Goal: Task Accomplishment & Management: Complete application form

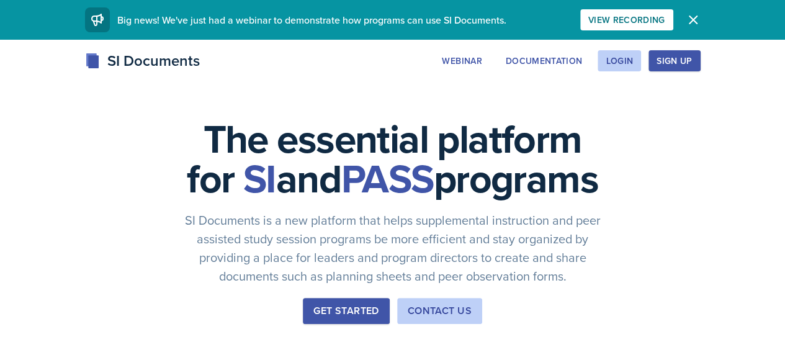
scroll to position [63, 0]
click at [633, 59] on div "Login" at bounding box center [619, 61] width 27 height 10
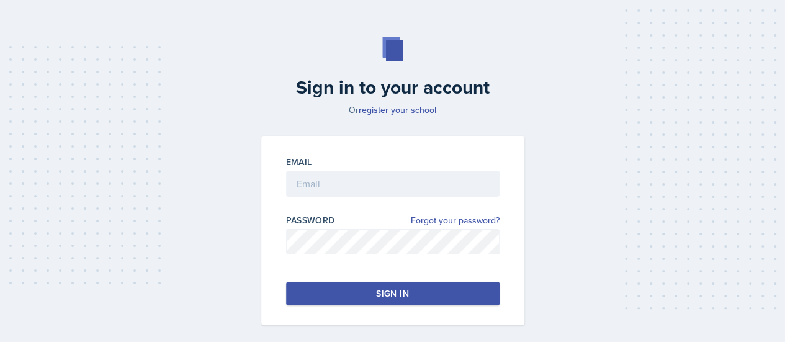
scroll to position [36, 0]
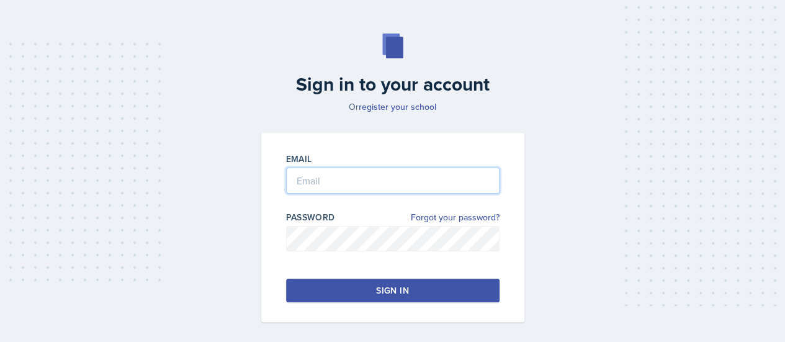
click at [405, 187] on input "email" at bounding box center [392, 181] width 213 height 26
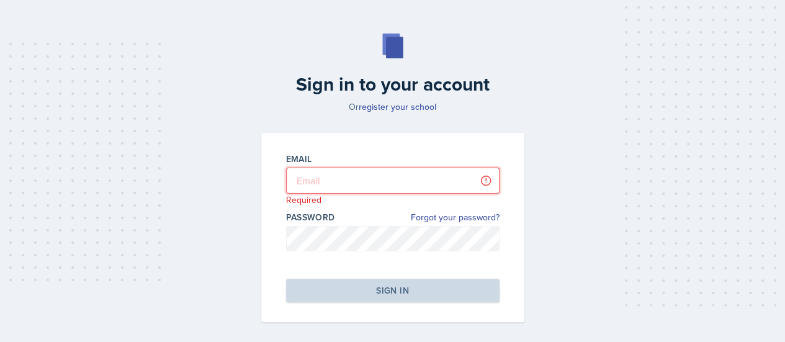
type input "thb5519@mavs.uta.edu"
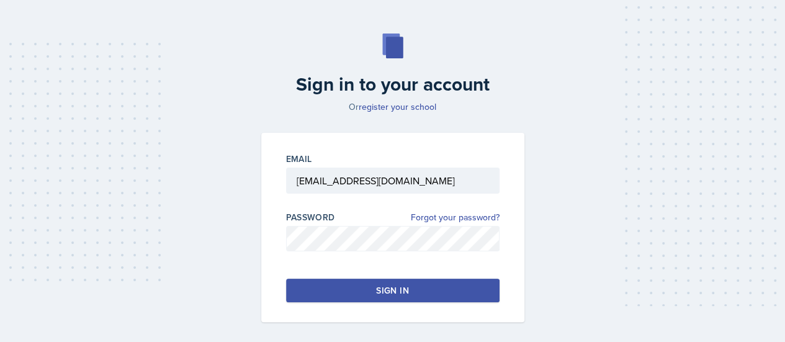
click at [419, 289] on button "Sign in" at bounding box center [392, 291] width 213 height 24
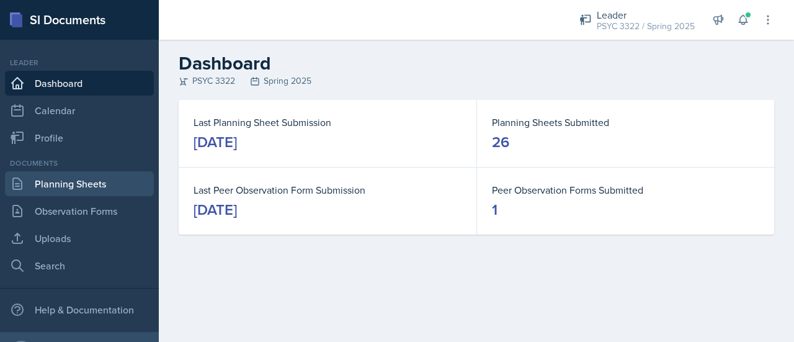
click at [86, 184] on link "Planning Sheets" at bounding box center [79, 183] width 149 height 25
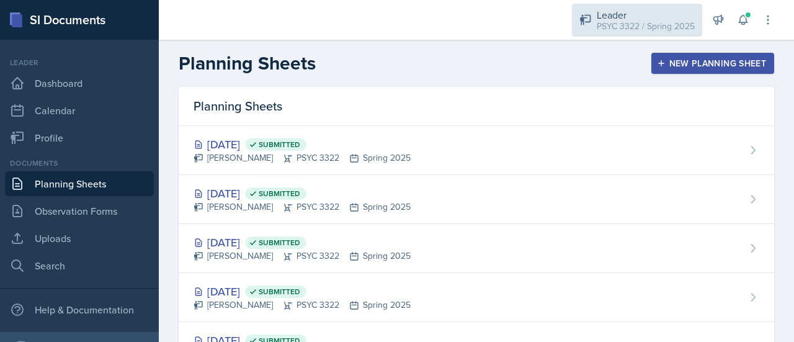
click at [592, 14] on icon at bounding box center [586, 20] width 12 height 12
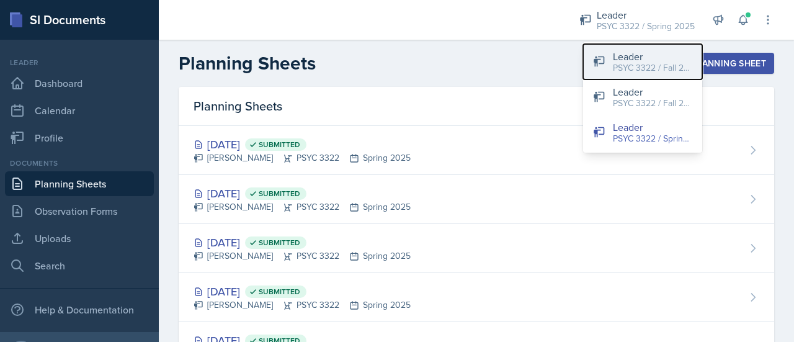
click at [659, 65] on div "PSYC 3322 / Fall 2025" at bounding box center [652, 67] width 79 height 13
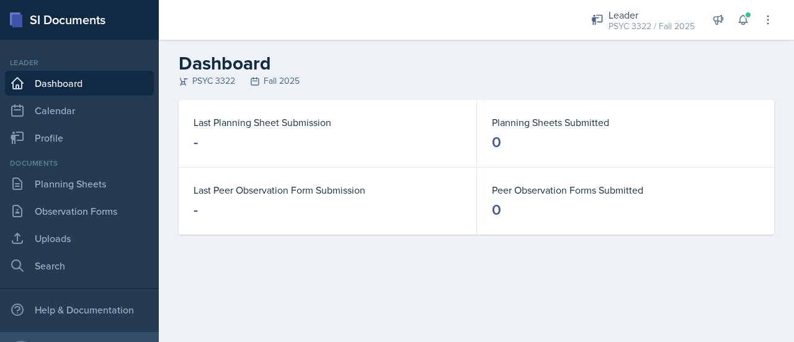
click at [659, 65] on h2 "Dashboard" at bounding box center [477, 63] width 596 height 22
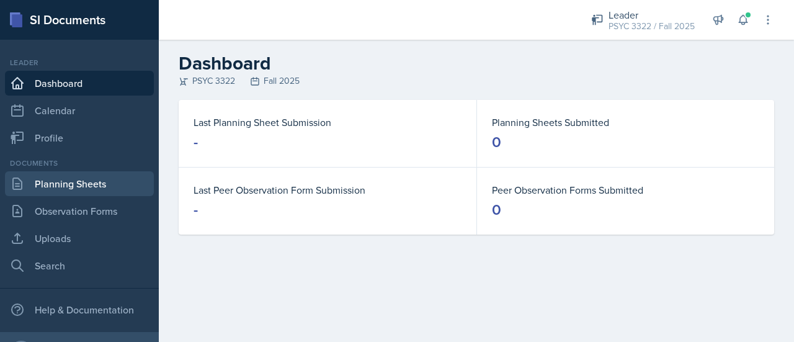
click at [87, 187] on link "Planning Sheets" at bounding box center [79, 183] width 149 height 25
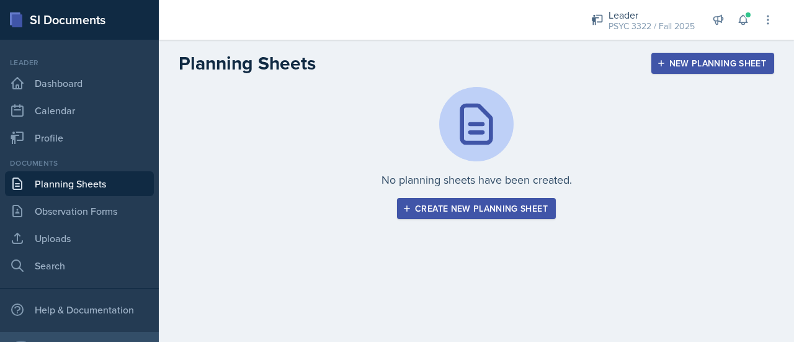
click at [472, 213] on div "Create new planning sheet" at bounding box center [476, 209] width 143 height 10
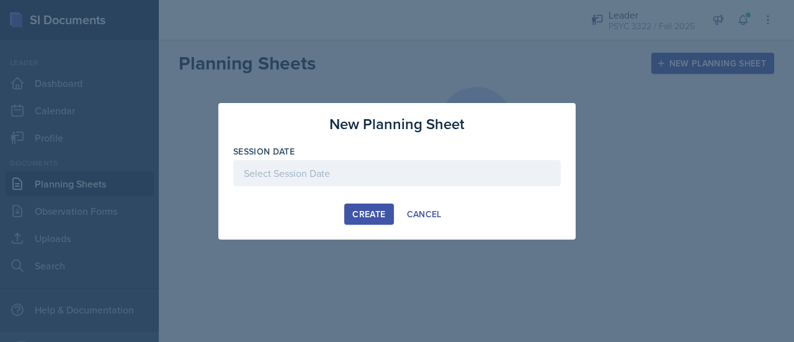
click at [305, 167] on div at bounding box center [397, 173] width 328 height 26
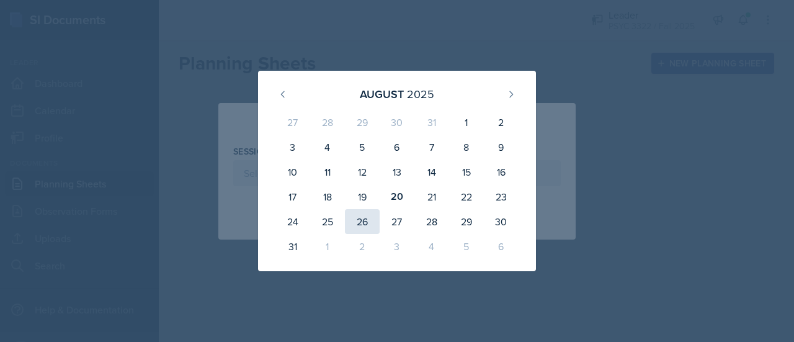
click at [364, 218] on div "26" at bounding box center [362, 221] width 35 height 25
type input "[DATE]"
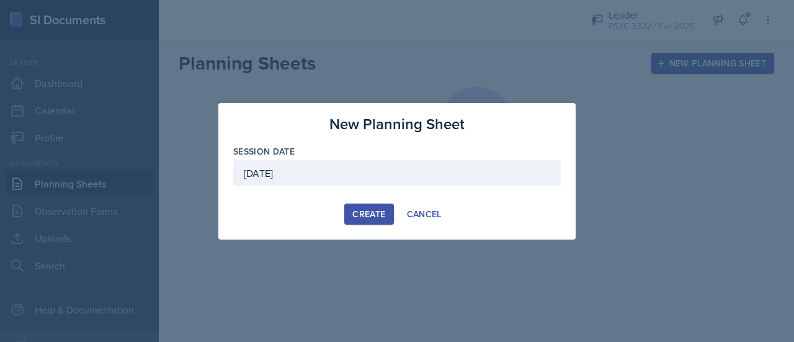
click at [381, 212] on div "Create" at bounding box center [368, 214] width 33 height 10
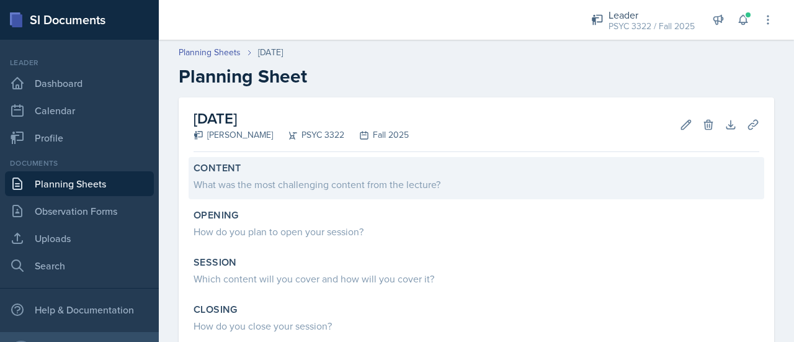
click at [323, 177] on div "What was the most challenging content from the lecture?" at bounding box center [477, 184] width 566 height 15
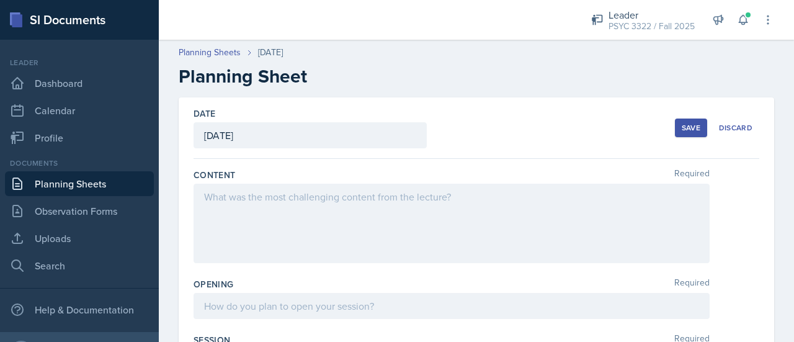
click at [306, 210] on div at bounding box center [452, 223] width 516 height 79
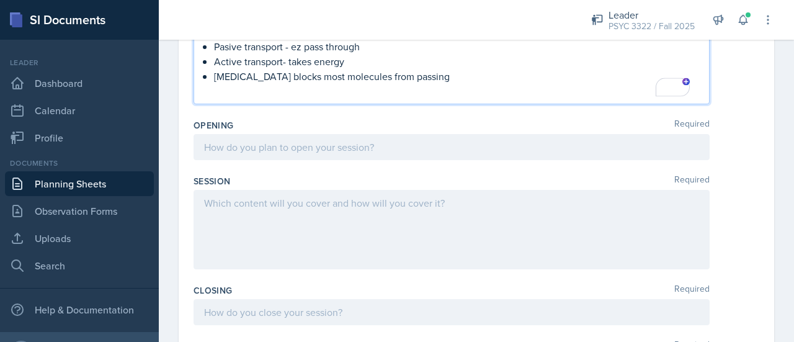
click at [333, 147] on div at bounding box center [452, 147] width 516 height 26
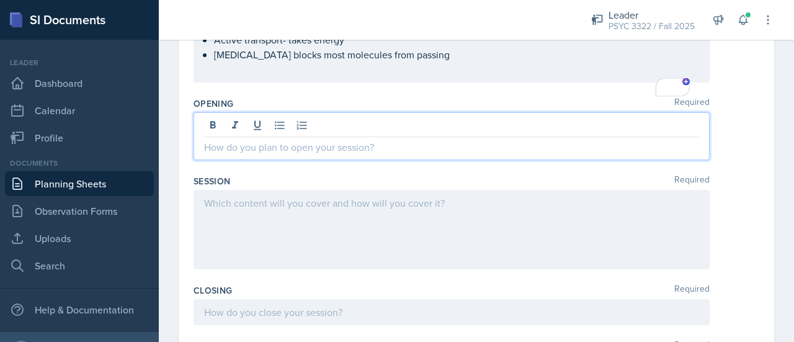
scroll to position [526, 0]
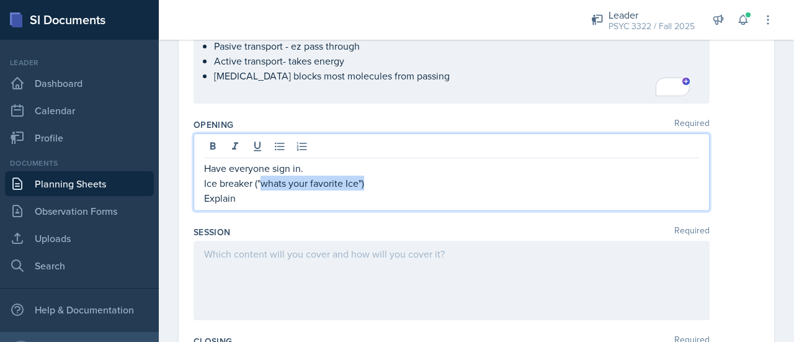
drag, startPoint x: 406, startPoint y: 177, endPoint x: 259, endPoint y: 179, distance: 146.5
type textarea "whats your favorite Ice")"
click at [259, 179] on p "Ice breaker ("whats your favorite Ice")" at bounding box center [451, 183] width 495 height 15
click at [242, 197] on p "Explain" at bounding box center [451, 198] width 495 height 15
click at [230, 182] on p "Ice breaker" at bounding box center [451, 183] width 495 height 15
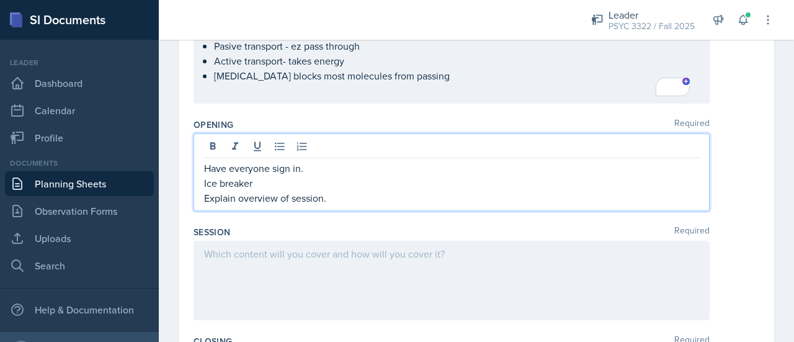
click at [220, 184] on p "Ice breaker" at bounding box center [451, 183] width 495 height 15
click at [357, 191] on p "Explain overview of session." at bounding box center [451, 198] width 495 height 15
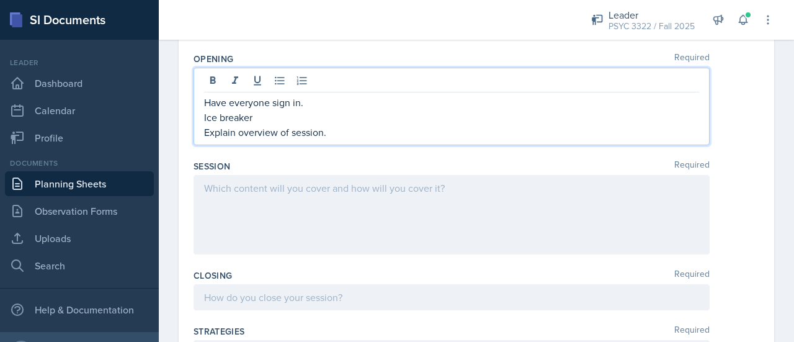
scroll to position [592, 0]
click at [251, 199] on div at bounding box center [452, 214] width 516 height 79
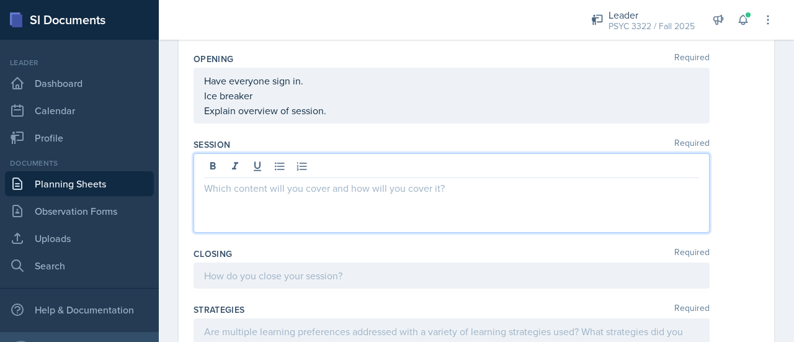
scroll to position [614, 0]
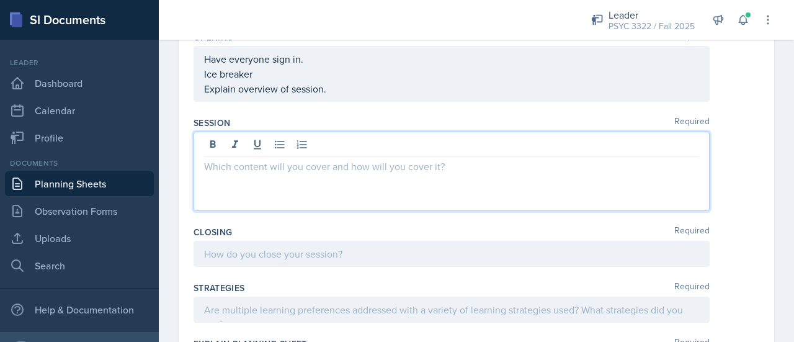
paste div
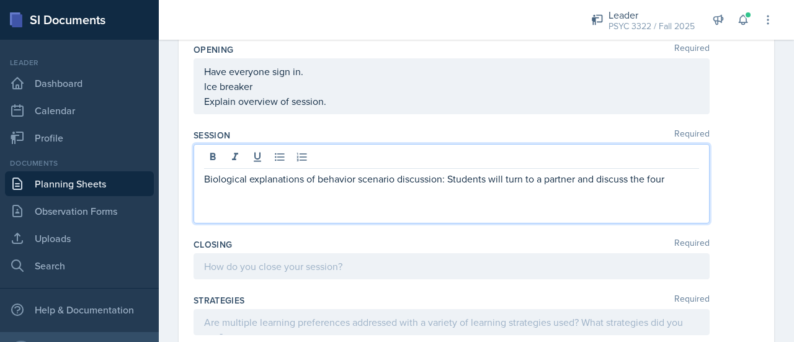
scroll to position [587, 0]
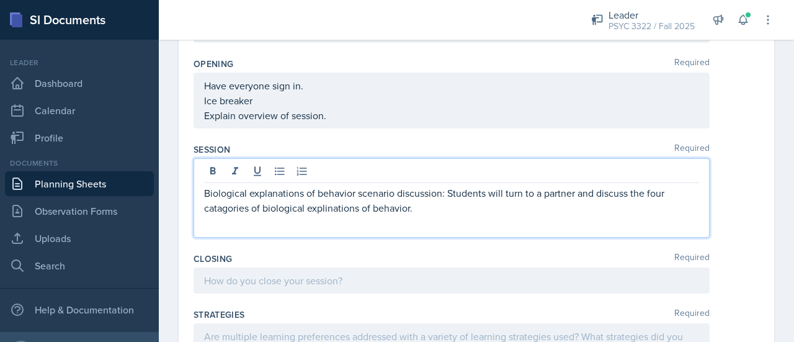
click at [0, 0] on div "categories." at bounding box center [0, 0] width 0 height 0
click at [0, 0] on qb-div "Correct the spelling error explanations" at bounding box center [0, 0] width 0 height 0
click at [436, 207] on p "Biological explanations of behavior scenario discussion: Students will turn to …" at bounding box center [451, 201] width 495 height 30
click at [251, 207] on p "Biological explanations of behavior scenario discussion: Students will turn to …" at bounding box center [451, 201] width 495 height 30
click at [434, 199] on p "Biological explanations of behavior scenario discussion: Students will turn to …" at bounding box center [451, 201] width 495 height 30
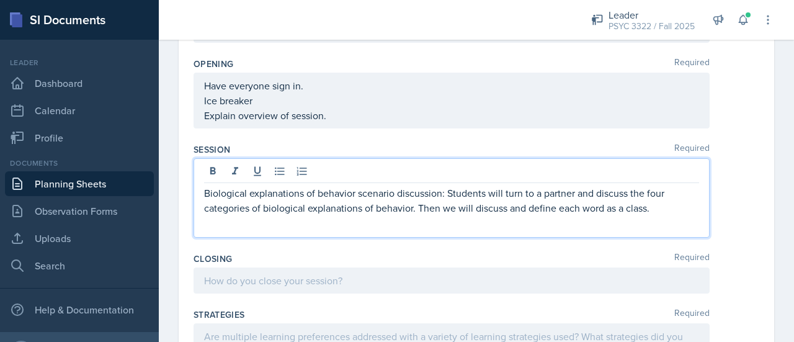
click at [448, 194] on p "Biological explanations of behavior scenario discussion: Students will turn to …" at bounding box center [451, 201] width 495 height 30
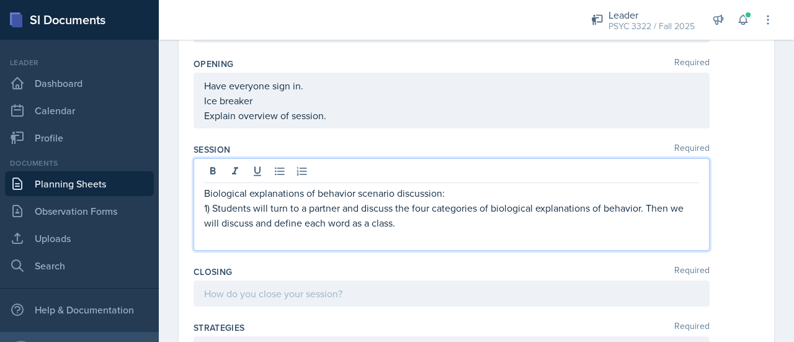
click at [649, 207] on p "1) Students will turn to a partner and discuss the four categories of biologica…" at bounding box center [451, 215] width 495 height 30
click at [670, 209] on p "1) Students will turn to a partner and discuss the four categories of biologica…" at bounding box center [451, 215] width 495 height 30
click at [557, 227] on p "2) We will discuss and define each word as a class." at bounding box center [451, 222] width 495 height 15
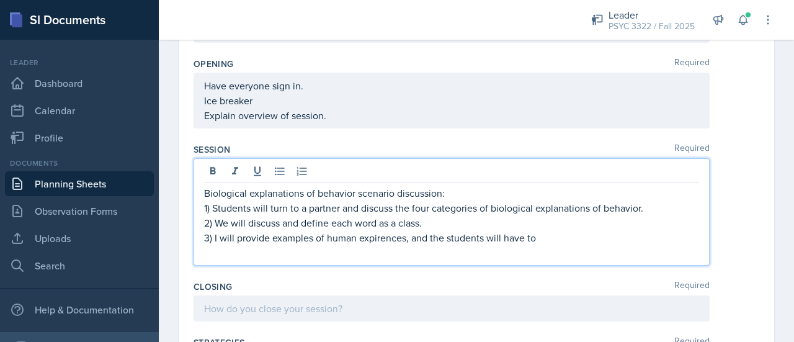
drag, startPoint x: 544, startPoint y: 238, endPoint x: 237, endPoint y: 241, distance: 306.6
click at [237, 241] on p "3) I will provide examples of human expirences, and the students will have to" at bounding box center [451, 237] width 495 height 15
click at [0, 0] on span "experience." at bounding box center [0, 0] width 0 height 0
click at [366, 237] on p "3) I will split the class into four groups. I will provide an example of a norm…" at bounding box center [451, 237] width 495 height 15
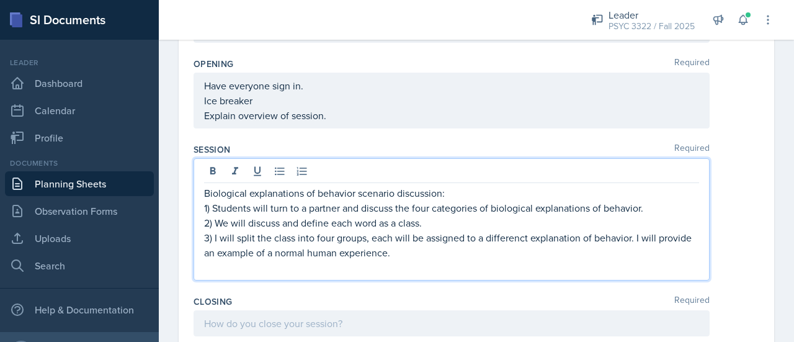
click at [436, 249] on p "3) I will split the class into four groups, each will be assigned to a differen…" at bounding box center [451, 245] width 495 height 30
click at [0, 0] on span "different" at bounding box center [0, 0] width 0 height 0
click at [0, 0] on span "Replace with" at bounding box center [0, 0] width 0 height 0
click at [0, 0] on qb-div "Replace with discussion:" at bounding box center [0, 0] width 0 height 0
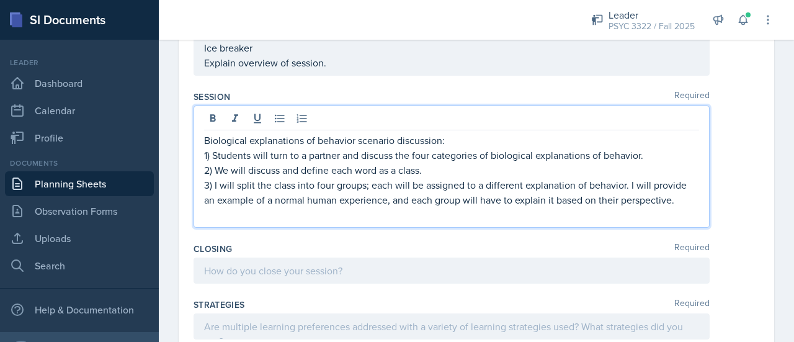
scroll to position [640, 0]
click at [308, 215] on p at bounding box center [451, 214] width 495 height 15
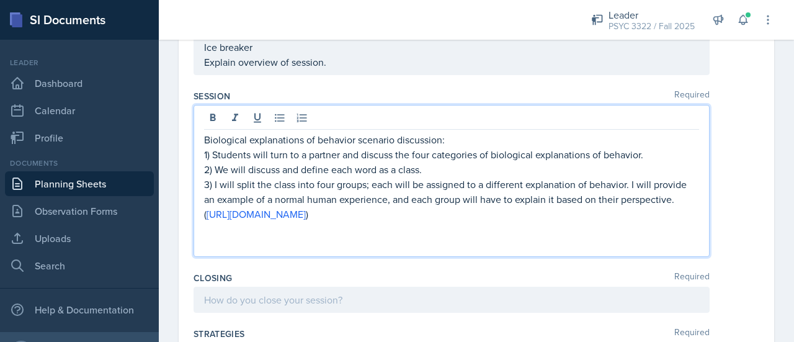
click at [306, 215] on link "[URL][DOMAIN_NAME]" at bounding box center [256, 214] width 99 height 14
click at [618, 224] on p at bounding box center [451, 229] width 495 height 15
click at [634, 216] on p "( https://drive.google.com/file/d/1kJi1iz2Me0-uuuMU0X-EOF0M2WxgHp9Z/view?usp=sh…" at bounding box center [451, 214] width 495 height 15
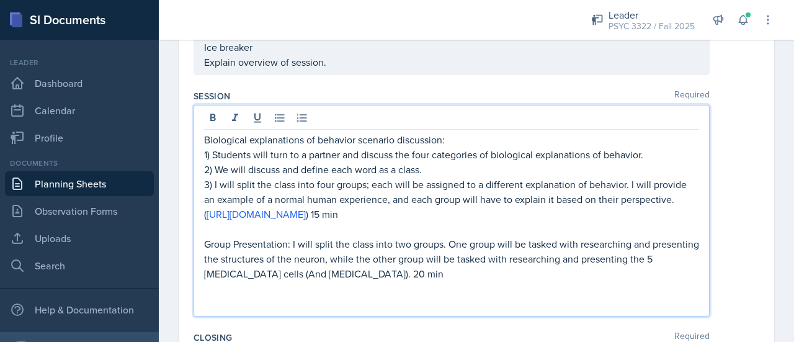
click at [293, 241] on p "Group Presentation: I will split the class into two groups. One group will be t…" at bounding box center [451, 258] width 495 height 45
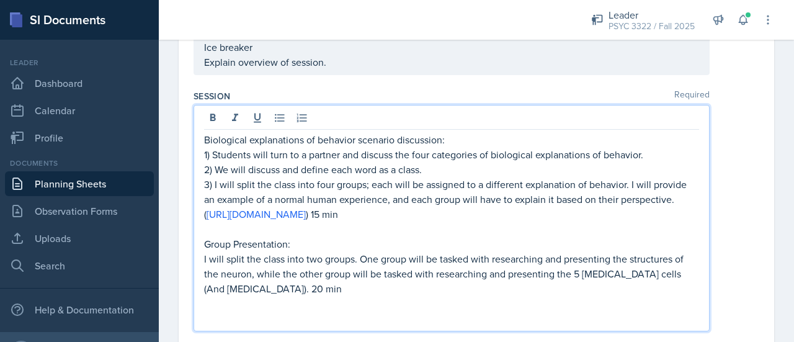
click at [334, 277] on p "I will split the class into two groups. One group will be tasked with researchi…" at bounding box center [451, 273] width 495 height 45
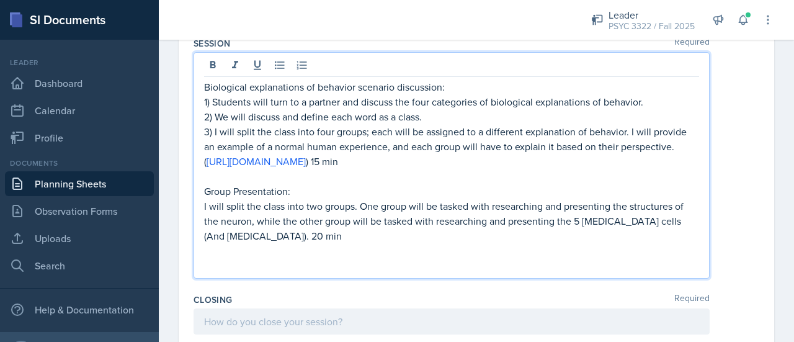
click at [400, 235] on p "I will split the class into two groups. One group will be tasked with researchi…" at bounding box center [451, 221] width 495 height 45
click at [436, 243] on p at bounding box center [451, 250] width 495 height 15
click at [314, 238] on p "I will split the class into two groups. One group will be tasked with researchi…" at bounding box center [451, 221] width 495 height 45
click at [288, 192] on p "Group Presentation:" at bounding box center [451, 191] width 495 height 15
click at [324, 230] on p "I will split the class into two groups. One group will be tasked with researchi…" at bounding box center [451, 221] width 495 height 45
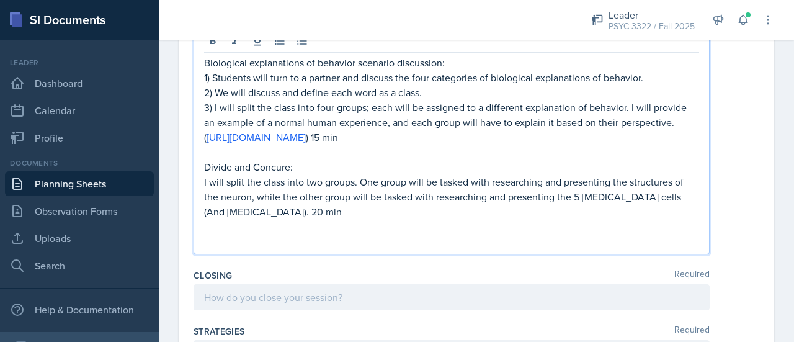
scroll to position [718, 0]
click at [265, 210] on p "I will split the class into two groups. One group will be tasked with researchi…" at bounding box center [451, 196] width 495 height 45
click at [309, 208] on p "I will split the class into two groups. One group will be tasked with researchi…" at bounding box center [451, 196] width 495 height 45
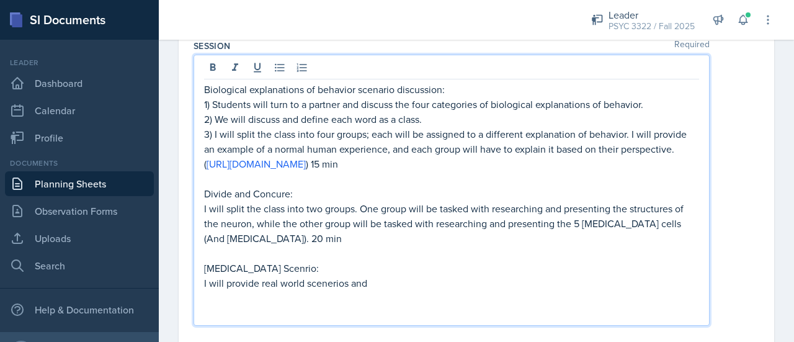
scroll to position [689, 0]
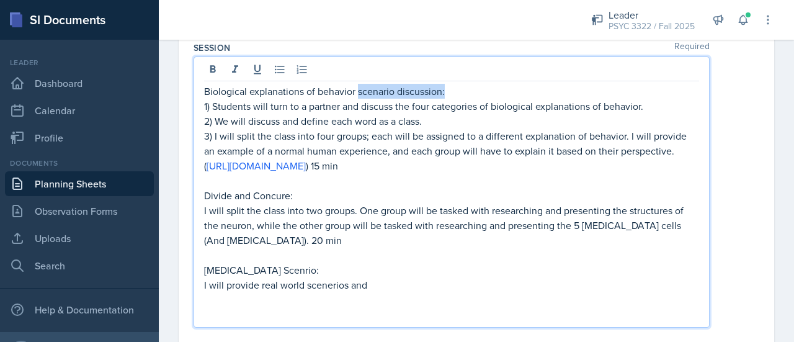
drag, startPoint x: 453, startPoint y: 86, endPoint x: 358, endPoint y: 91, distance: 95.0
click at [358, 91] on p "Biological explanations of behavior scenario discussion:" at bounding box center [451, 91] width 495 height 15
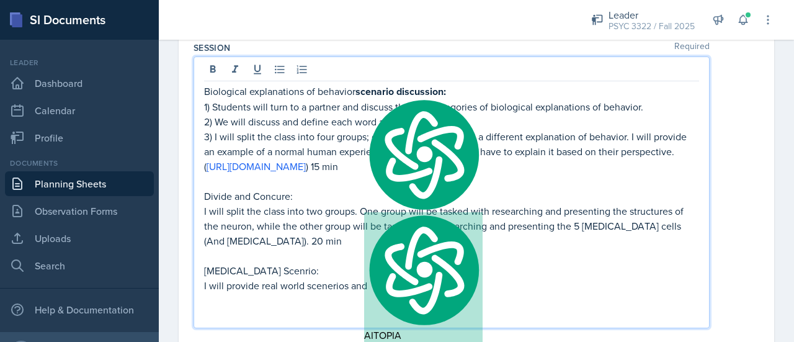
click at [267, 271] on p "Glia Scenrio:" at bounding box center [451, 270] width 495 height 15
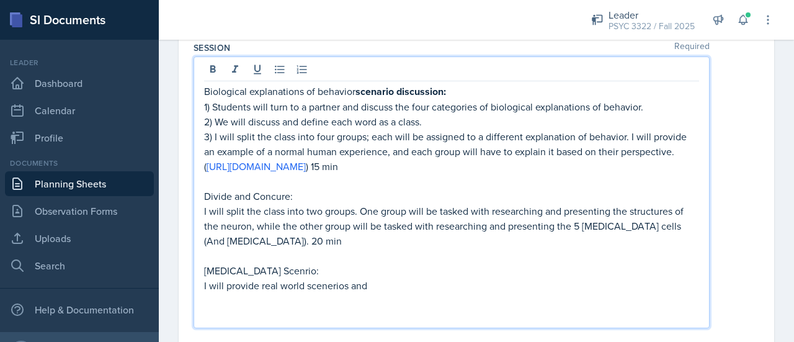
click at [0, 0] on span "Scenario:" at bounding box center [0, 0] width 0 height 0
drag, startPoint x: 271, startPoint y: 266, endPoint x: 191, endPoint y: 269, distance: 79.5
click at [191, 269] on div "Date August 26th, 2025 August 2025 27 28 29 30 31 1 2 3 4 5 6 7 8 9 10 11 12 13…" at bounding box center [477, 87] width 596 height 1357
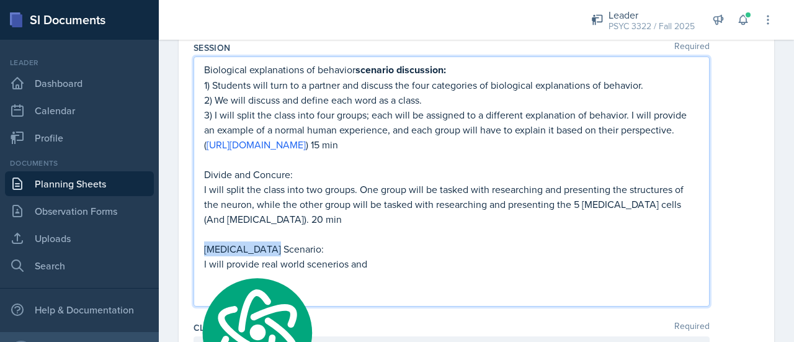
scroll to position [667, 0]
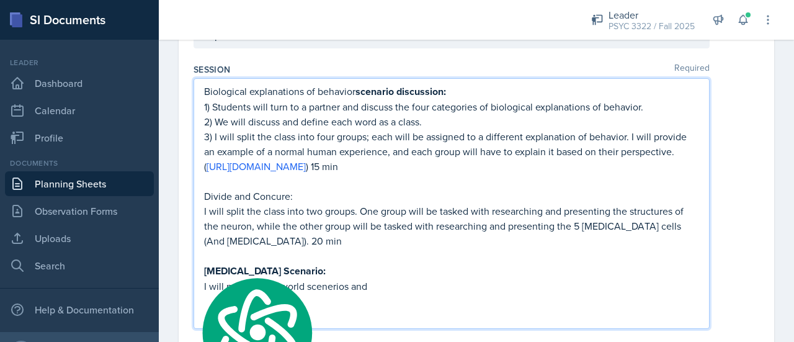
drag, startPoint x: 306, startPoint y: 191, endPoint x: 199, endPoint y: 199, distance: 107.7
click at [199, 199] on div "Biological explanations of behavior scenario discussion: 1) Students will turn …" at bounding box center [452, 203] width 516 height 251
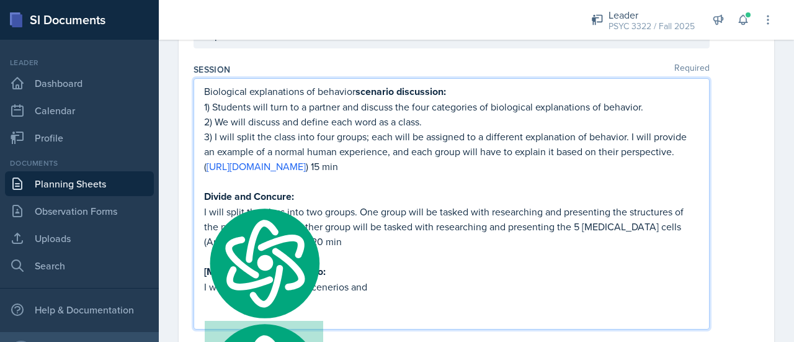
click at [404, 294] on p at bounding box center [451, 301] width 495 height 15
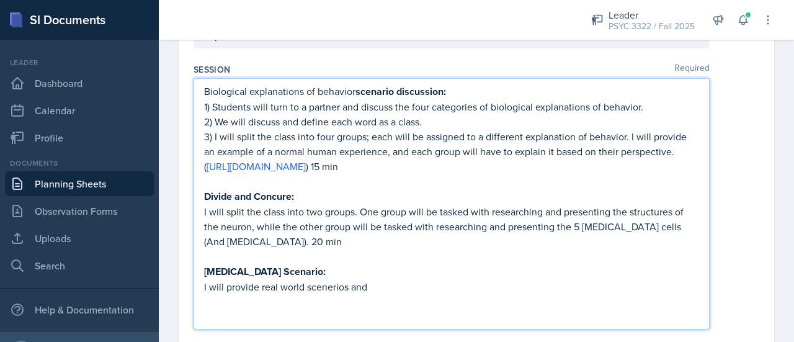
click at [0, 0] on div "-world" at bounding box center [0, 0] width 0 height 0
click at [0, 0] on span "Replace with" at bounding box center [0, 0] width 0 height 0
click at [381, 282] on p "I will provide real-world scenarios and" at bounding box center [451, 286] width 495 height 15
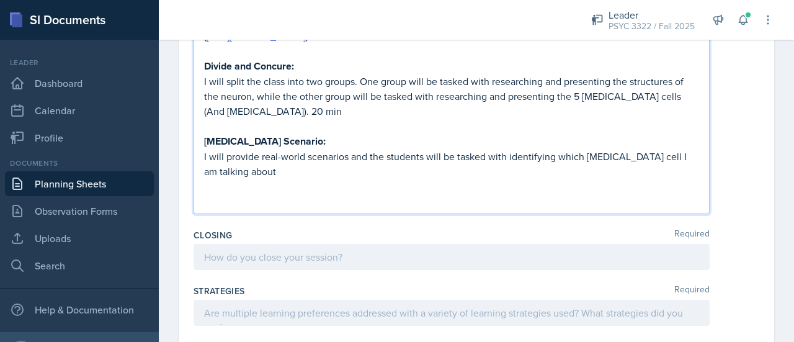
scroll to position [820, 0]
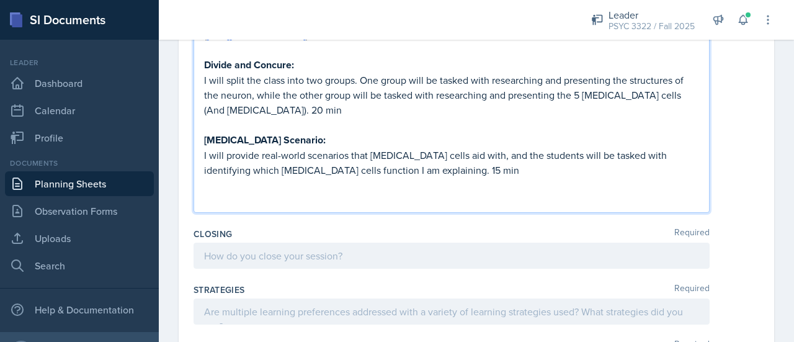
click at [488, 172] on p "I will provide real-world scenarios that glia cells aid with, and the students …" at bounding box center [451, 163] width 495 height 30
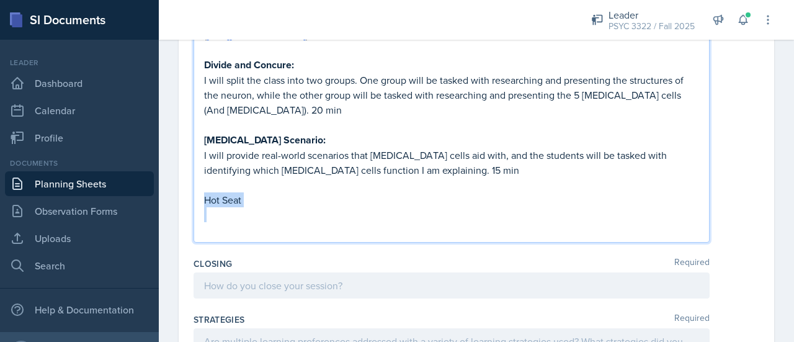
drag, startPoint x: 254, startPoint y: 206, endPoint x: 197, endPoint y: 192, distance: 58.8
click at [197, 192] on div "Biological explanations of behavior scenario discussion: 1) Students will turn …" at bounding box center [452, 84] width 516 height 318
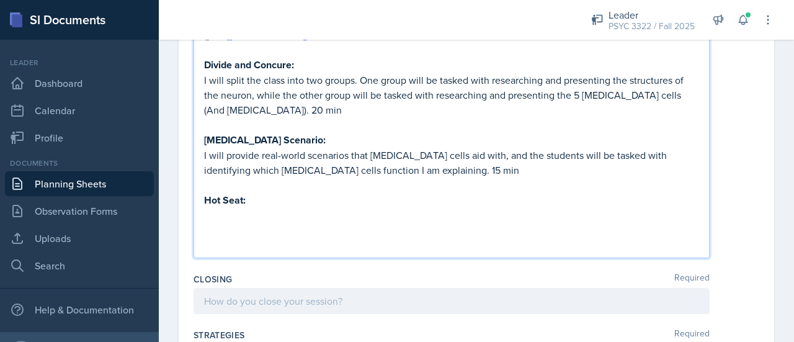
click at [301, 152] on p "I will provide real-world scenarios that glia cells aid with, and the students …" at bounding box center [451, 163] width 495 height 30
click at [252, 199] on p "Hot Seat:" at bounding box center [451, 200] width 495 height 16
click at [247, 218] on p at bounding box center [451, 215] width 495 height 15
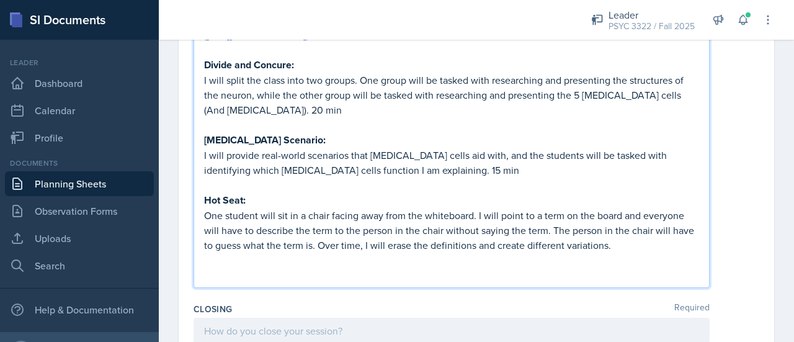
click at [206, 214] on p "One student will sit in a chair facing away from the whiteboard. I will point t…" at bounding box center [451, 230] width 495 height 45
click at [648, 236] on p "One student will sit in a chair facing away from the whiteboard. I will point t…" at bounding box center [451, 230] width 495 height 45
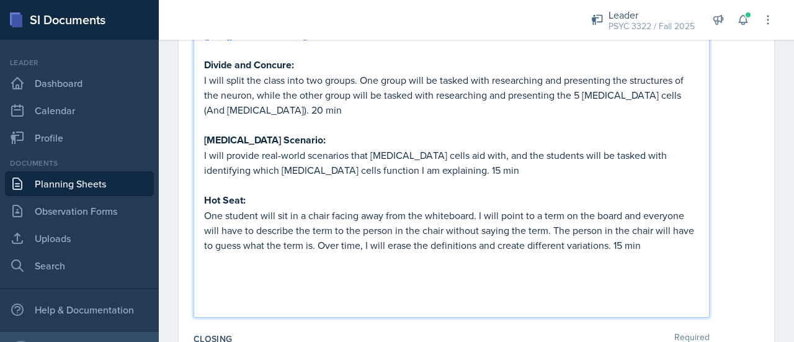
click at [276, 179] on p at bounding box center [451, 184] width 495 height 15
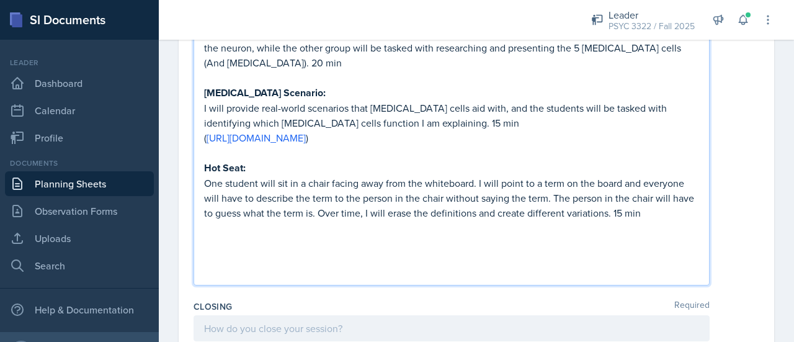
scroll to position [869, 0]
click at [612, 236] on p at bounding box center [451, 241] width 495 height 15
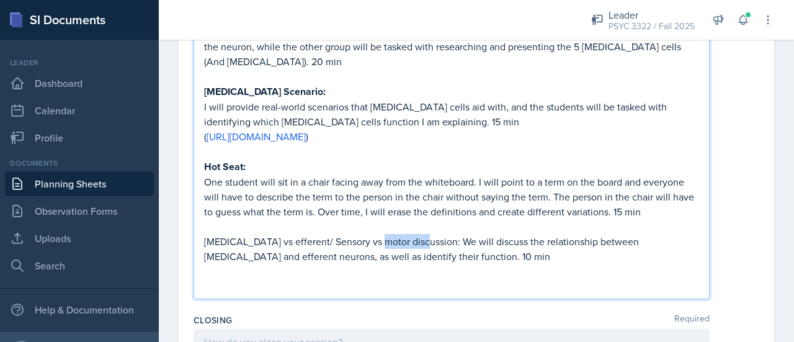
drag, startPoint x: 371, startPoint y: 237, endPoint x: 417, endPoint y: 238, distance: 45.9
click at [417, 238] on p "Afferent vs efferent/ Sensory vs motor discussion: We will discuss the relation…" at bounding box center [451, 249] width 495 height 30
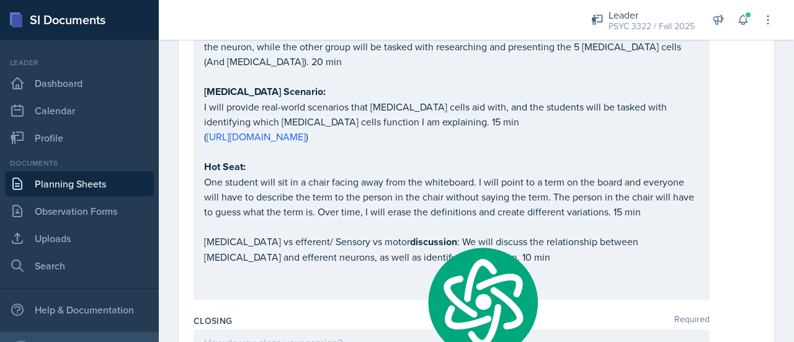
click at [422, 295] on div "Biological explanations of behavior scenario discussion: 1) Students will turn …" at bounding box center [452, 88] width 516 height 423
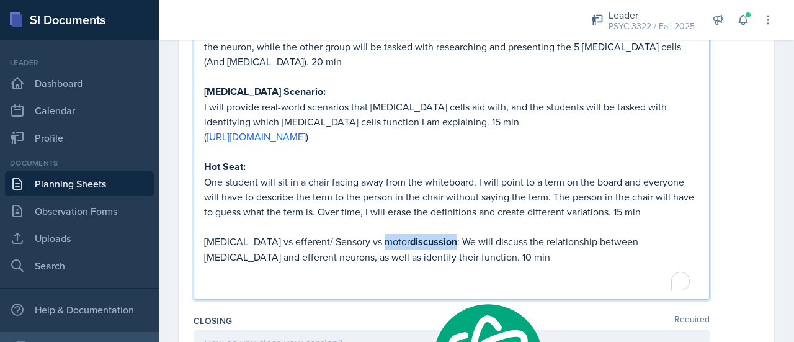
click at [458, 272] on p "To enrich screen reader interactions, please activate Accessibility in Grammarl…" at bounding box center [451, 271] width 495 height 15
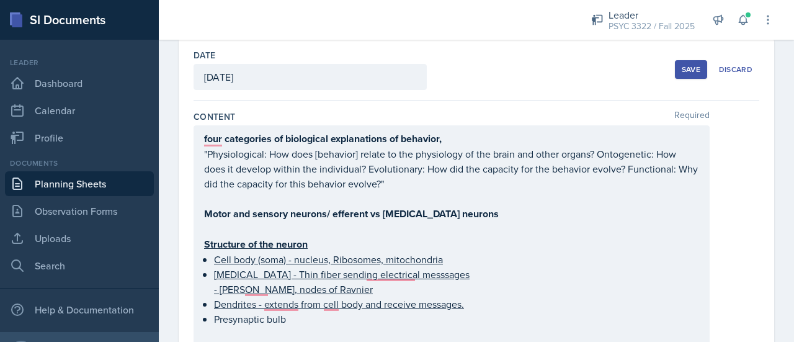
scroll to position [0, 0]
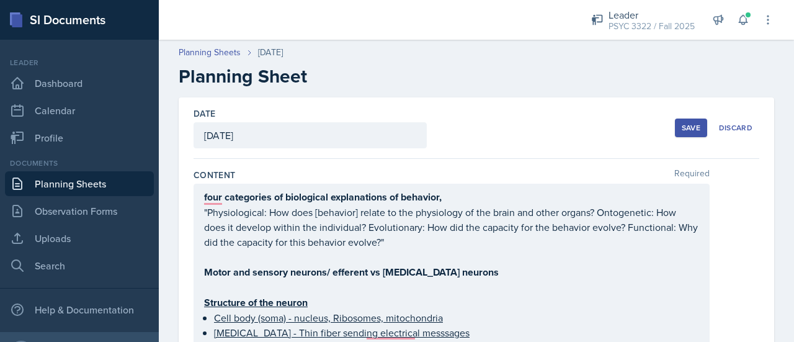
click at [685, 129] on div "Save" at bounding box center [691, 128] width 19 height 10
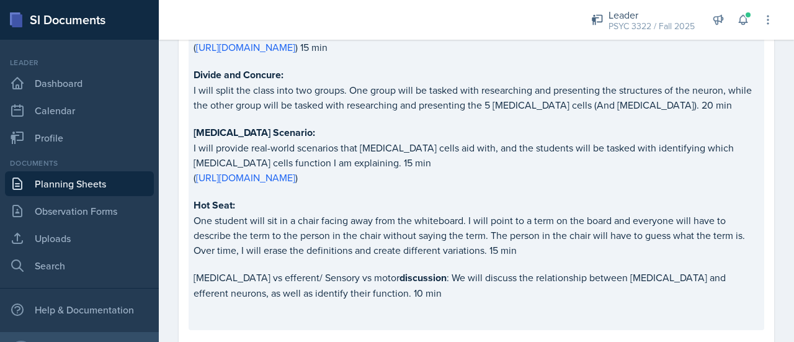
scroll to position [740, 0]
click at [496, 244] on p "One student will sit in a chair facing away from the whiteboard. I will point t…" at bounding box center [477, 234] width 566 height 45
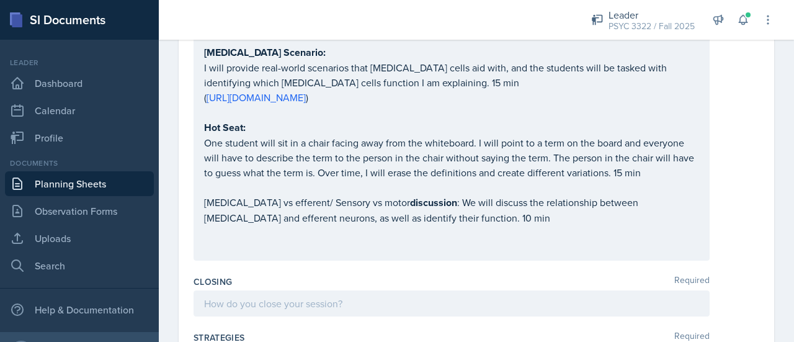
scroll to position [892, 0]
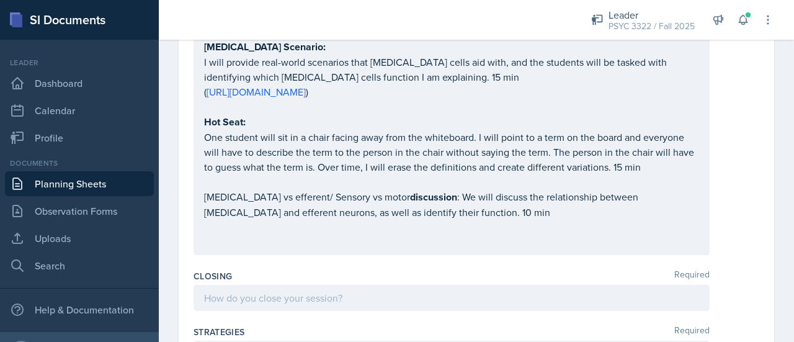
click at [643, 169] on p "One student will sit in a chair facing away from the whiteboard. I will point t…" at bounding box center [451, 152] width 495 height 45
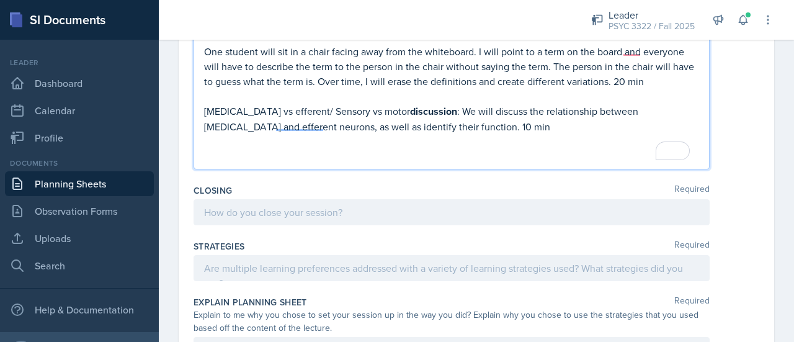
scroll to position [1000, 0]
click at [377, 206] on div at bounding box center [452, 211] width 516 height 26
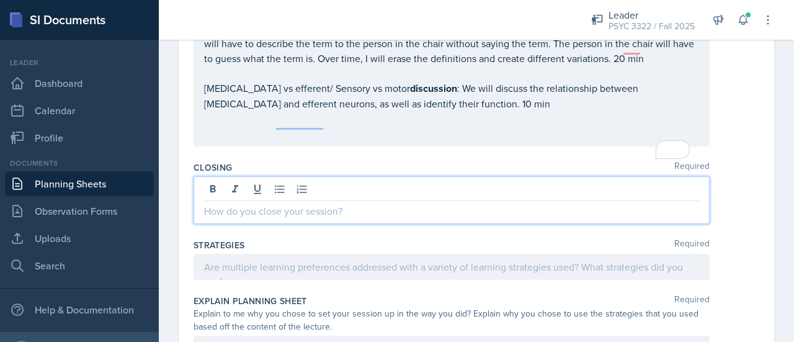
scroll to position [979, 0]
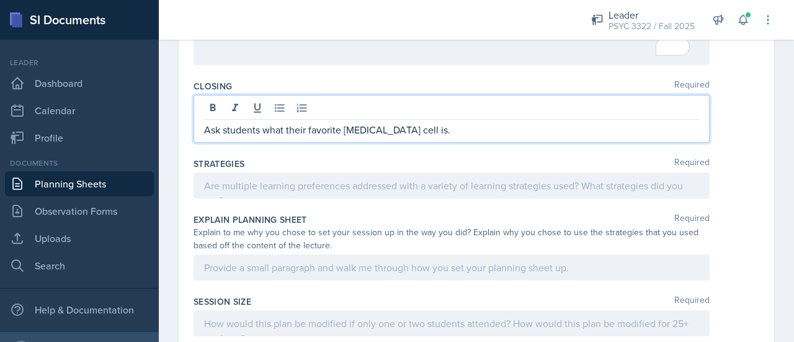
click at [315, 173] on div at bounding box center [452, 186] width 516 height 26
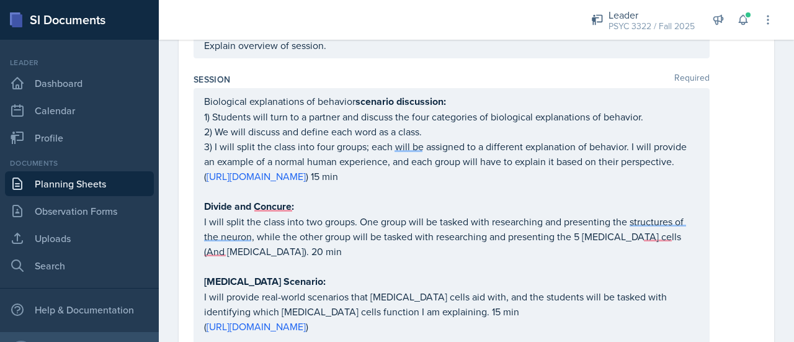
scroll to position [671, 0]
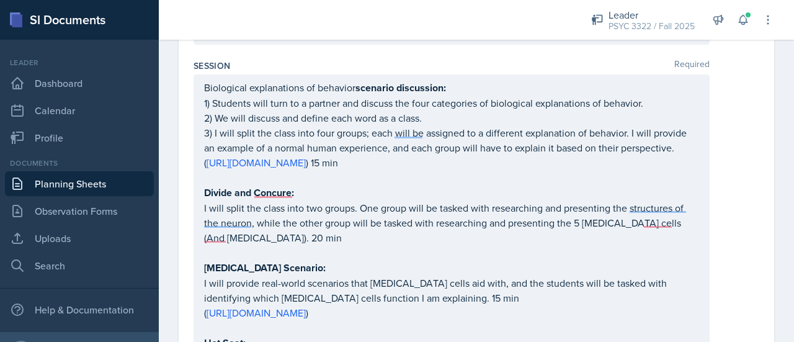
drag, startPoint x: 202, startPoint y: 88, endPoint x: 449, endPoint y: 88, distance: 247.6
click at [449, 88] on div "Biological explanations of behavior scenario discussion: 1) Students will turn …" at bounding box center [452, 275] width 516 height 402
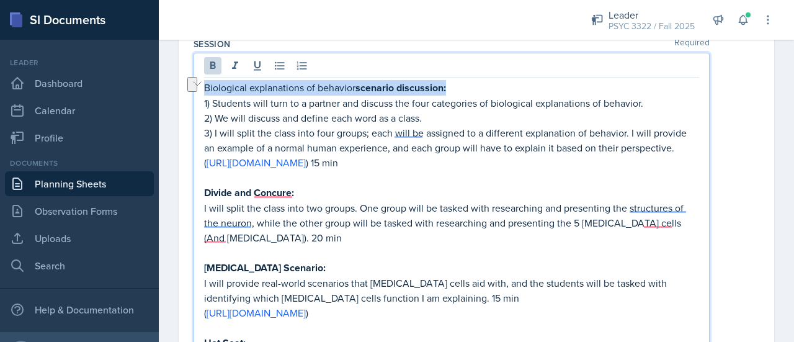
drag, startPoint x: 449, startPoint y: 88, endPoint x: 184, endPoint y: 79, distance: 265.7
click at [184, 79] on div "Date August 26th, 2025 August 2025 27 28 29 30 31 1 2 3 4 5 6 7 8 9 10 11 12 13…" at bounding box center [477, 159] width 596 height 1508
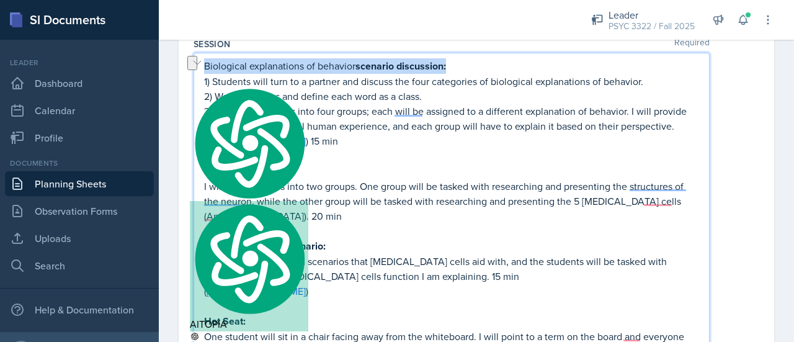
scroll to position [671, 0]
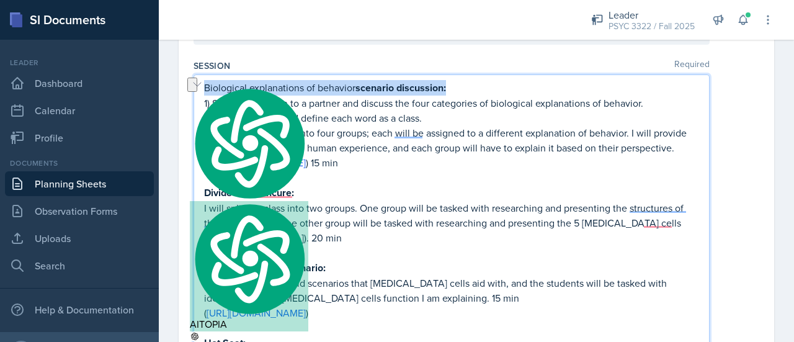
copy p "Biological explanations of behavior scenario discussion:"
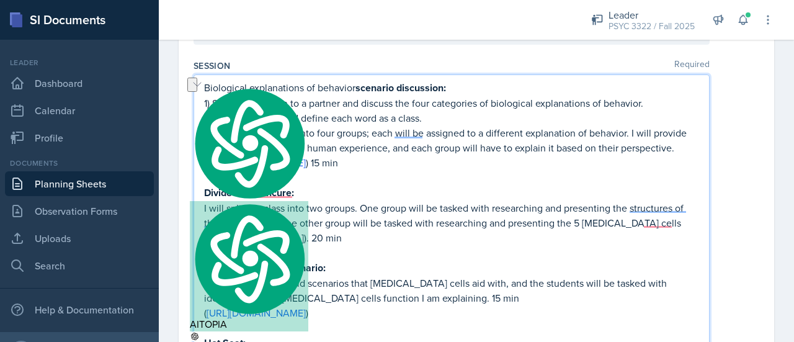
click at [397, 202] on p "I will split the class into two groups. One group will be tasked with researchi…" at bounding box center [451, 222] width 495 height 45
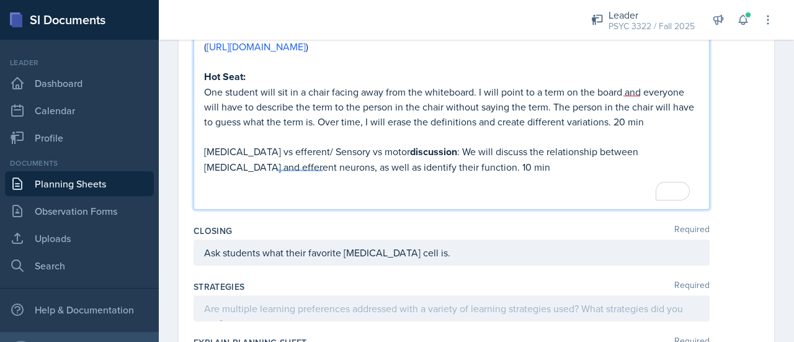
scroll to position [966, 0]
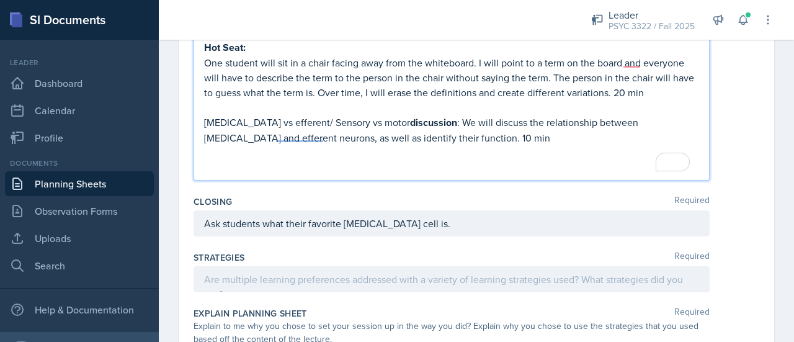
click at [329, 276] on div at bounding box center [452, 279] width 516 height 26
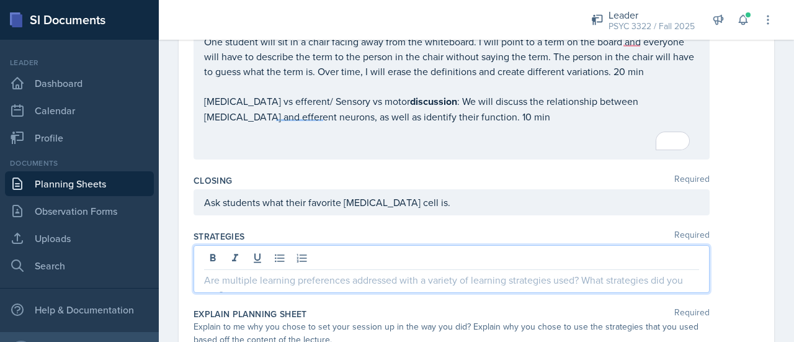
scroll to position [992, 0]
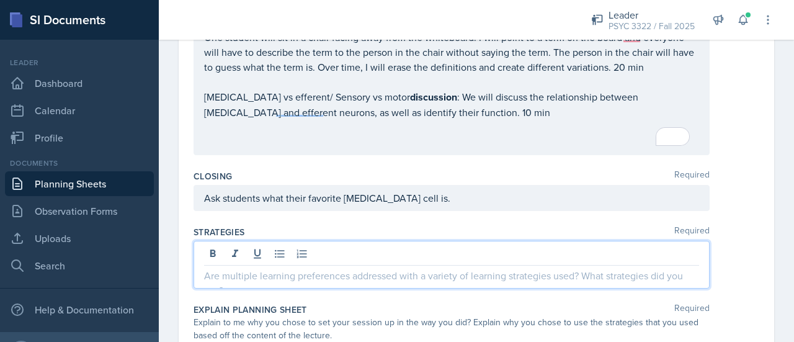
paste div
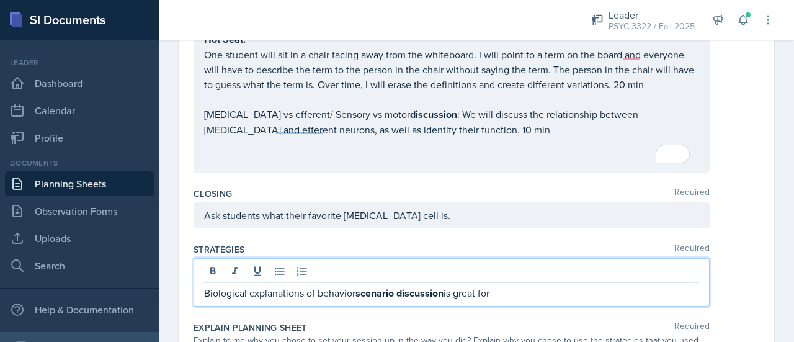
scroll to position [974, 0]
click at [0, 0] on span "discussions are" at bounding box center [0, 0] width 0 height 0
click at [207, 289] on p "Biological explanations of behavior scenario discussions great for" at bounding box center [451, 294] width 495 height 16
click at [477, 286] on p "The Biological explanations of behavior scenario discussions great for" at bounding box center [451, 294] width 495 height 16
click at [468, 287] on strong "scenario discussions" at bounding box center [421, 294] width 93 height 14
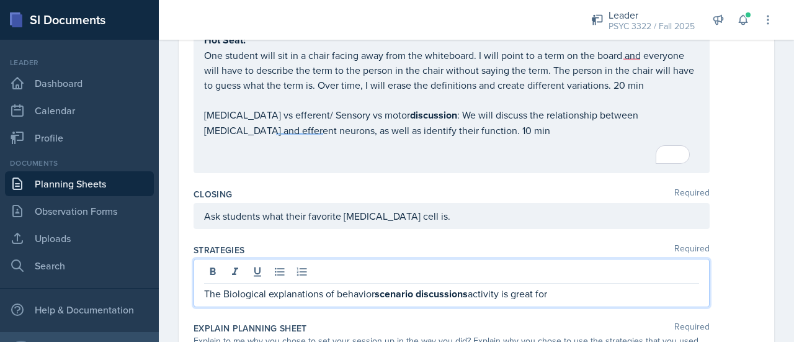
click at [617, 292] on p "The Biological explanations of behavior scenario discussions activity is great …" at bounding box center [451, 294] width 495 height 16
click at [228, 287] on p "The Biological explanations of behavior scenario discussions activity is great …" at bounding box center [451, 294] width 495 height 16
click at [594, 291] on p "The biological explanations of behavior scenario discussions activity is great …" at bounding box center [451, 294] width 495 height 16
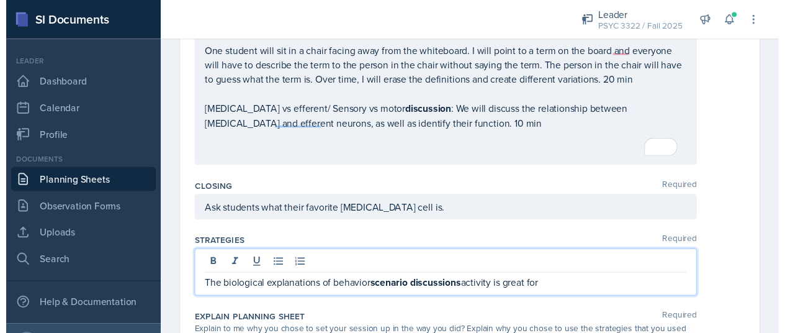
scroll to position [985, 0]
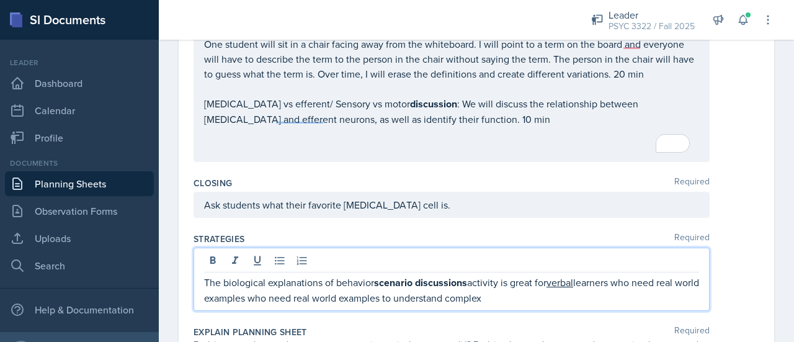
click at [0, 0] on span "examples who need real world" at bounding box center [0, 0] width 0 height 0
click at [426, 291] on p "The biological explanations of behavior scenario discussions activity is great …" at bounding box center [451, 290] width 495 height 30
click at [220, 291] on p "The biological explanations of behavior scenario discussions activity is great …" at bounding box center [451, 290] width 495 height 30
click at [384, 295] on p "The biological explanations of behavior scenario discussions activity is great …" at bounding box center [451, 290] width 495 height 30
click at [0, 0] on div "-world" at bounding box center [0, 0] width 0 height 0
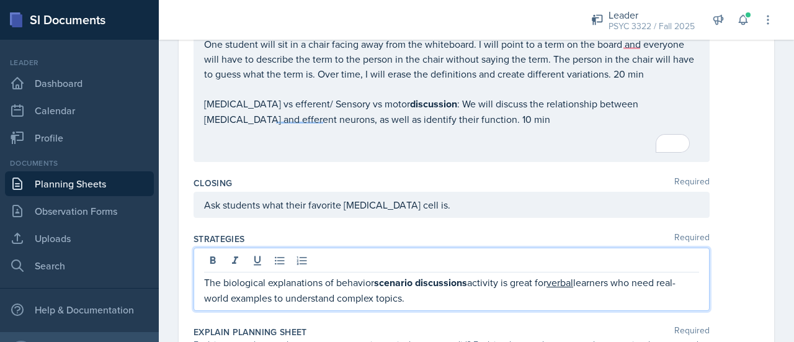
scroll to position [1021, 0]
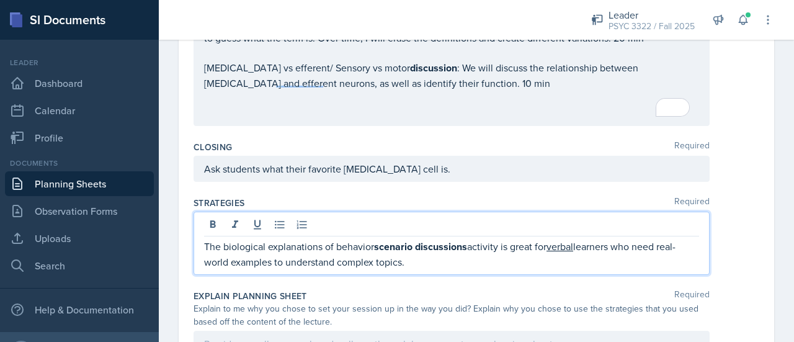
click at [0, 0] on span "Correct the subject-verb agreement" at bounding box center [0, 0] width 0 height 0
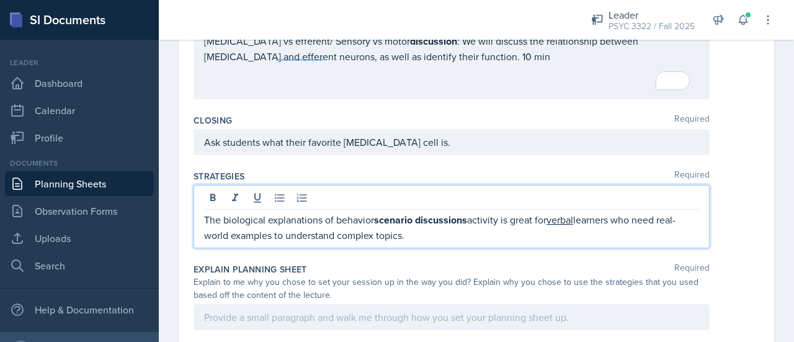
scroll to position [1048, 0]
click at [436, 241] on div "The biological explanations of behavior scenario discussions activity is great …" at bounding box center [452, 215] width 516 height 63
click at [441, 227] on p "The biological explanations of behavior scenario discussions activity is great …" at bounding box center [451, 227] width 495 height 30
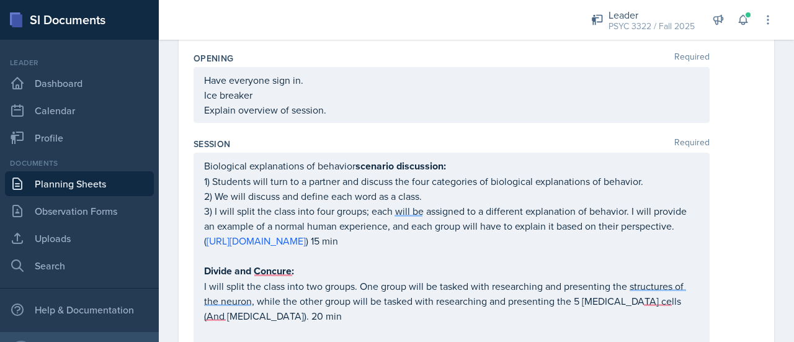
scroll to position [607, 0]
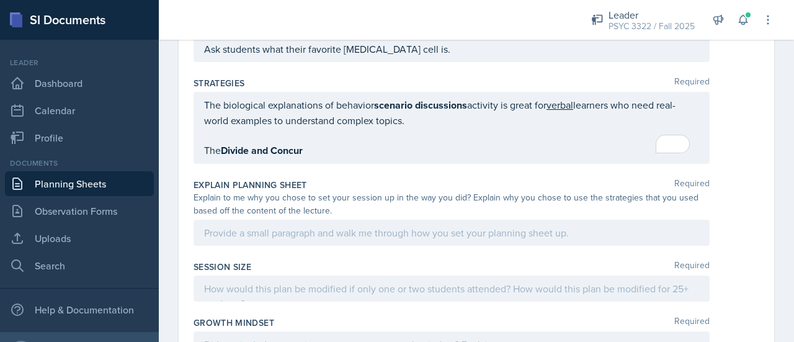
scroll to position [1163, 0]
click at [0, 0] on span "Conquer" at bounding box center [0, 0] width 0 height 0
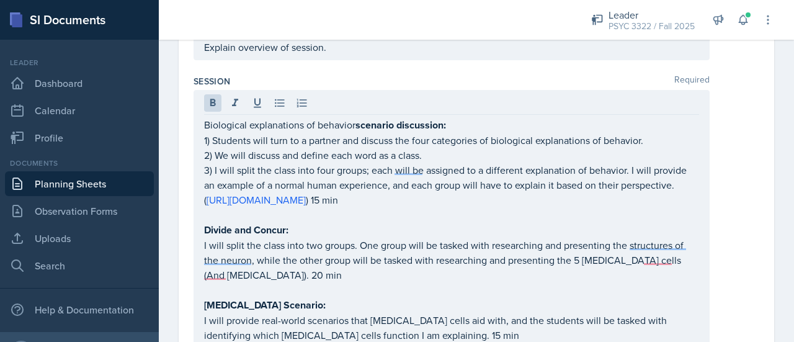
scroll to position [650, 0]
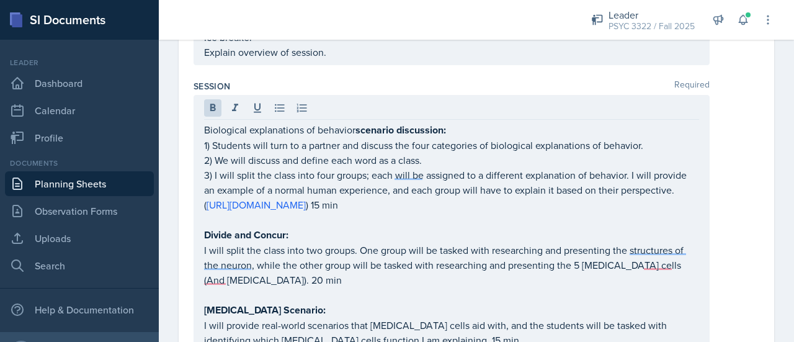
click at [0, 0] on span "Conquer:" at bounding box center [0, 0] width 0 height 0
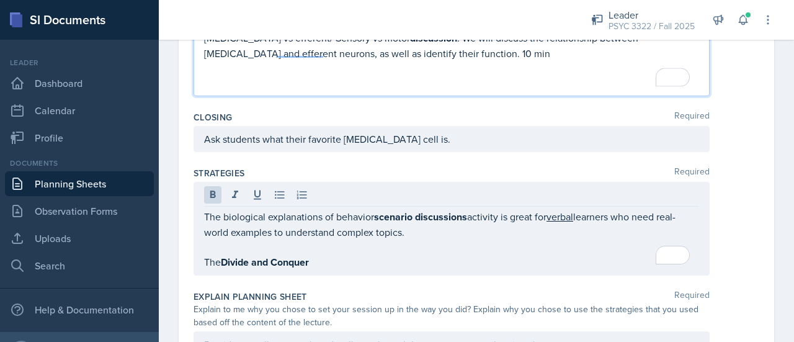
click at [330, 267] on div "The biological explanations of behavior scenario discussions activity is great …" at bounding box center [452, 229] width 516 height 94
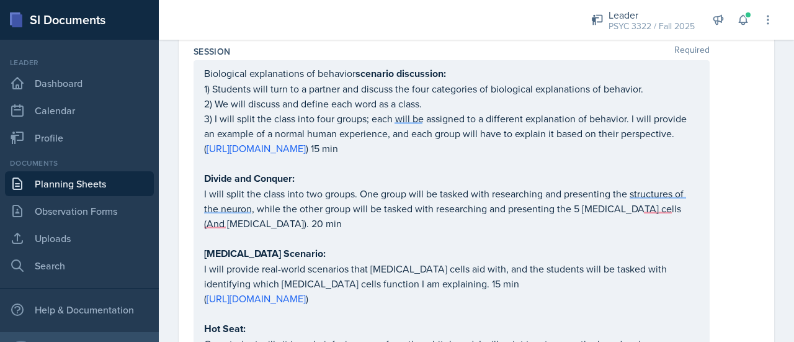
scroll to position [691, 0]
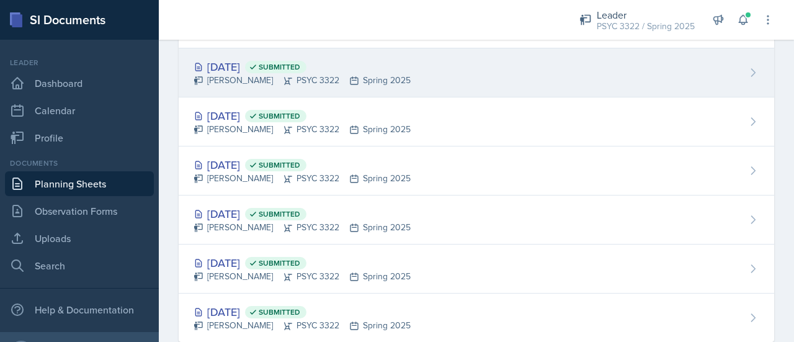
scroll to position [1082, 0]
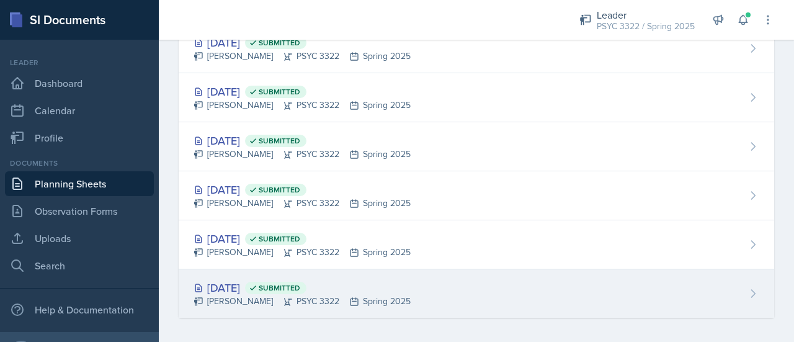
click at [240, 285] on div "Jan 22nd, 2025 Submitted" at bounding box center [302, 287] width 217 height 17
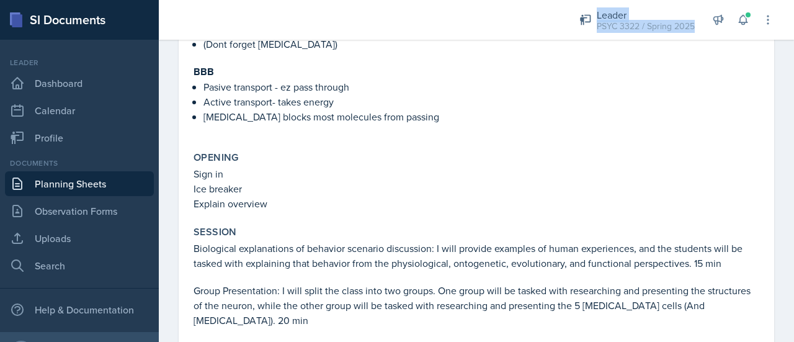
scroll to position [407, 0]
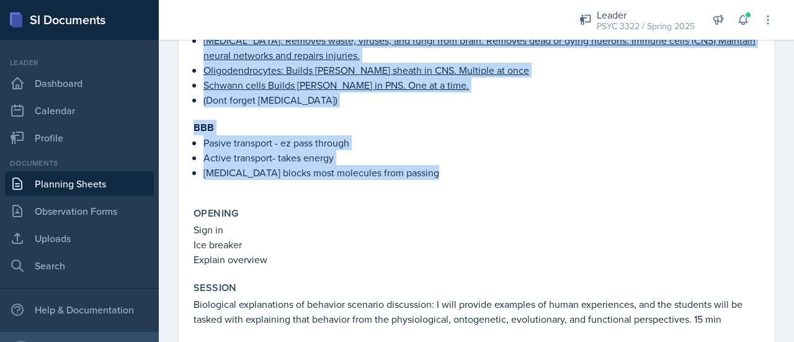
drag, startPoint x: 192, startPoint y: 183, endPoint x: 439, endPoint y: 177, distance: 247.7
type textarea "four categories of biological explanations of behavior, "Physiological: How doe…"
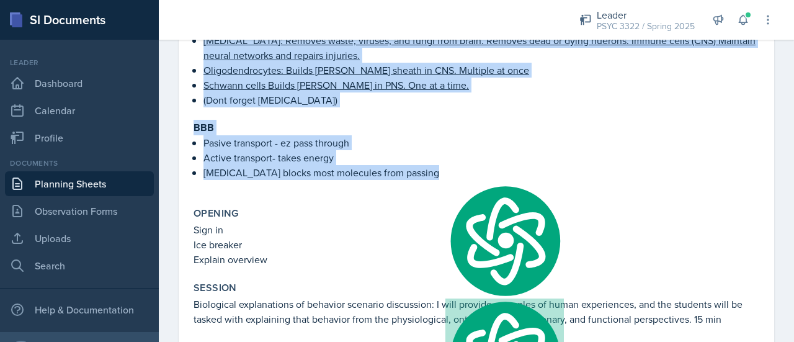
copy div "four categories of biological explanations of behavior, "Physiological: How doe…"
click at [386, 101] on p "(Dont forget [MEDICAL_DATA])" at bounding box center [482, 99] width 556 height 15
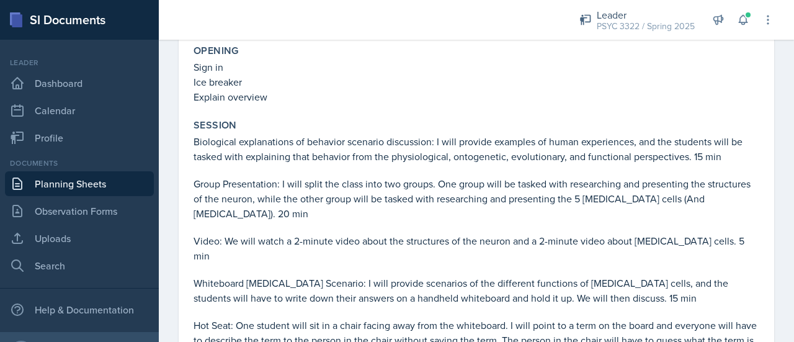
scroll to position [590, 0]
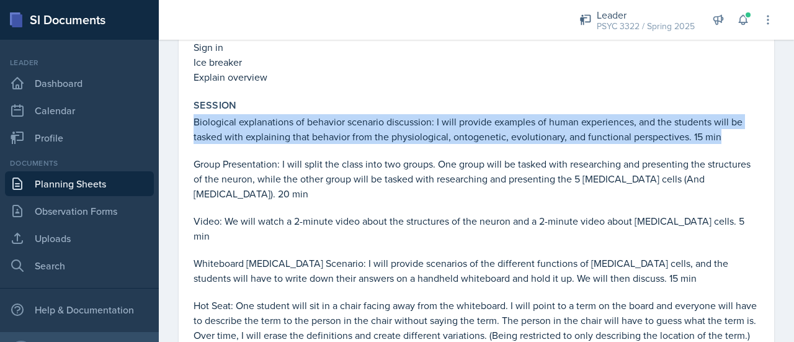
drag, startPoint x: 192, startPoint y: 120, endPoint x: 740, endPoint y: 142, distance: 548.4
click at [740, 142] on div "Session Biological explanations of behavior scenario discussion: I will provide…" at bounding box center [477, 261] width 576 height 335
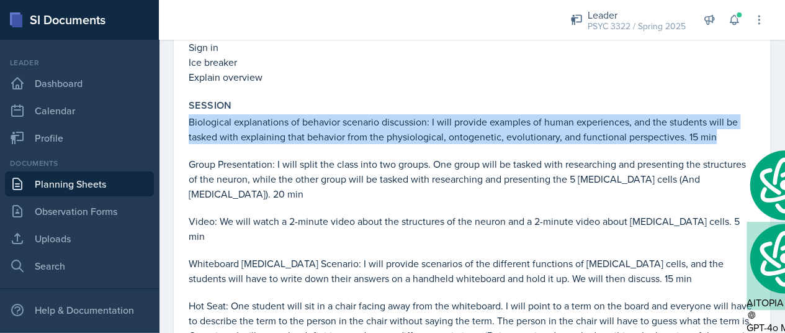
click at [659, 144] on p at bounding box center [472, 150] width 567 height 12
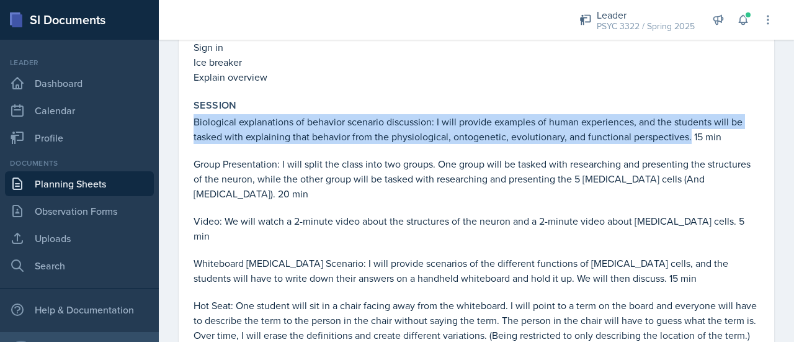
drag, startPoint x: 690, startPoint y: 137, endPoint x: 187, endPoint y: 118, distance: 503.6
click at [187, 118] on div "January 22nd, 2025 Submitted Troy Broome PSYC 3322 Spring 2025 View Comments Co…" at bounding box center [477, 318] width 596 height 1620
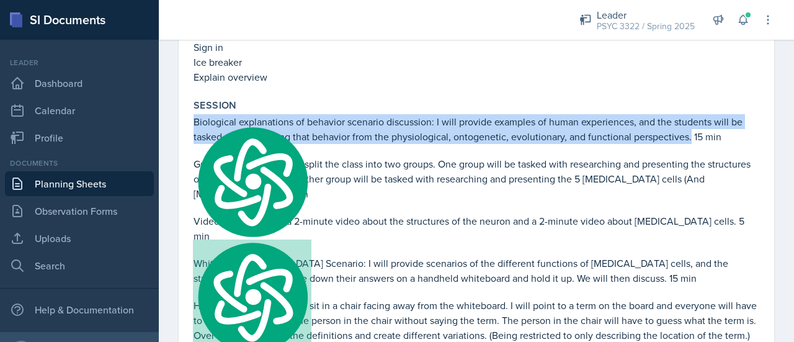
copy p "Biological explanations of behavior scenario discussion: I will provide example…"
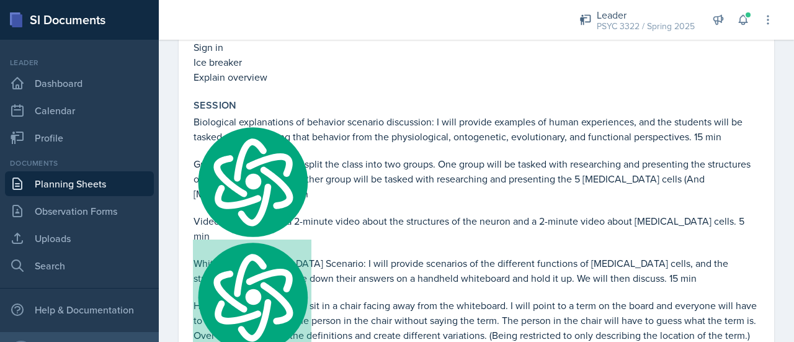
click at [398, 81] on p "Explain overview" at bounding box center [477, 77] width 566 height 15
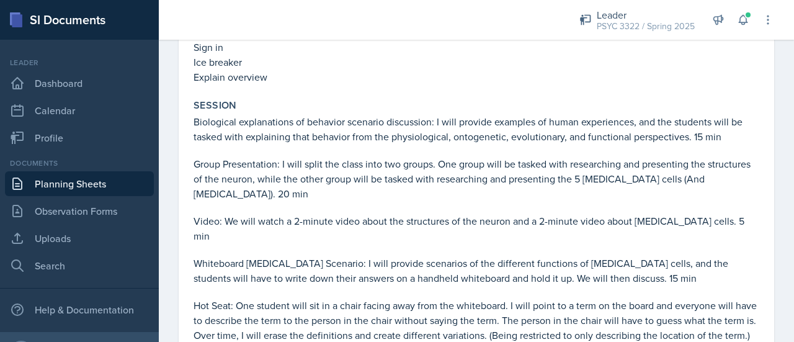
drag, startPoint x: 478, startPoint y: 147, endPoint x: 467, endPoint y: 153, distance: 12.2
click at [467, 153] on p at bounding box center [477, 150] width 566 height 12
drag, startPoint x: 192, startPoint y: 120, endPoint x: 201, endPoint y: 116, distance: 10.0
click at [201, 116] on div "Session Biological explanations of behavior scenario discussion: I will provide…" at bounding box center [477, 261] width 576 height 335
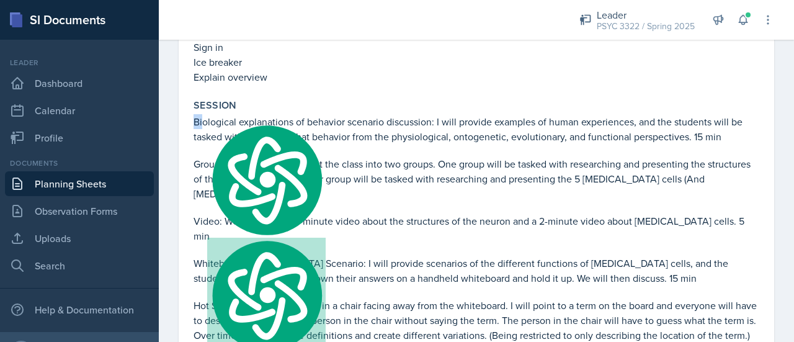
click at [201, 116] on p "Biological explanations of behavior scenario discussion: I will provide example…" at bounding box center [477, 129] width 566 height 30
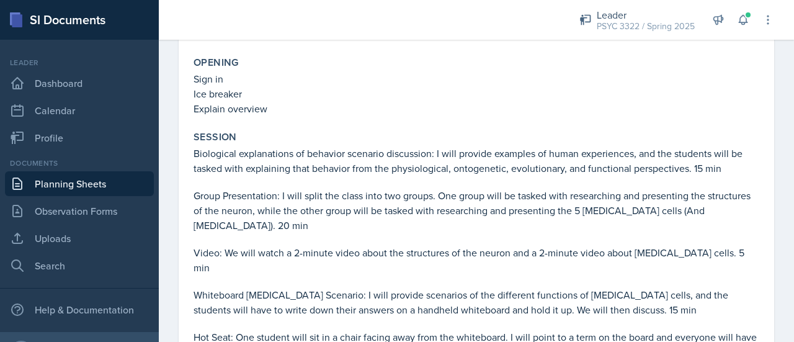
scroll to position [557, 0]
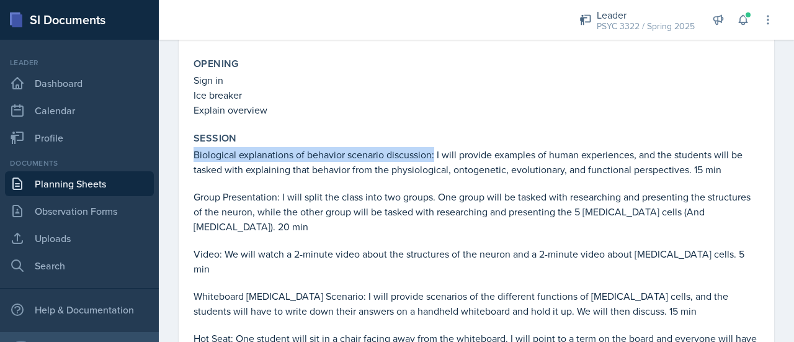
drag, startPoint x: 182, startPoint y: 151, endPoint x: 434, endPoint y: 153, distance: 251.3
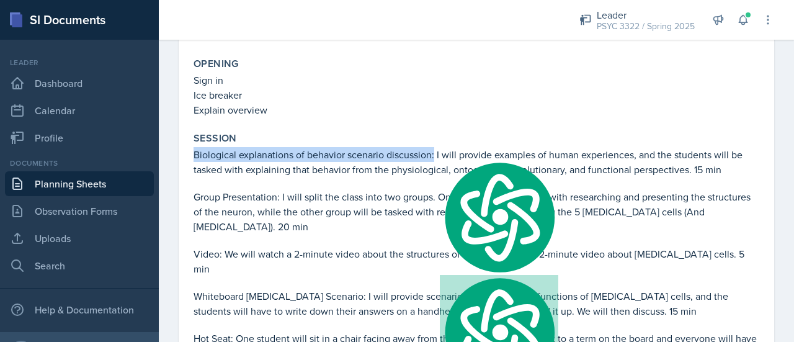
copy p "Biological explanations of behavior scenario discussion:"
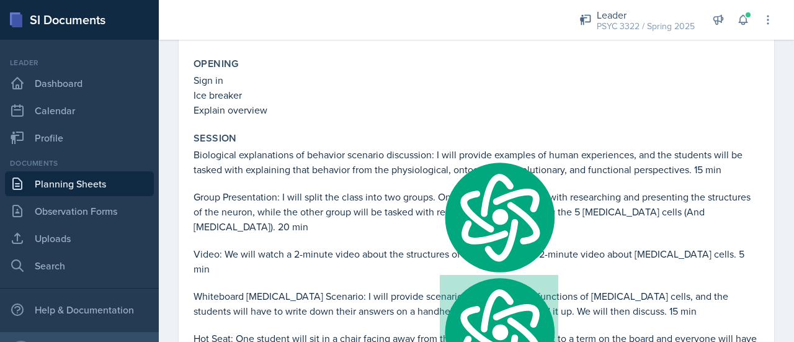
click at [362, 203] on p "Group Presentation: I will split the class into two groups. One group will be t…" at bounding box center [477, 211] width 566 height 45
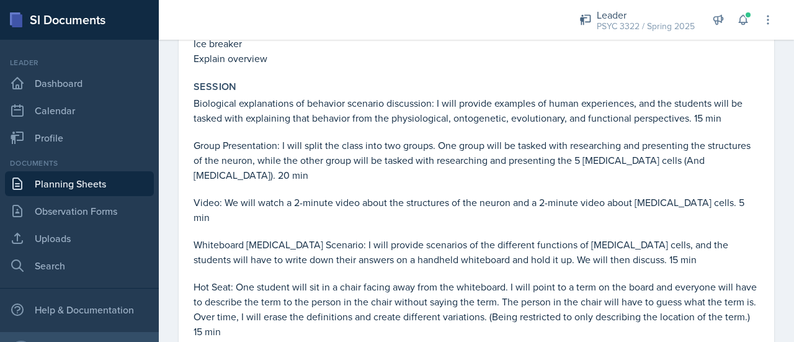
scroll to position [604, 0]
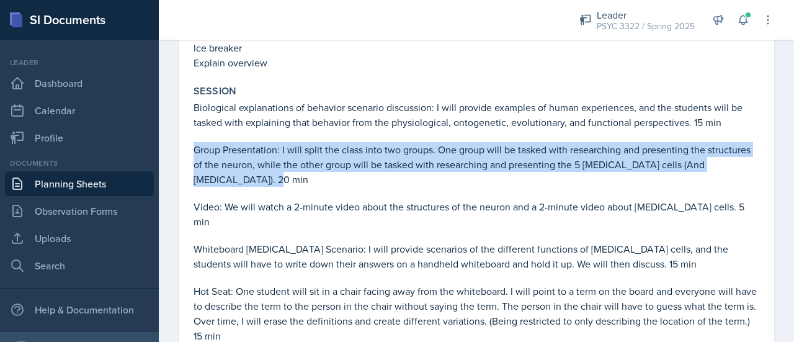
drag, startPoint x: 192, startPoint y: 146, endPoint x: 276, endPoint y: 177, distance: 89.1
click at [276, 177] on div "Session Biological explanations of behavior scenario discussion: I will provide…" at bounding box center [477, 247] width 576 height 335
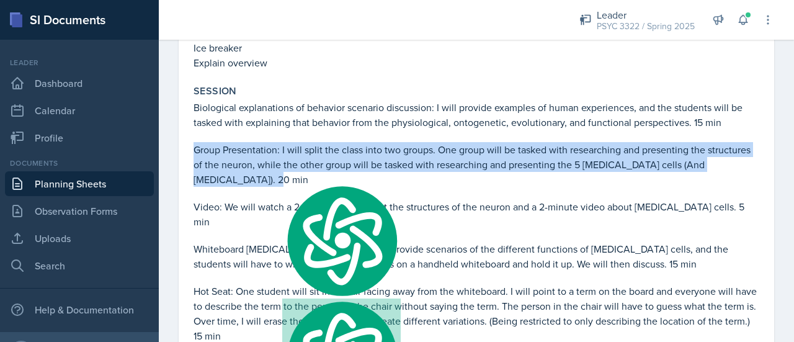
copy p "Group Presentation: I will split the class into two groups. One group will be t…"
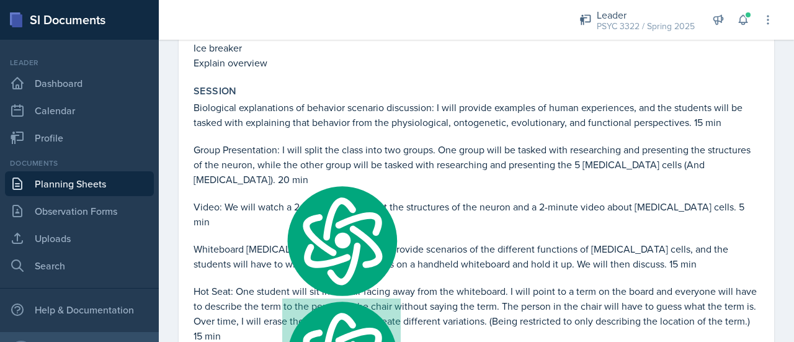
click at [387, 85] on div "Session" at bounding box center [477, 91] width 566 height 12
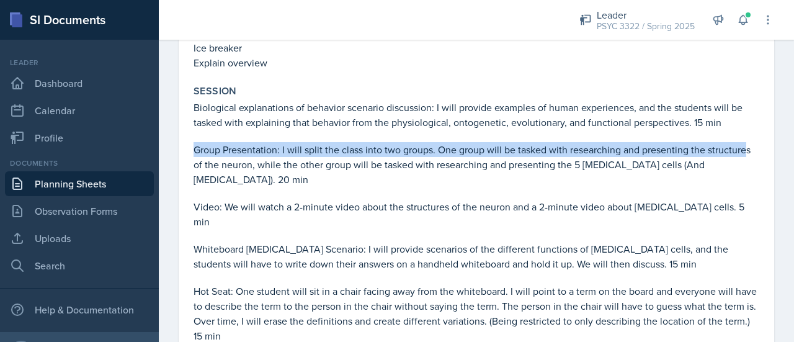
drag, startPoint x: 192, startPoint y: 148, endPoint x: 233, endPoint y: 158, distance: 42.3
click at [233, 158] on div "Session Biological explanations of behavior scenario discussion: I will provide…" at bounding box center [477, 247] width 576 height 335
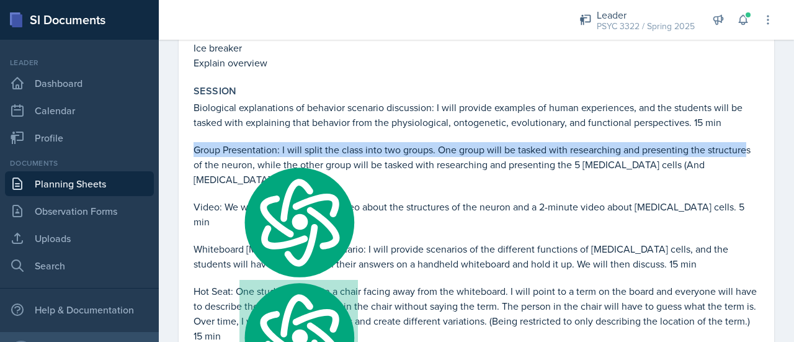
click at [233, 158] on p "Group Presentation: I will split the class into two groups. One group will be t…" at bounding box center [477, 164] width 566 height 45
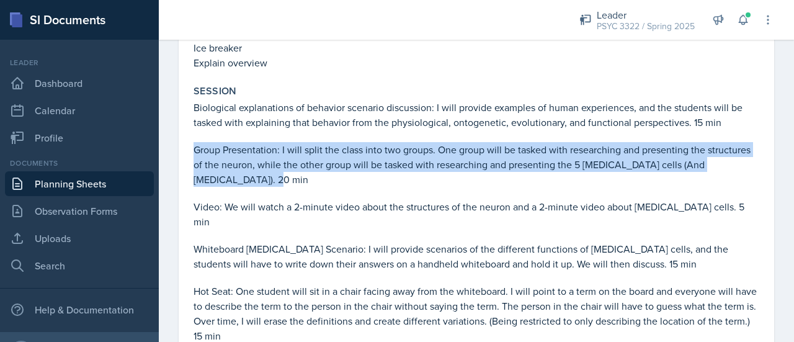
drag, startPoint x: 191, startPoint y: 147, endPoint x: 264, endPoint y: 176, distance: 78.6
click at [264, 176] on div "Session Biological explanations of behavior scenario discussion: I will provide…" at bounding box center [477, 247] width 576 height 335
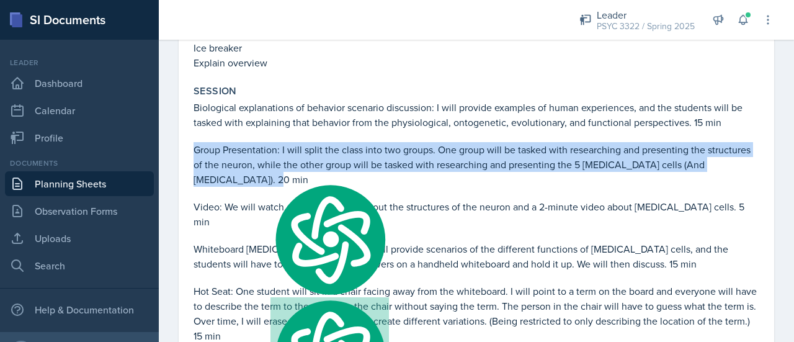
copy p "Group Presentation: I will split the class into two groups. One group will be t…"
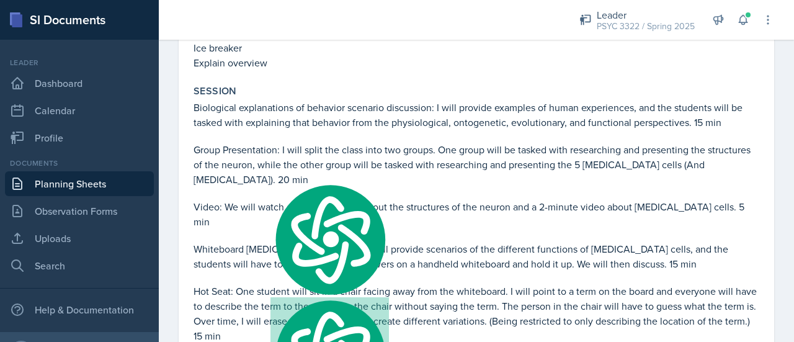
click at [246, 245] on p "Whiteboard Glia Scenario: I will provide scenarios of the different functions o…" at bounding box center [477, 256] width 566 height 30
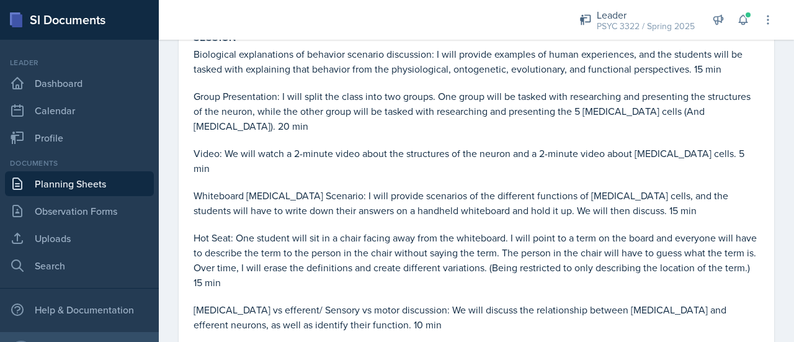
scroll to position [692, 0]
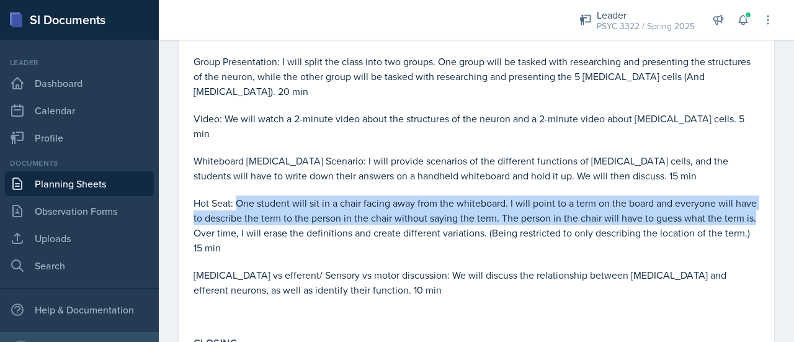
drag, startPoint x: 238, startPoint y: 187, endPoint x: 226, endPoint y: 218, distance: 33.4
click at [226, 218] on p "Hot Seat: One student will sit in a chair facing away from the whiteboard. I wi…" at bounding box center [477, 225] width 566 height 60
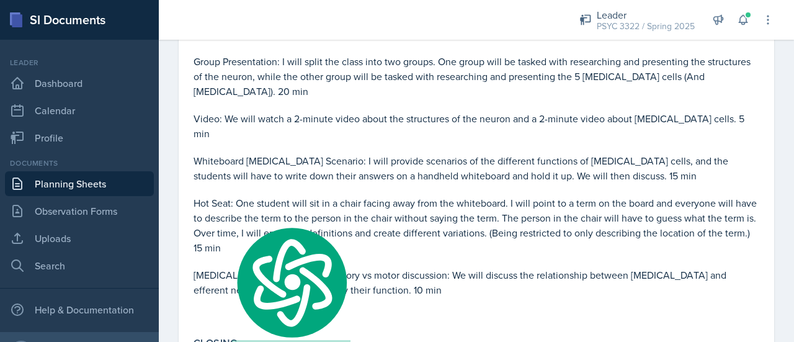
click at [257, 211] on p "Hot Seat: One student will sit in a chair facing away from the whiteboard. I wi…" at bounding box center [477, 225] width 566 height 60
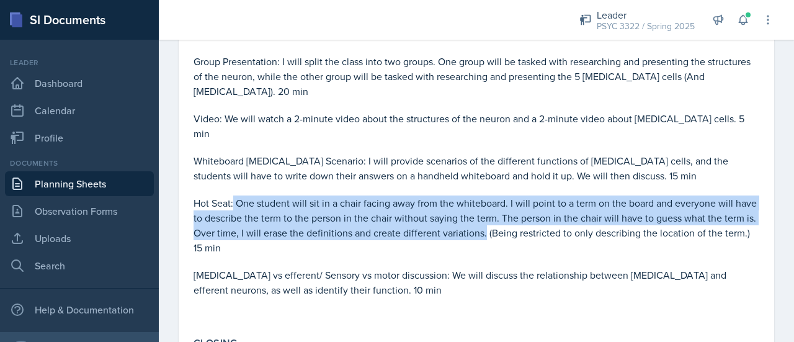
drag, startPoint x: 235, startPoint y: 184, endPoint x: 520, endPoint y: 220, distance: 287.7
click at [520, 220] on p "Hot Seat: One student will sit in a chair facing away from the whiteboard. I wi…" at bounding box center [477, 225] width 566 height 60
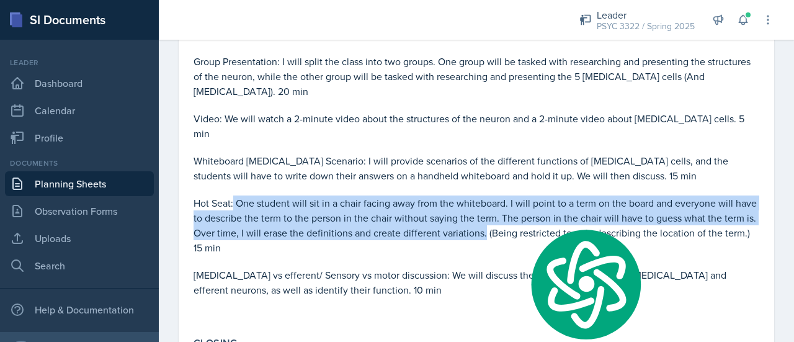
copy p "One student will sit in a chair facing away from the whiteboard. I will point t…"
click at [325, 195] on p "Hot Seat: One student will sit in a chair facing away from the whiteboard. I wi…" at bounding box center [477, 225] width 566 height 60
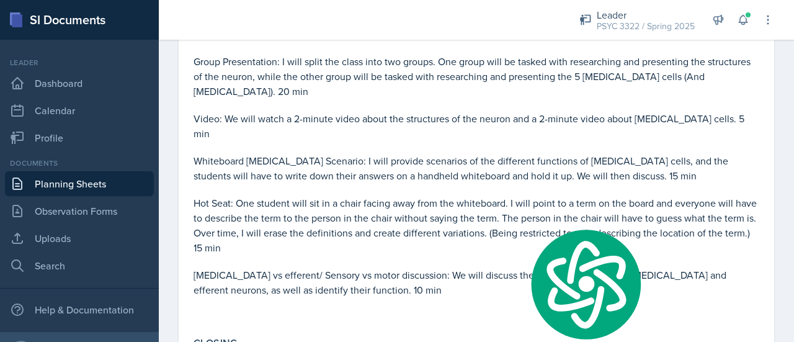
scroll to position [761, 0]
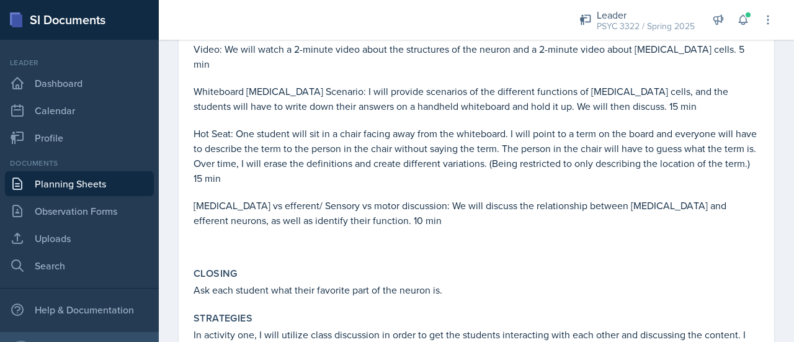
click at [325, 198] on p "Afferent vs efferent/ Sensory vs motor discussion: We will discuss the relation…" at bounding box center [477, 213] width 566 height 30
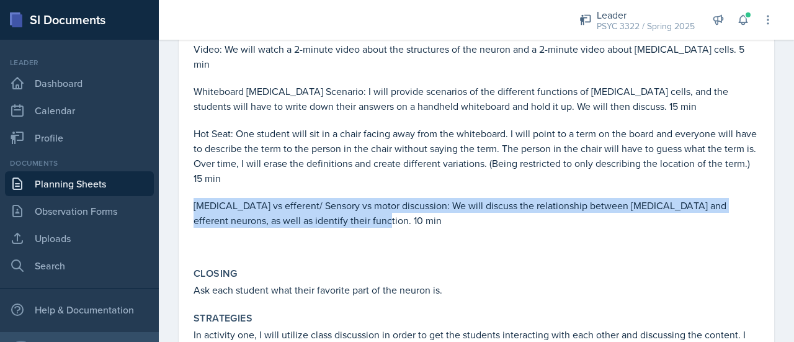
drag, startPoint x: 195, startPoint y: 189, endPoint x: 412, endPoint y: 206, distance: 217.8
click at [412, 206] on p "Afferent vs efferent/ Sensory vs motor discussion: We will discuss the relation…" at bounding box center [477, 213] width 566 height 30
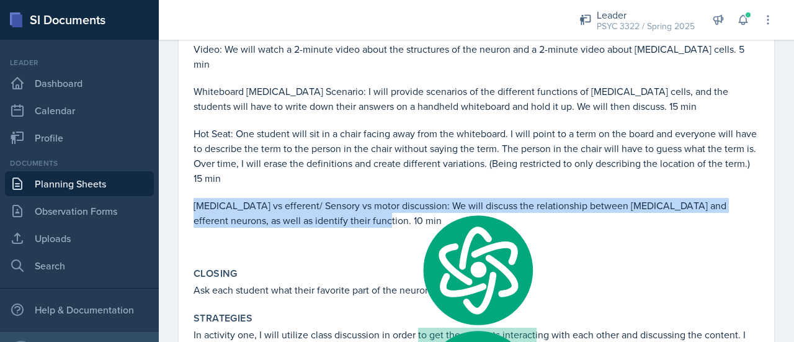
copy p "Afferent vs efferent/ Sensory vs motor discussion: We will discuss the relation…"
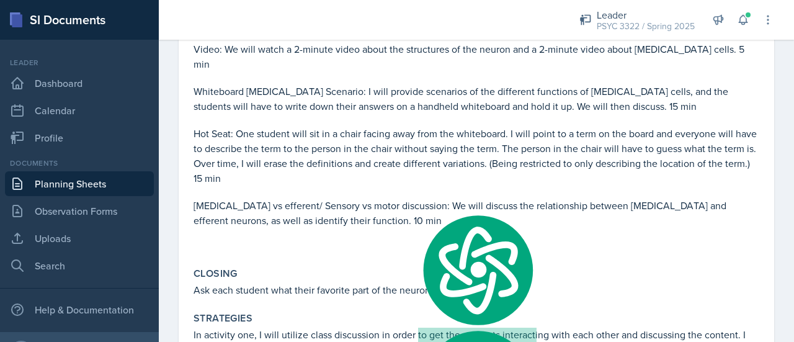
click at [303, 135] on p "Hot Seat: One student will sit in a chair facing away from the whiteboard. I wi…" at bounding box center [477, 156] width 566 height 60
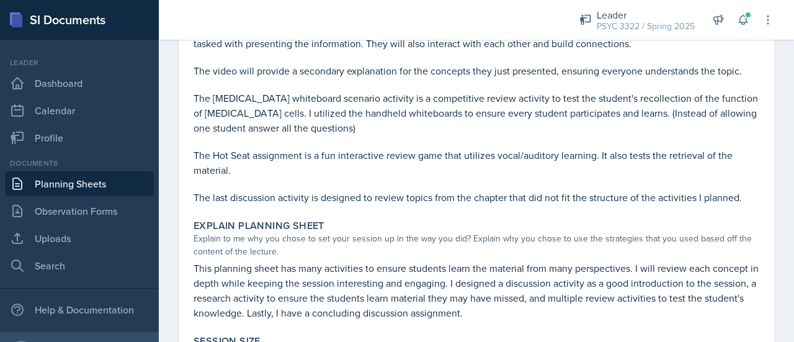
scroll to position [1111, 0]
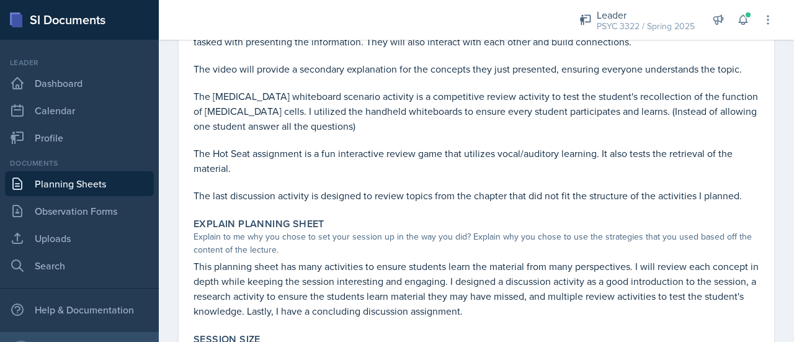
click at [110, 187] on link "Planning Sheets" at bounding box center [79, 183] width 149 height 25
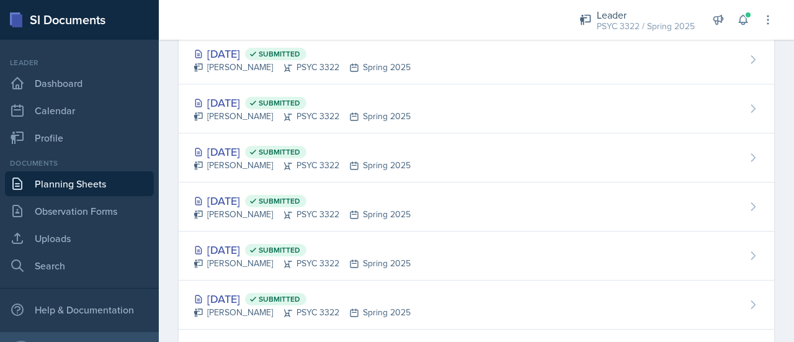
scroll to position [329, 0]
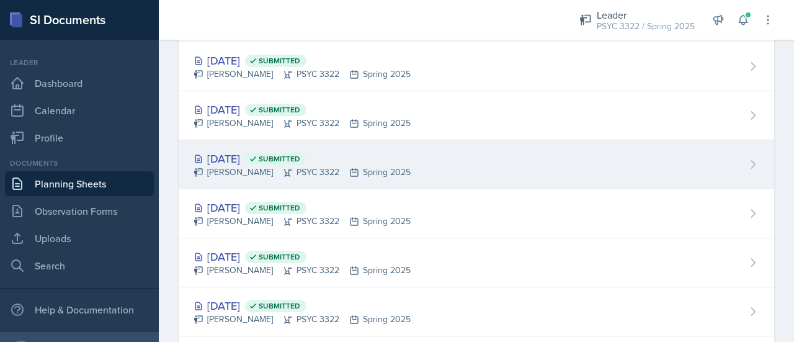
click at [243, 174] on div "Troy Broome PSYC 3322 Spring 2025" at bounding box center [302, 172] width 217 height 13
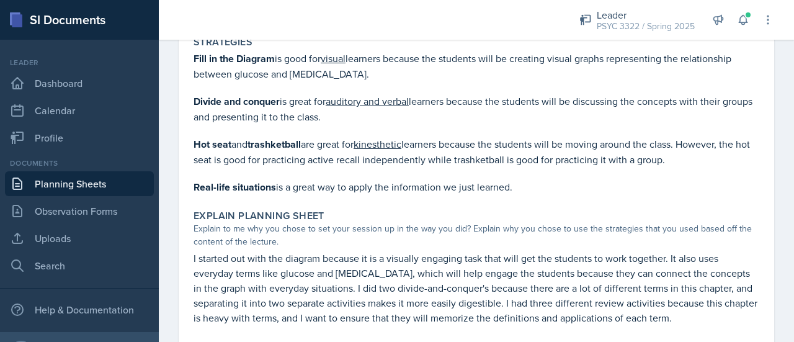
scroll to position [1555, 0]
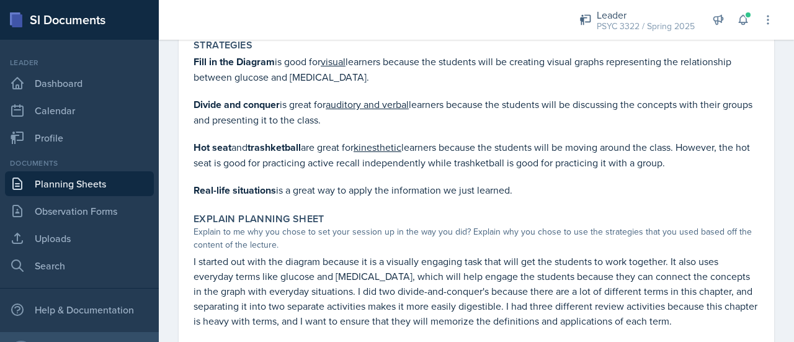
click at [86, 179] on link "Planning Sheets" at bounding box center [79, 183] width 149 height 25
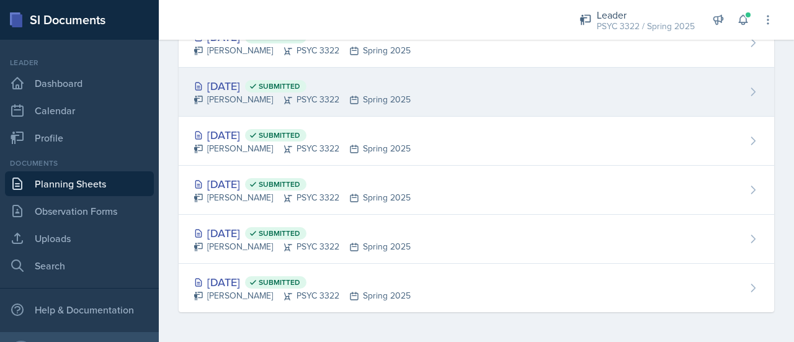
scroll to position [1082, 0]
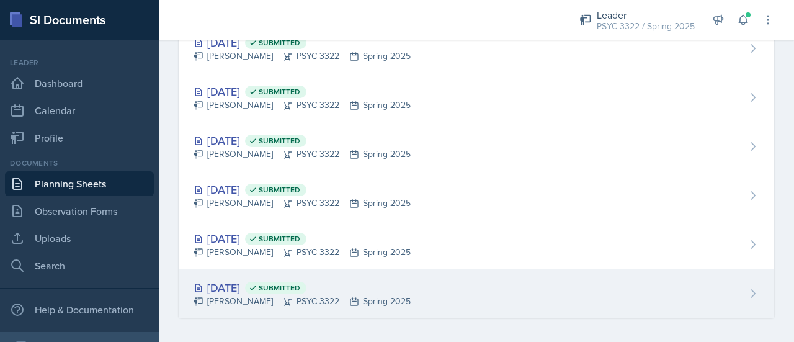
drag, startPoint x: 393, startPoint y: 116, endPoint x: 257, endPoint y: 272, distance: 207.2
click at [257, 272] on div "Jan 22nd, 2025 Submitted Troy Broome PSYC 3322 Spring 2025" at bounding box center [477, 293] width 596 height 48
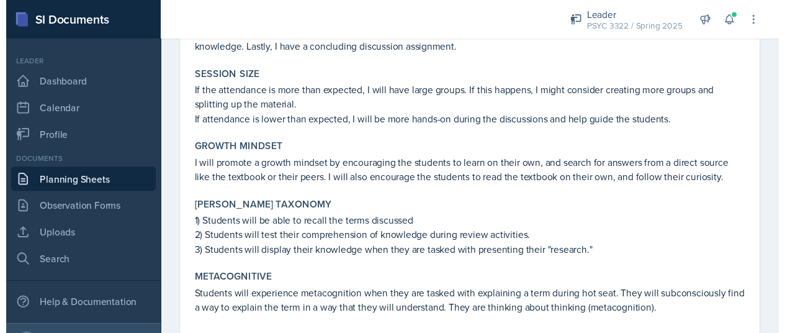
scroll to position [1375, 0]
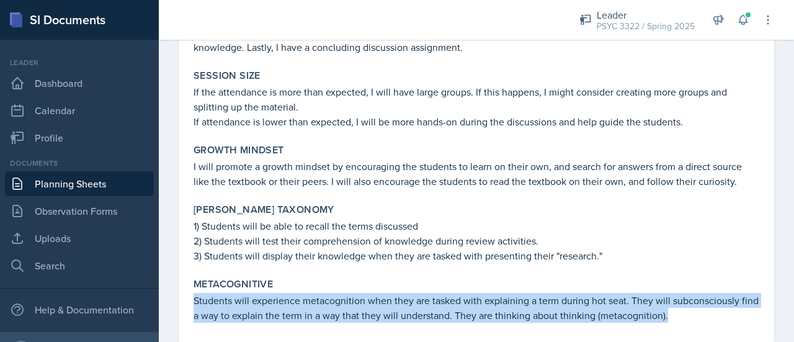
drag, startPoint x: 192, startPoint y: 281, endPoint x: 724, endPoint y: 295, distance: 531.4
click at [724, 295] on div "Metacognitive Students will experience metacognition when they are tasked with …" at bounding box center [477, 300] width 576 height 55
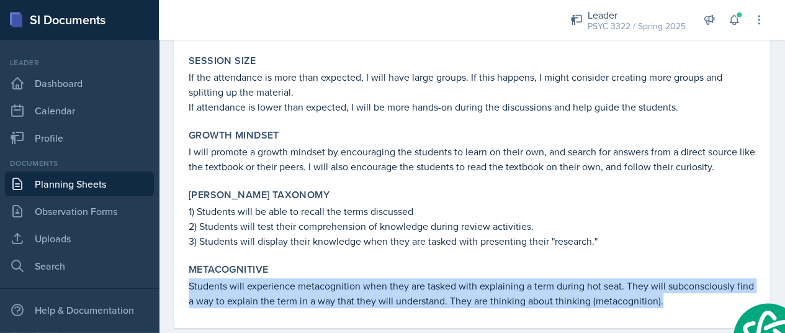
copy p "Students will experience metacognition when they are tasked with explaining a t…"
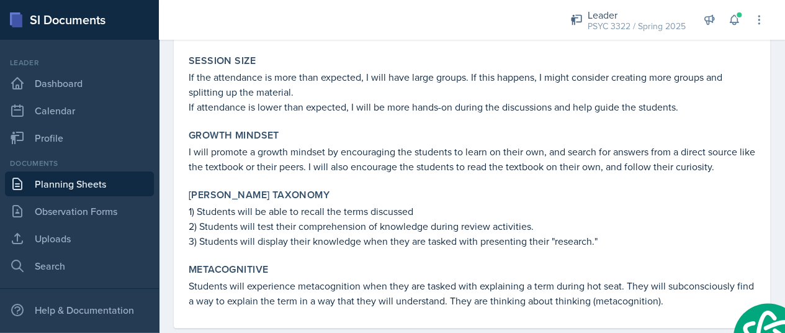
click at [375, 92] on p "If the attendance is more than expected, I will have large groups. If this happ…" at bounding box center [472, 85] width 567 height 30
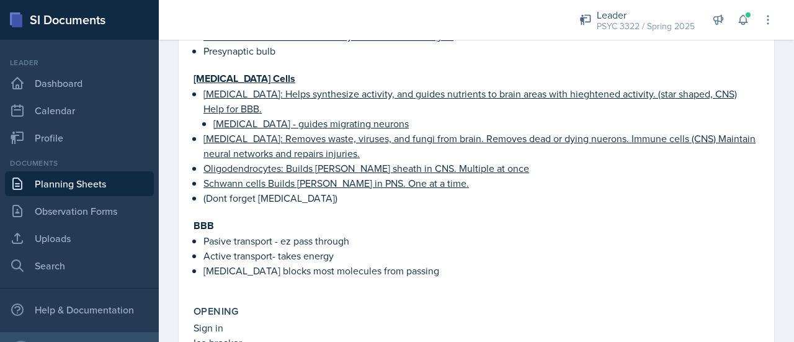
scroll to position [0, 0]
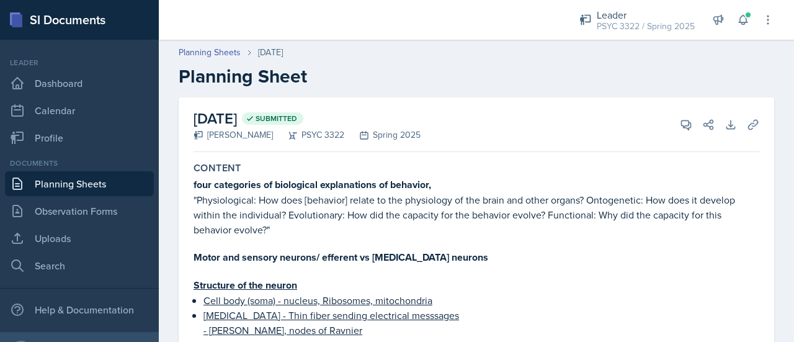
click at [83, 189] on link "Planning Sheets" at bounding box center [79, 183] width 149 height 25
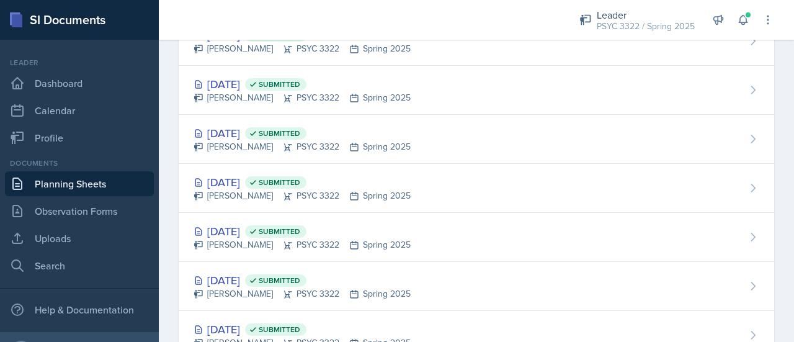
scroll to position [1082, 0]
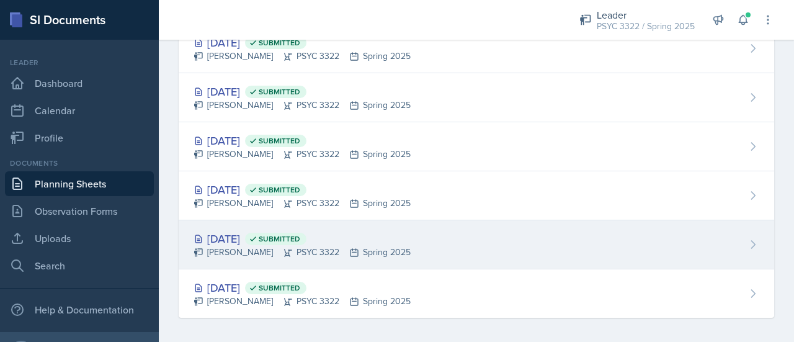
click at [236, 238] on div "Jan 27th, 2025 Submitted" at bounding box center [302, 238] width 217 height 17
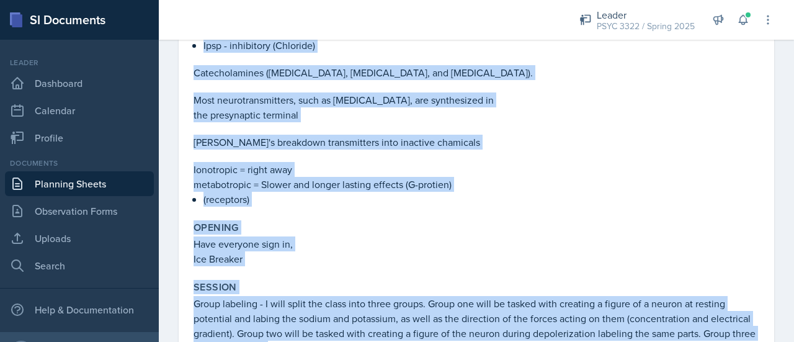
scroll to position [1014, 0]
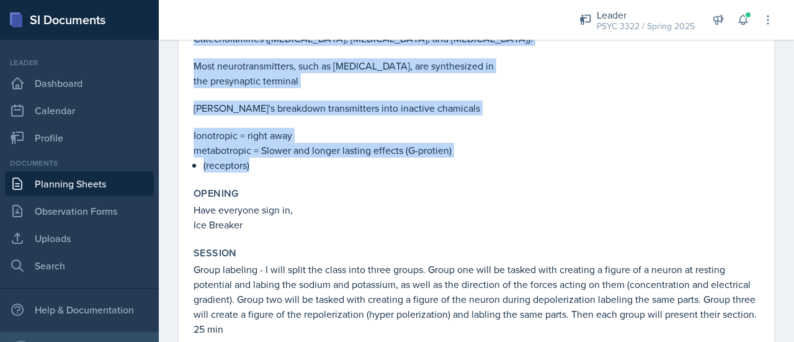
drag, startPoint x: 192, startPoint y: 184, endPoint x: 268, endPoint y: 165, distance: 78.0
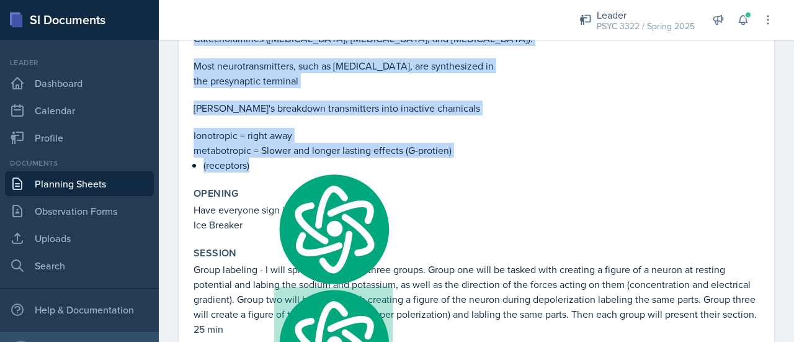
copy div "Action Potential -Resting potential: -70mV -Depolarization (Peak is +35mV) -Hyp…"
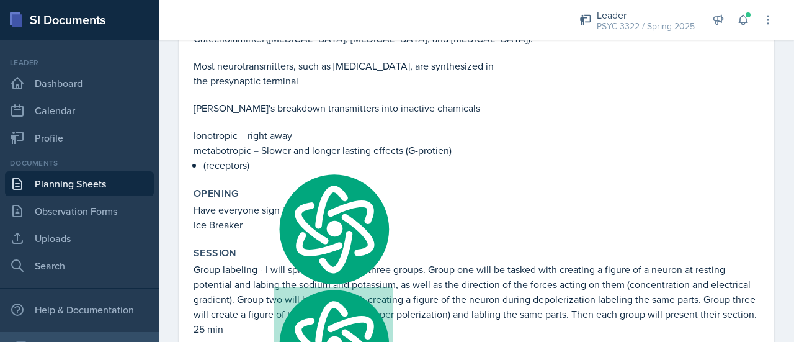
click at [302, 218] on p "Ice Breaker" at bounding box center [477, 224] width 566 height 15
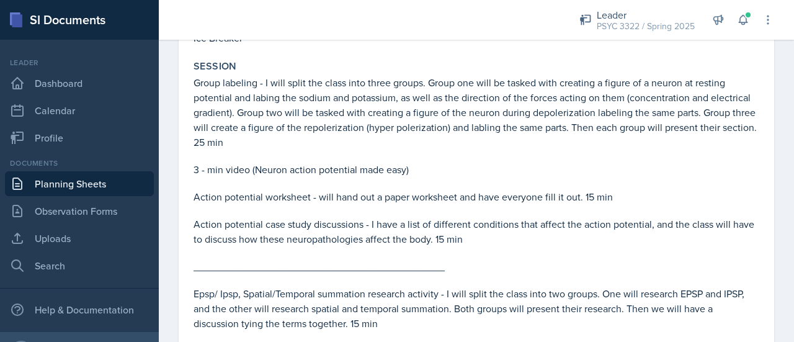
scroll to position [1206, 0]
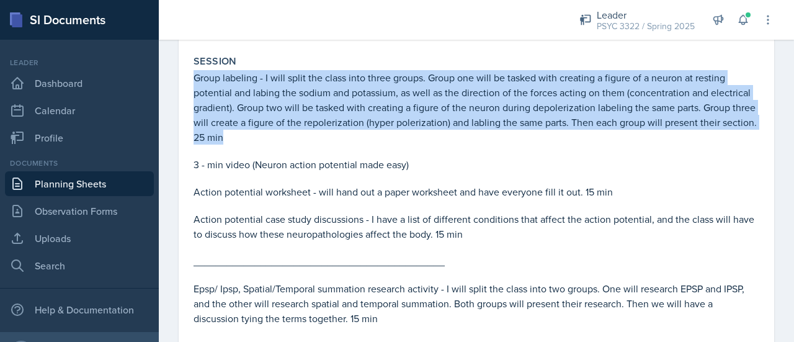
drag, startPoint x: 192, startPoint y: 75, endPoint x: 339, endPoint y: 136, distance: 159.2
click at [339, 136] on div "Session Group labeling - I will split the class into three groups. Group one wi…" at bounding box center [477, 225] width 576 height 350
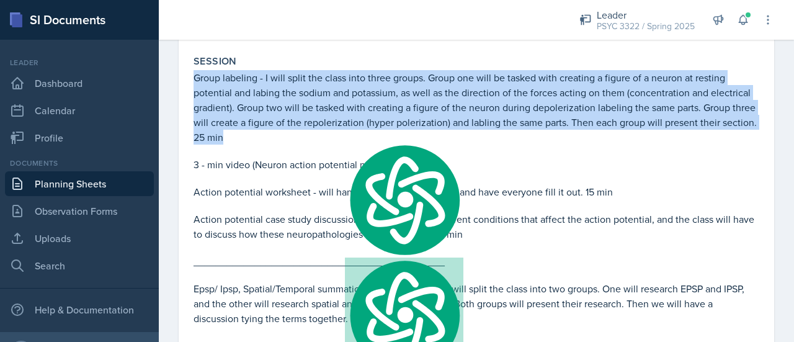
copy p "Group labeling - I will split the class into three groups. Group one will be ta…"
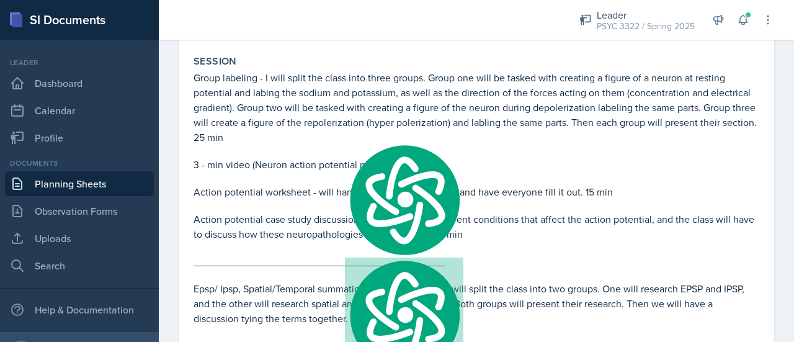
click at [277, 153] on p at bounding box center [477, 151] width 566 height 12
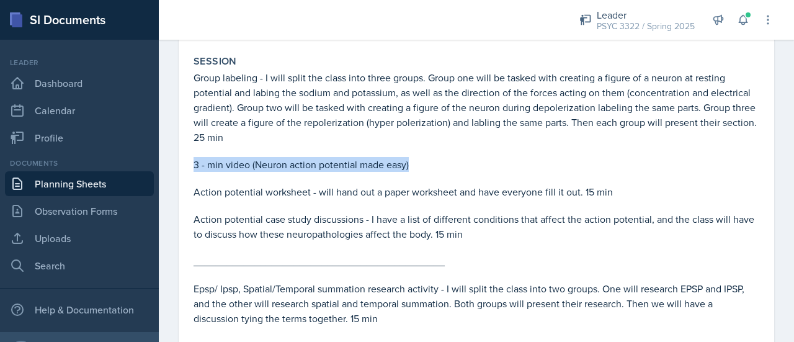
drag, startPoint x: 193, startPoint y: 164, endPoint x: 460, endPoint y: 164, distance: 267.5
click at [460, 164] on div "Session Group labeling - I will split the class into three groups. Group one wi…" at bounding box center [477, 225] width 576 height 350
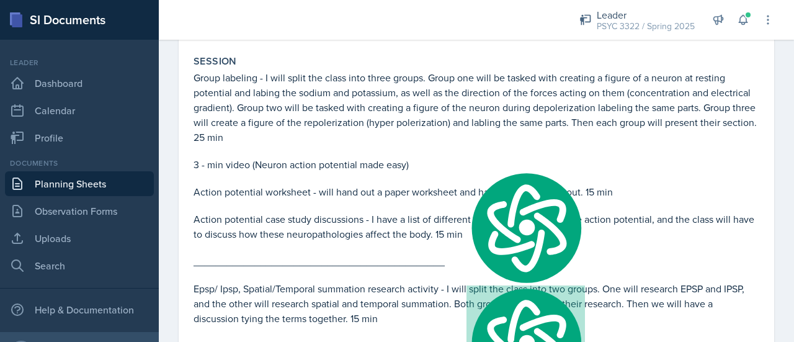
click at [276, 80] on p "Group labeling - I will split the class into three groups. Group one will be ta…" at bounding box center [477, 107] width 566 height 74
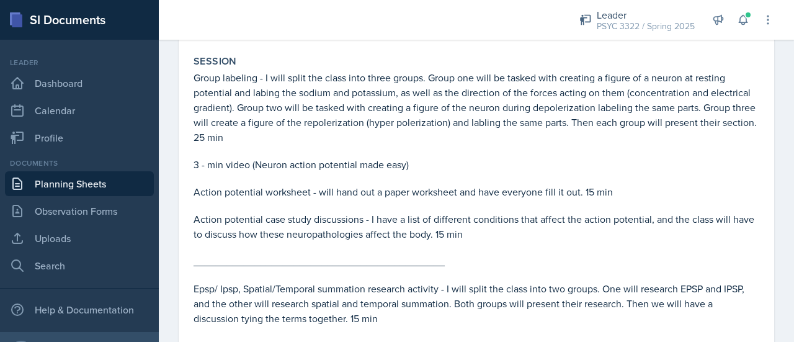
scroll to position [1270, 0]
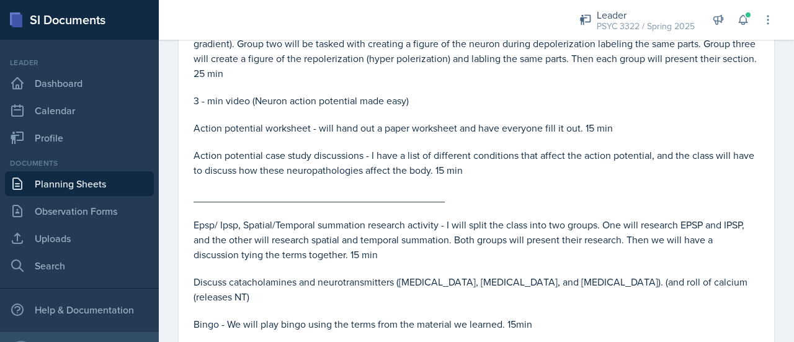
click at [305, 205] on p at bounding box center [477, 211] width 566 height 12
drag, startPoint x: 189, startPoint y: 120, endPoint x: 638, endPoint y: 119, distance: 449.3
click at [638, 119] on div "Session Group labeling - I will split the class into three groups. Group one wi…" at bounding box center [477, 161] width 576 height 350
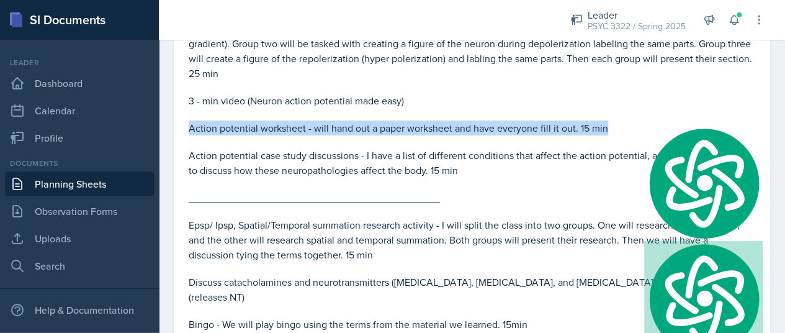
click at [638, 120] on p "Action potential worksheet - will hand out a paper worksheet and have everyone …" at bounding box center [472, 127] width 567 height 15
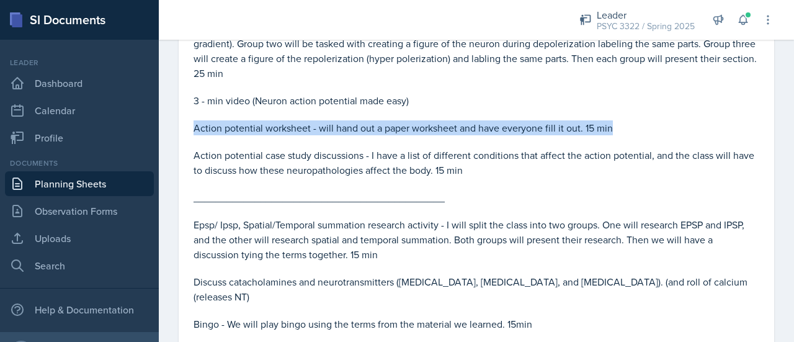
drag, startPoint x: 627, startPoint y: 125, endPoint x: 189, endPoint y: 128, distance: 437.5
click at [189, 128] on div "Session Group labeling - I will split the class into three groups. Group one wi…" at bounding box center [477, 161] width 576 height 350
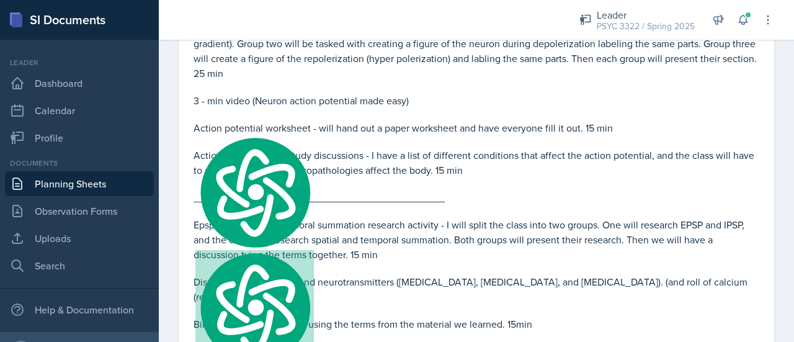
click at [274, 181] on p at bounding box center [477, 183] width 566 height 12
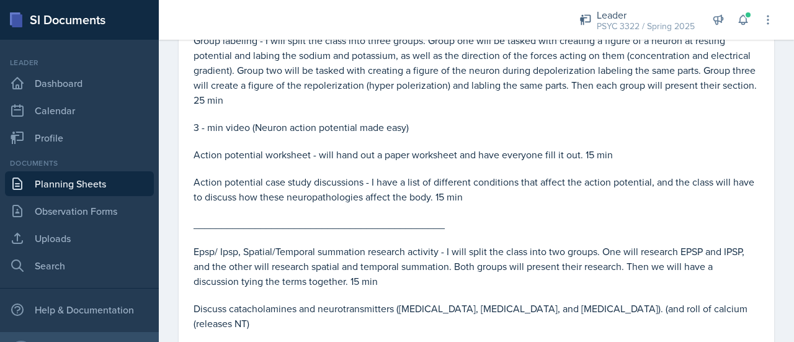
scroll to position [1244, 0]
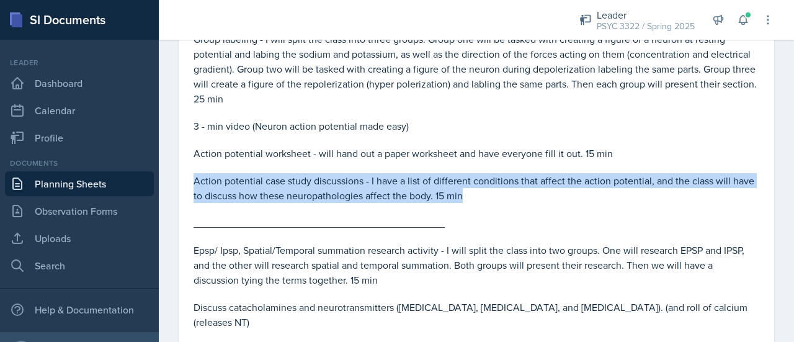
drag, startPoint x: 190, startPoint y: 180, endPoint x: 535, endPoint y: 192, distance: 345.2
click at [535, 192] on div "Session Group labeling - I will split the class into three groups. Group one wi…" at bounding box center [477, 187] width 576 height 350
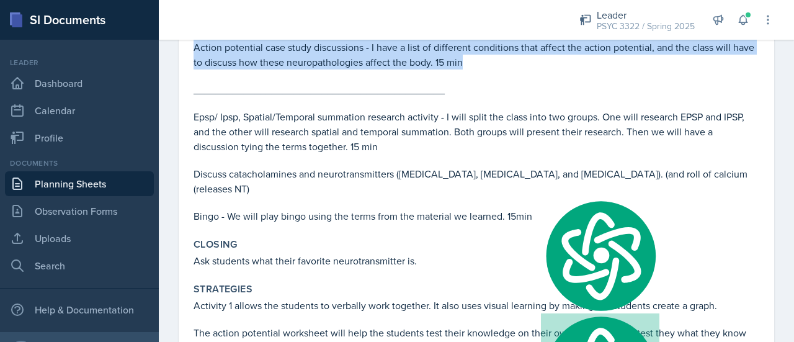
scroll to position [1378, 0]
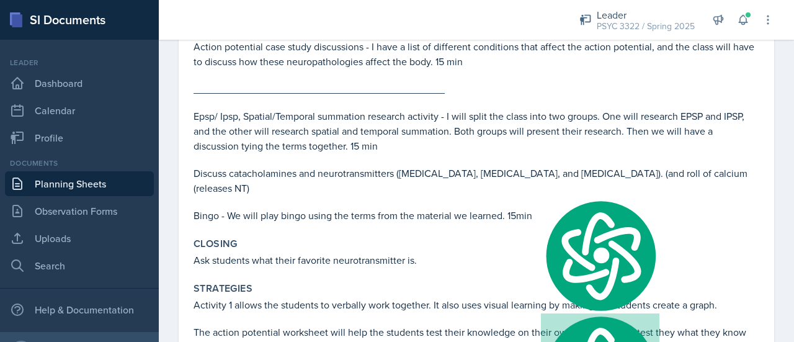
click at [327, 141] on p "Epsp/ Ipsp, Spatial/Temporal summation research activity - I will split the cla…" at bounding box center [477, 131] width 566 height 45
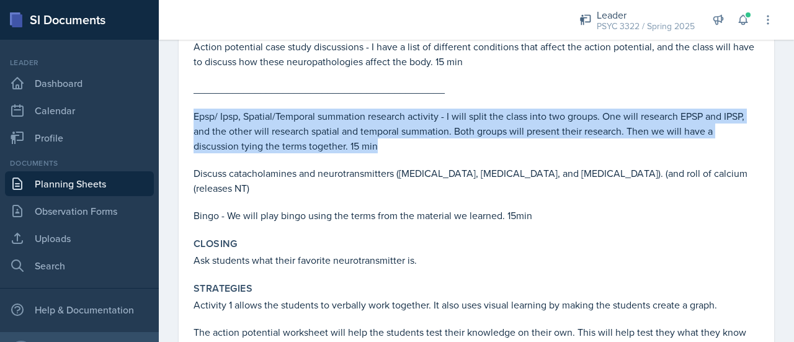
drag, startPoint x: 195, startPoint y: 116, endPoint x: 412, endPoint y: 144, distance: 218.4
click at [412, 144] on p "Epsp/ Ipsp, Spatial/Temporal summation research activity - I will split the cla…" at bounding box center [477, 131] width 566 height 45
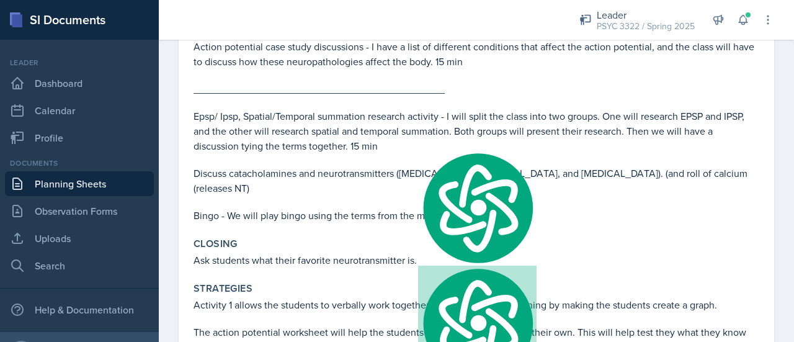
click at [271, 177] on p "Discuss catacholamines and neurotransmitters (dopamine, epinephrine, and norepi…" at bounding box center [477, 181] width 566 height 30
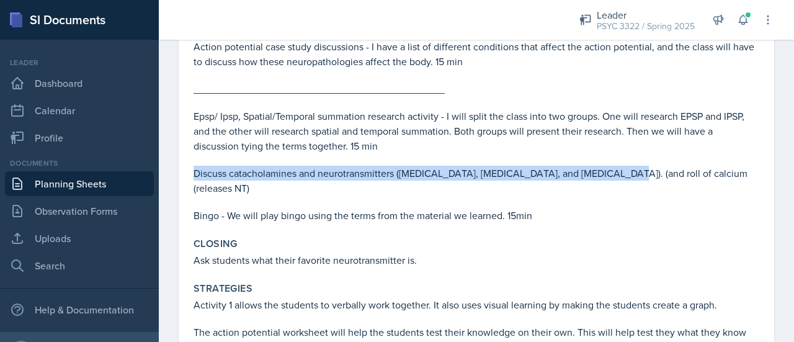
drag, startPoint x: 191, startPoint y: 169, endPoint x: 617, endPoint y: 172, distance: 426.3
click at [617, 172] on div "Session Group labeling - I will split the class into three groups. Group one wi…" at bounding box center [477, 53] width 576 height 350
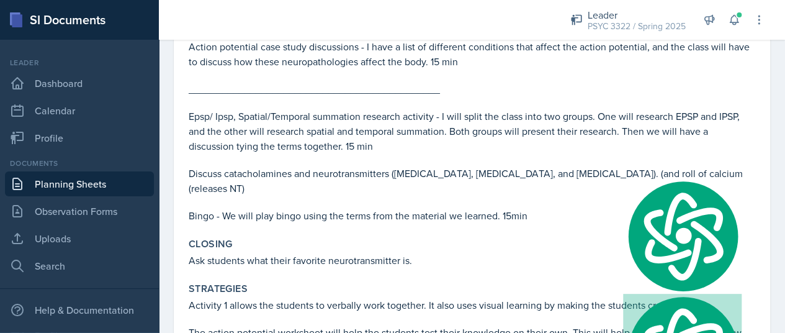
click at [487, 130] on p "Epsp/ Ipsp, Spatial/Temporal summation research activity - I will split the cla…" at bounding box center [472, 131] width 567 height 45
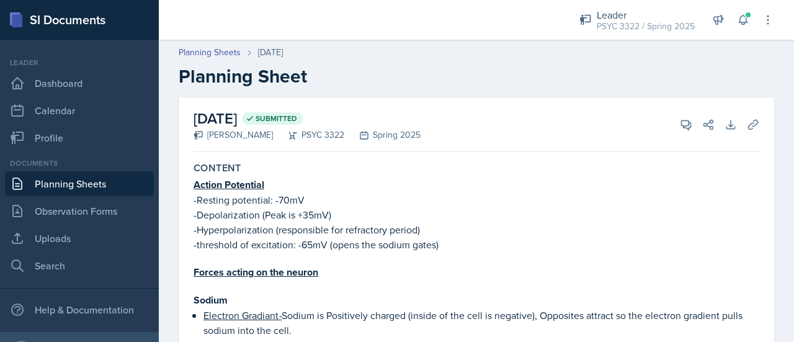
scroll to position [1359, 0]
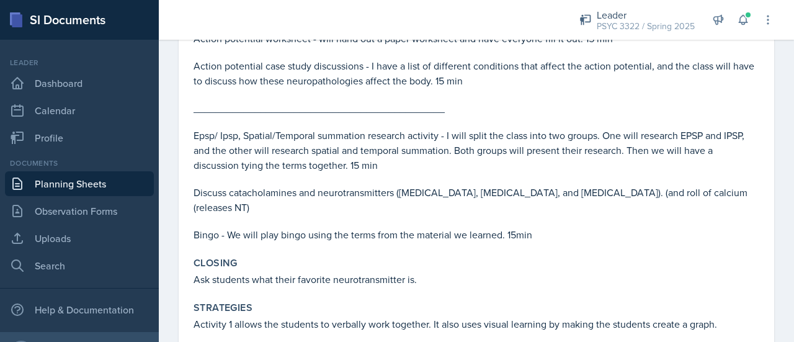
click at [438, 163] on p "Epsp/ Ipsp, Spatial/Temporal summation research activity - I will split the cla…" at bounding box center [477, 150] width 566 height 45
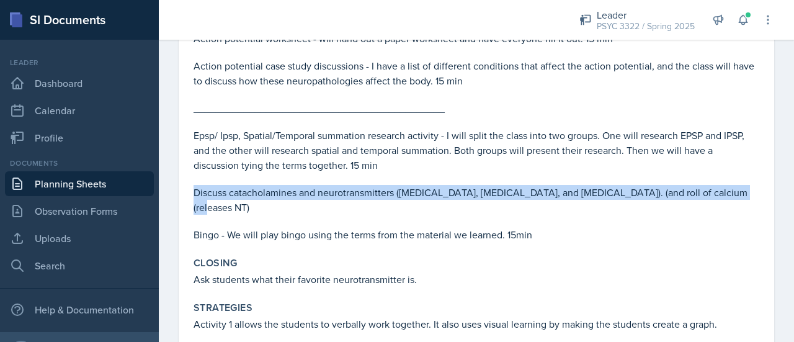
drag, startPoint x: 182, startPoint y: 190, endPoint x: 750, endPoint y: 186, distance: 567.8
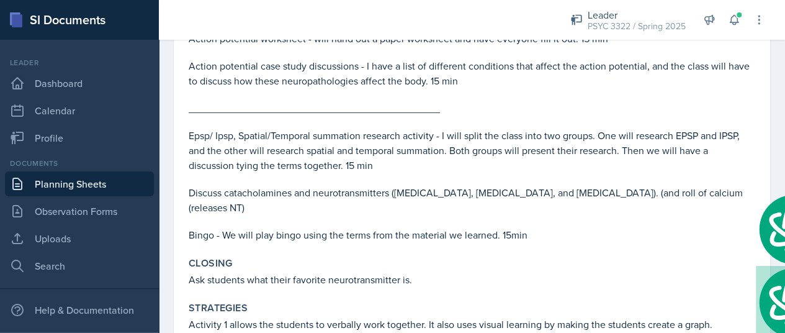
click at [318, 176] on p at bounding box center [472, 179] width 567 height 12
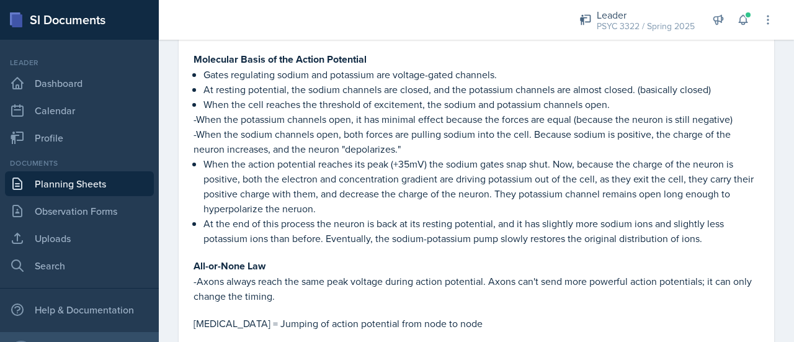
scroll to position [740, 0]
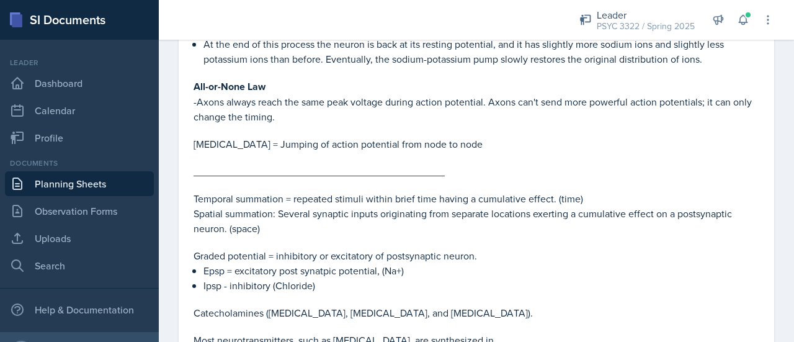
click at [104, 182] on link "Planning Sheets" at bounding box center [79, 183] width 149 height 25
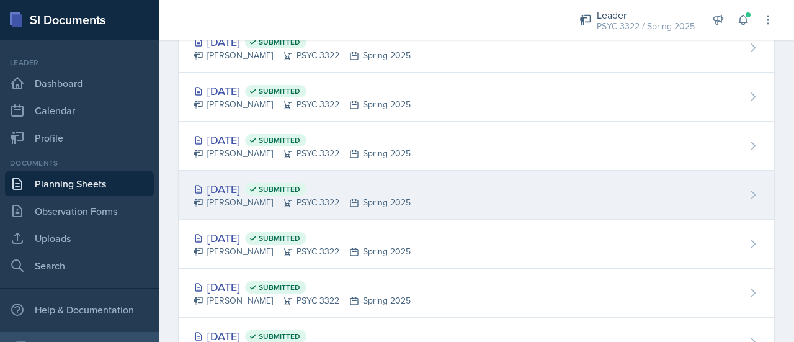
scroll to position [1082, 0]
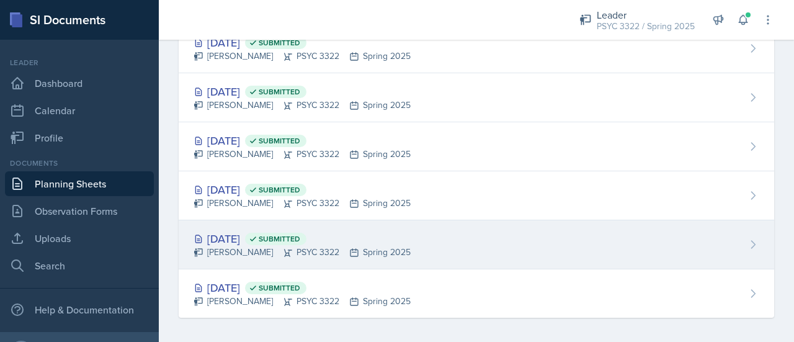
click at [252, 246] on div "Troy Broome PSYC 3322 Spring 2025" at bounding box center [302, 252] width 217 height 13
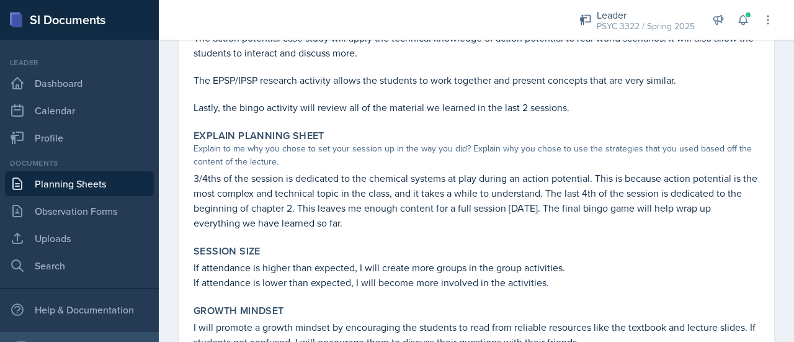
scroll to position [1718, 0]
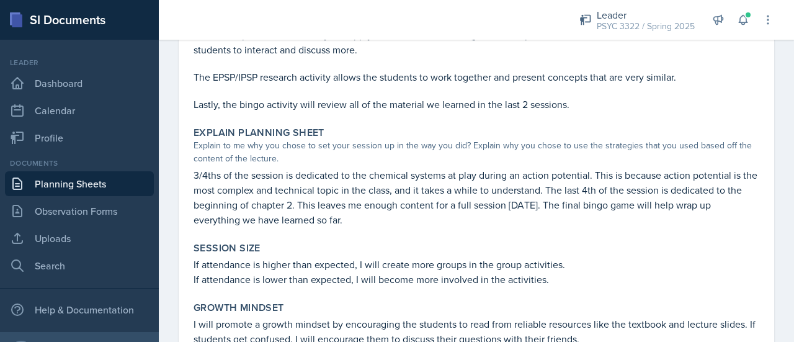
click at [47, 174] on link "Planning Sheets" at bounding box center [79, 183] width 149 height 25
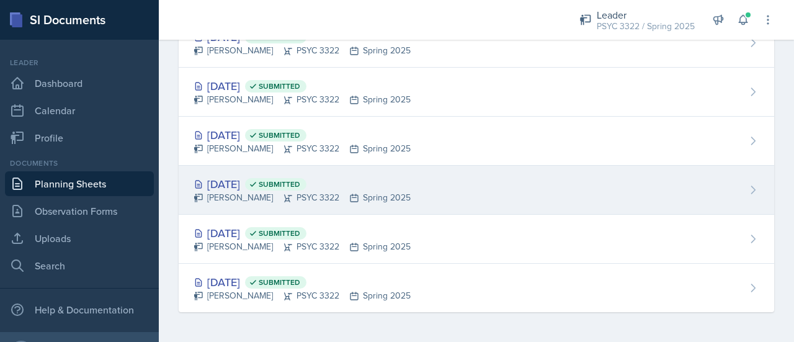
scroll to position [1082, 0]
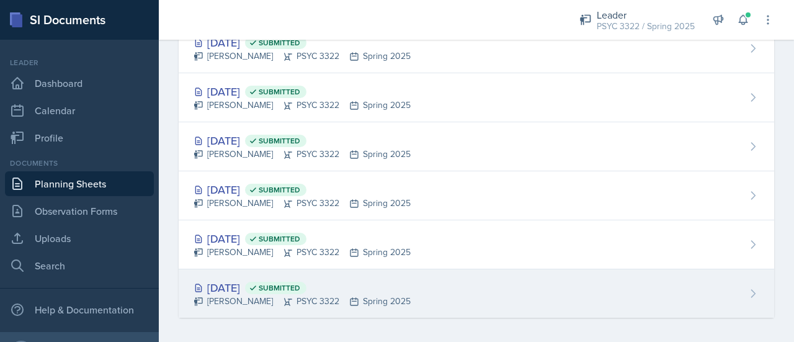
click at [233, 279] on div "Jan 22nd, 2025 Submitted" at bounding box center [302, 287] width 217 height 17
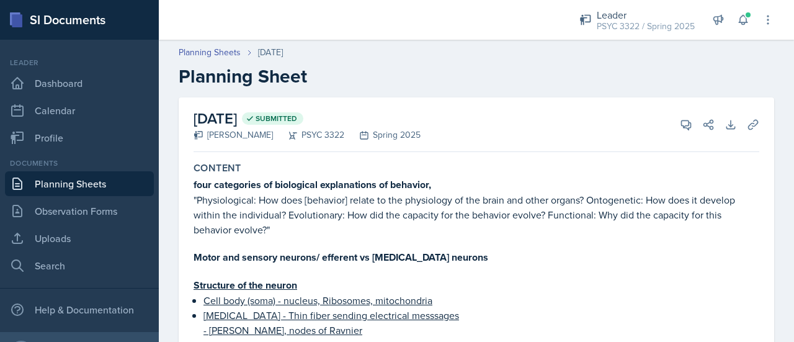
click at [86, 187] on link "Planning Sheets" at bounding box center [79, 183] width 149 height 25
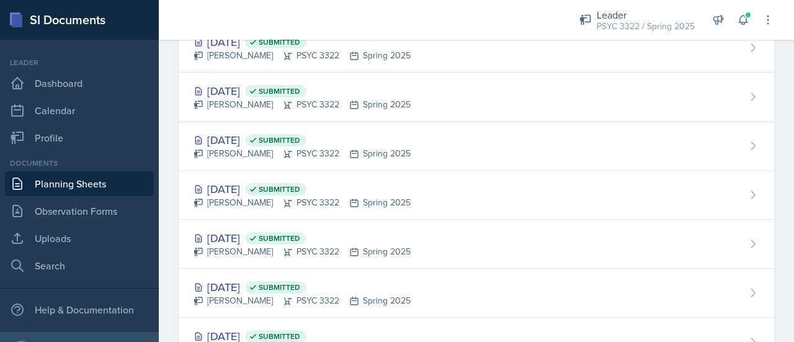
scroll to position [1082, 0]
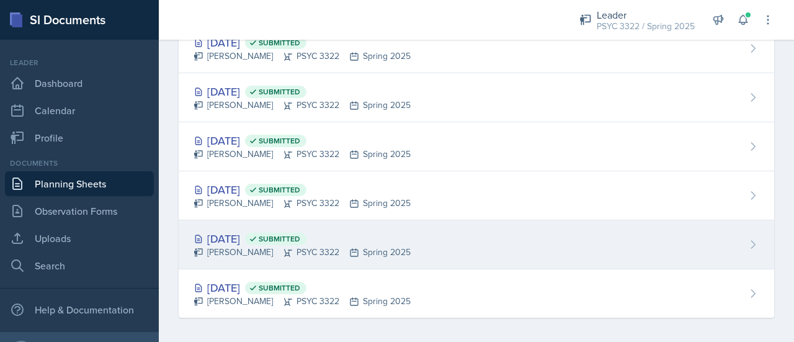
click at [249, 236] on div "Jan 27th, 2025 Submitted" at bounding box center [302, 238] width 217 height 17
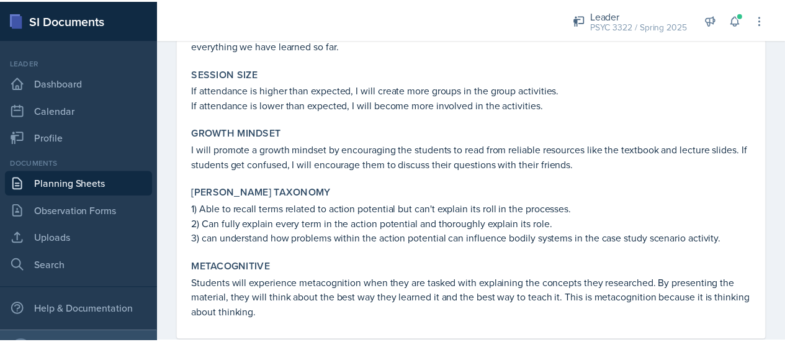
scroll to position [1894, 0]
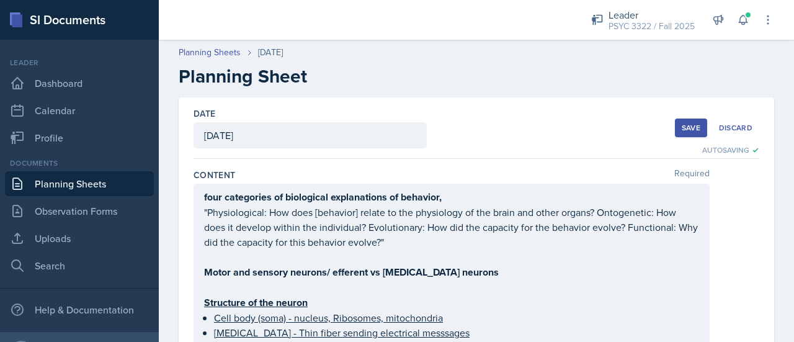
scroll to position [63, 0]
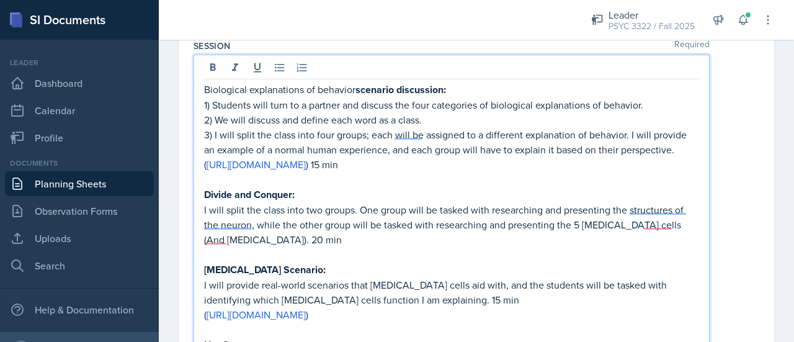
click at [612, 182] on div "Biological explanations of behavior scenario discussion: 1) Students will turn …" at bounding box center [451, 277] width 495 height 390
click at [253, 219] on p "I will split the class into two groups. One group will be tasked with researchi…" at bounding box center [451, 224] width 495 height 45
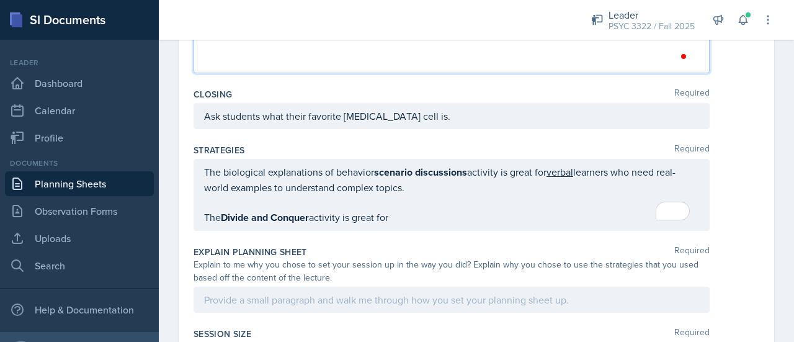
scroll to position [1096, 0]
click at [443, 204] on div "The biological explanations of behavior scenario discussions activity is great …" at bounding box center [451, 194] width 495 height 61
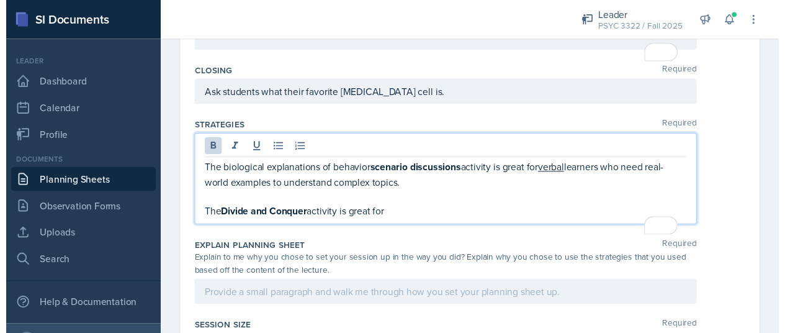
scroll to position [1074, 0]
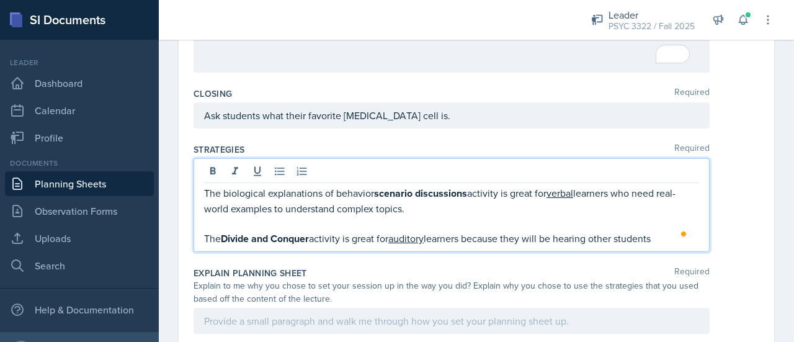
click at [0, 0] on qb-div "Add Punctuation students ." at bounding box center [0, 0] width 0 height 0
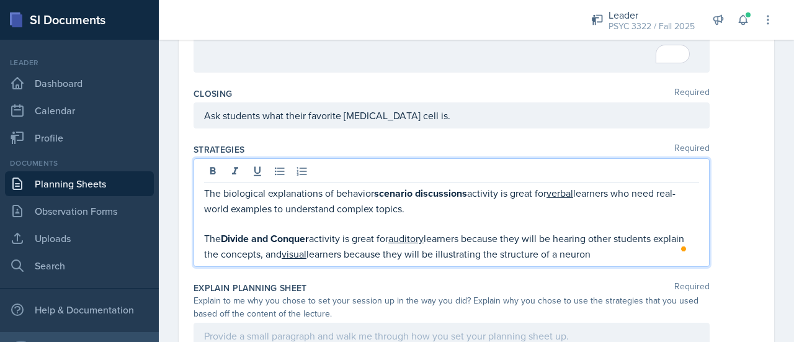
click at [0, 0] on span "neuron" at bounding box center [0, 0] width 0 height 0
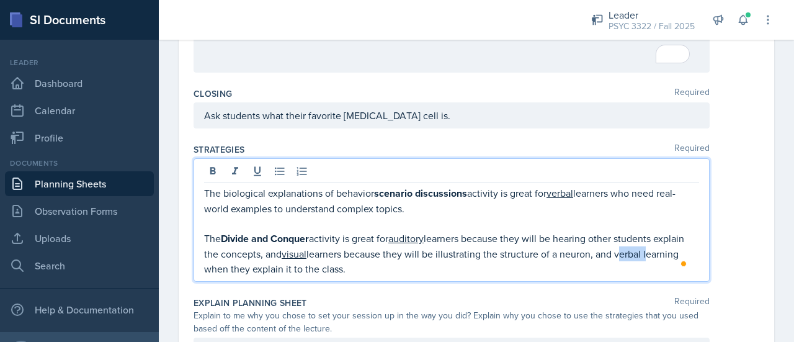
drag, startPoint x: 652, startPoint y: 250, endPoint x: 681, endPoint y: 250, distance: 29.2
click at [681, 250] on p "The Divide and Conquer activity is great for auditory learners because they wil…" at bounding box center [451, 253] width 495 height 45
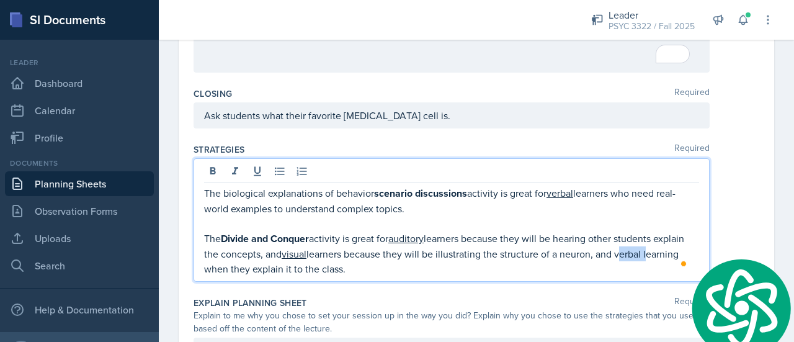
scroll to position [1104, 0]
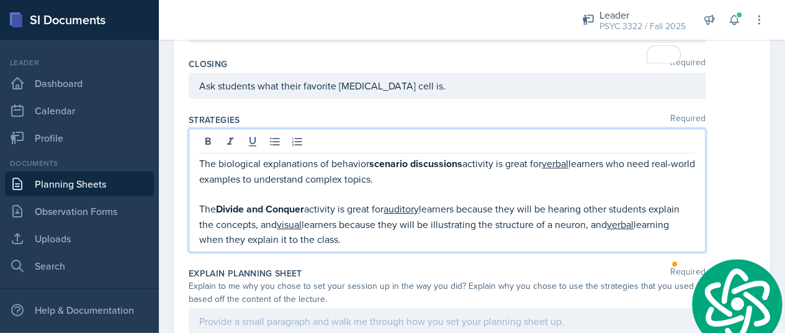
click at [316, 246] on p "The Divide and Conquer activity is great for auditory learners because they wil…" at bounding box center [447, 223] width 496 height 45
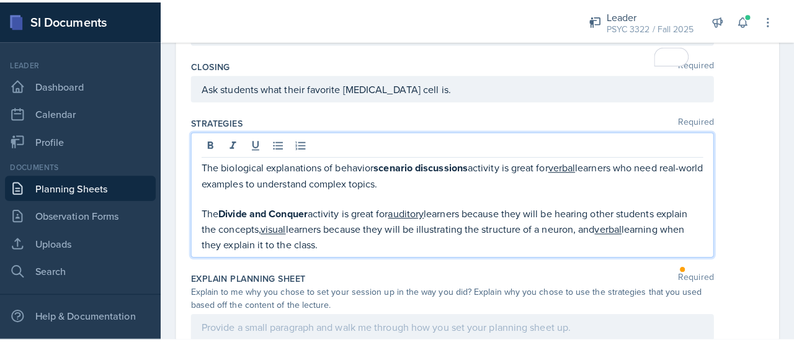
scroll to position [1074, 0]
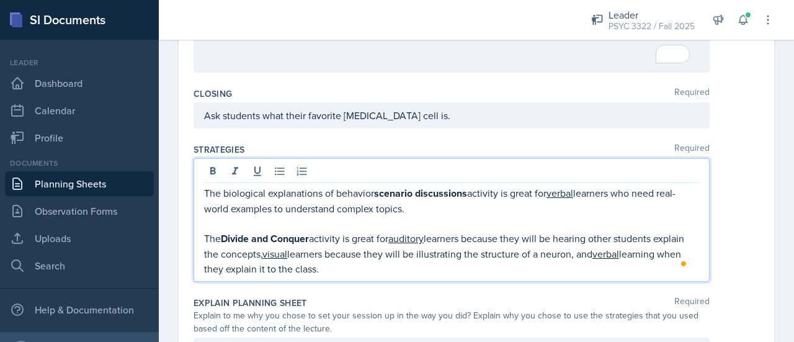
click at [245, 263] on p "The Divide and Conquer activity is great for auditory learners because they wil…" at bounding box center [451, 253] width 495 height 45
click at [302, 264] on p "The Divide and Conquer activity is great for auditory learners because they wil…" at bounding box center [451, 253] width 495 height 45
click at [357, 264] on p "The Divide and Conquer activity is great for auditory learners because they wil…" at bounding box center [451, 253] width 495 height 45
click at [0, 0] on span "Replace with" at bounding box center [0, 0] width 0 height 0
click at [454, 270] on p "The Divide and Conquer activity is great for auditory learners because they wil…" at bounding box center [451, 253] width 495 height 45
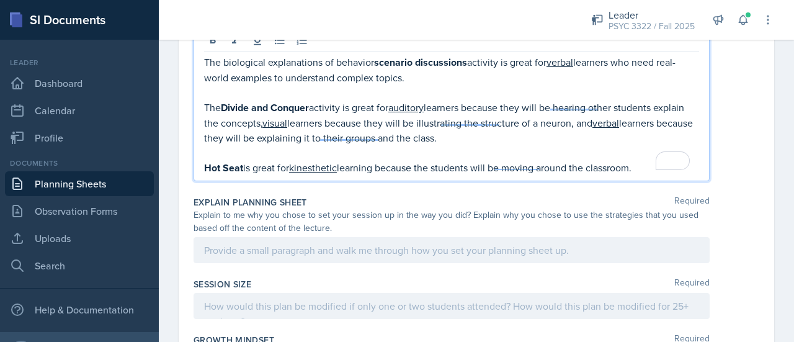
scroll to position [1206, 0]
click at [292, 255] on div at bounding box center [452, 249] width 516 height 26
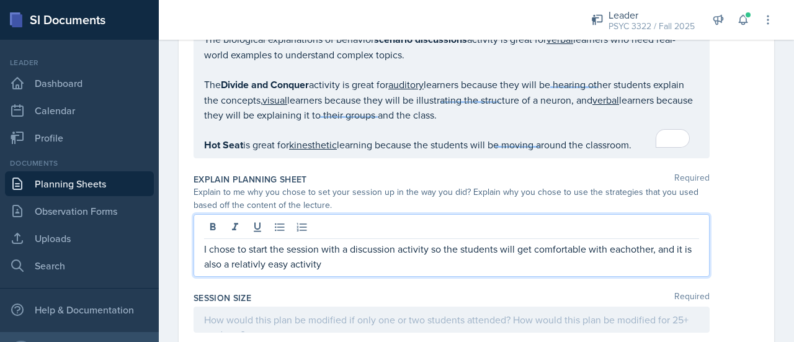
click at [0, 0] on span "Replace with" at bounding box center [0, 0] width 0 height 0
click at [356, 246] on p "I chose to start the session with a discussion activity so the students will ge…" at bounding box center [451, 256] width 495 height 30
click at [0, 0] on qb-div "Correct the spelling error relatively" at bounding box center [0, 0] width 0 height 0
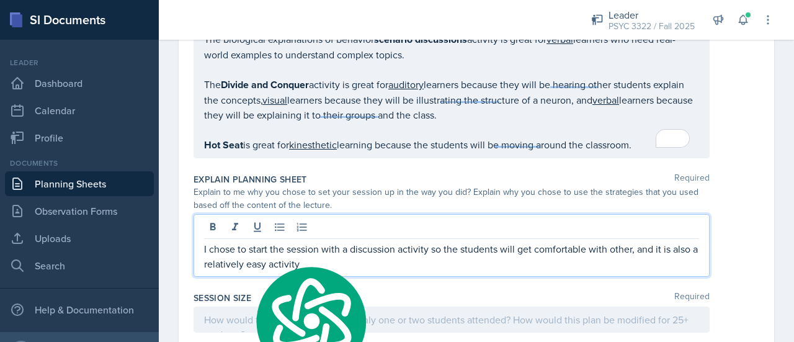
click at [342, 245] on p "I chose to start the session with a discussion activity so the students will ge…" at bounding box center [451, 256] width 495 height 30
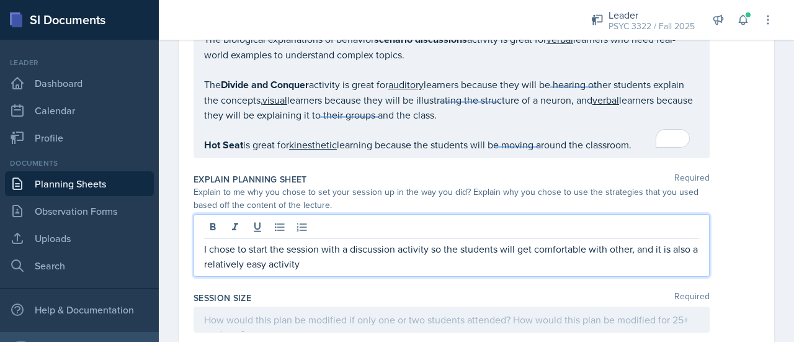
click at [323, 258] on p "I chose to start the session with a discussion activity so the students will ge…" at bounding box center [451, 256] width 495 height 30
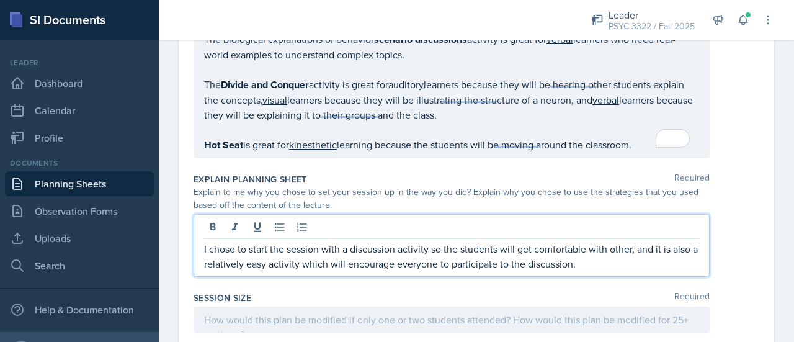
click at [0, 0] on div "activity ," at bounding box center [0, 0] width 0 height 0
click at [569, 260] on p "I chose to start the session with a discussion activity so the students will ge…" at bounding box center [451, 256] width 495 height 30
click at [606, 263] on p "I chose to start the session with a discussion activity so the students will ge…" at bounding box center [451, 256] width 495 height 30
click at [0, 0] on span "Fix the preposition" at bounding box center [0, 0] width 0 height 0
click at [0, 0] on span "Add a word" at bounding box center [0, 0] width 0 height 0
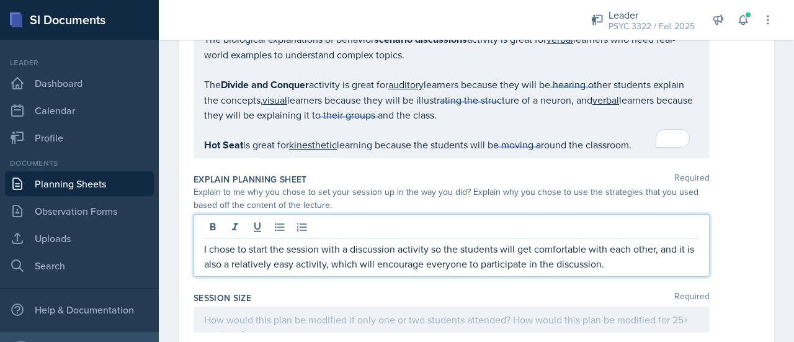
click at [335, 258] on p "I chose to start the session with a discussion activity so the students will ge…" at bounding box center [451, 256] width 495 height 30
click at [622, 259] on p "I chose to start the session with a discussion activity so the students will ge…" at bounding box center [451, 256] width 495 height 30
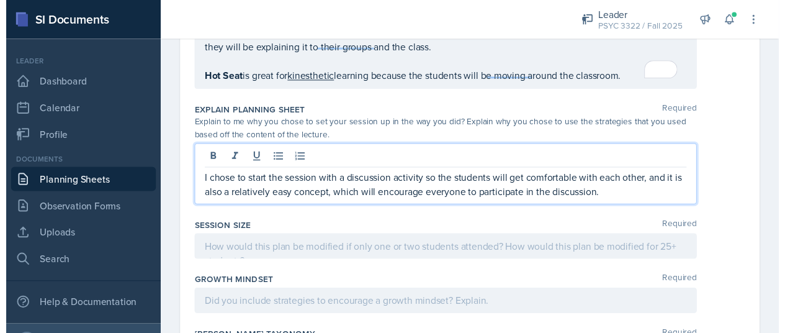
scroll to position [1273, 0]
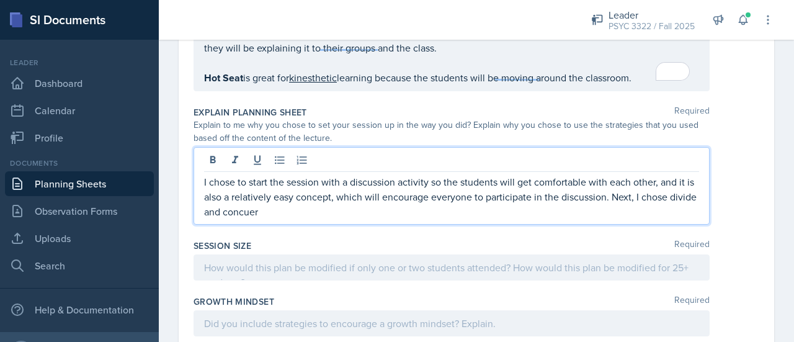
click at [0, 0] on span "Replace with" at bounding box center [0, 0] width 0 height 0
click at [0, 0] on span "Change the spacing" at bounding box center [0, 0] width 0 height 0
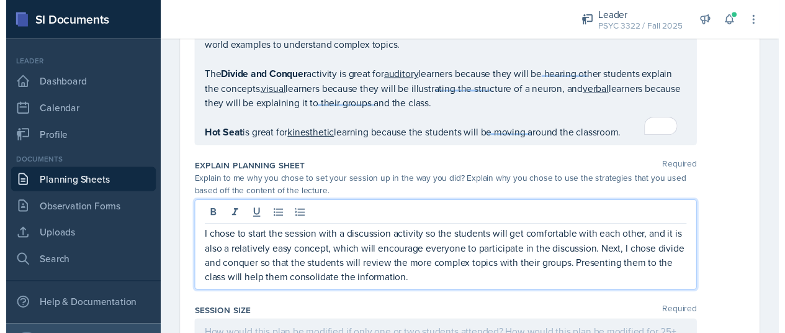
scroll to position [1216, 0]
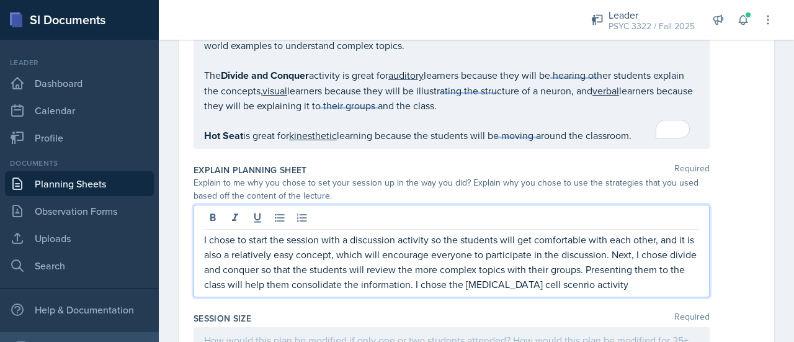
click at [0, 0] on span "scenario activity." at bounding box center [0, 0] width 0 height 0
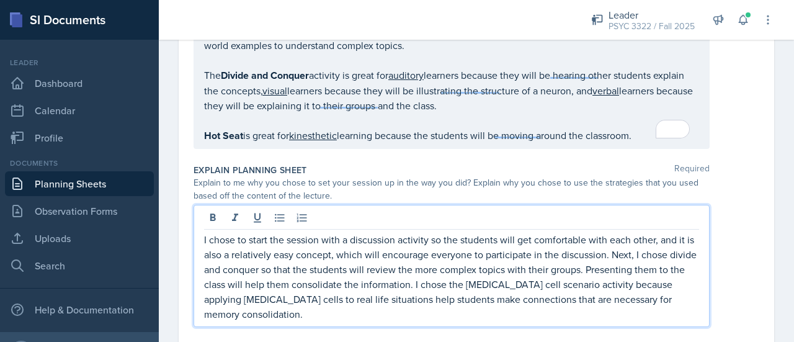
click at [0, 0] on div "-life" at bounding box center [0, 0] width 0 height 0
click at [0, 0] on div "helps" at bounding box center [0, 0] width 0 height 0
click at [0, 0] on qb-div "Change the spacing consolidation." at bounding box center [0, 0] width 0 height 0
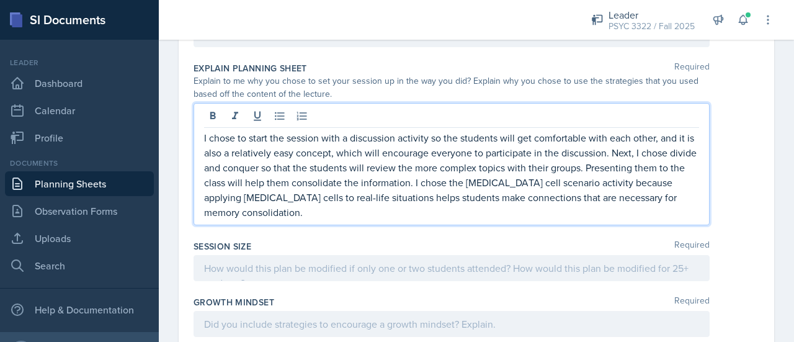
scroll to position [1317, 0]
click at [0, 0] on span "Correct the spelling error" at bounding box center [0, 0] width 0 height 0
click at [0, 0] on span "Add Punctuation" at bounding box center [0, 0] width 0 height 0
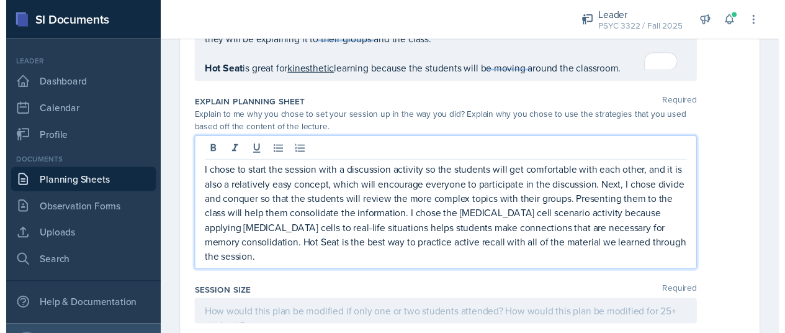
scroll to position [1297, 0]
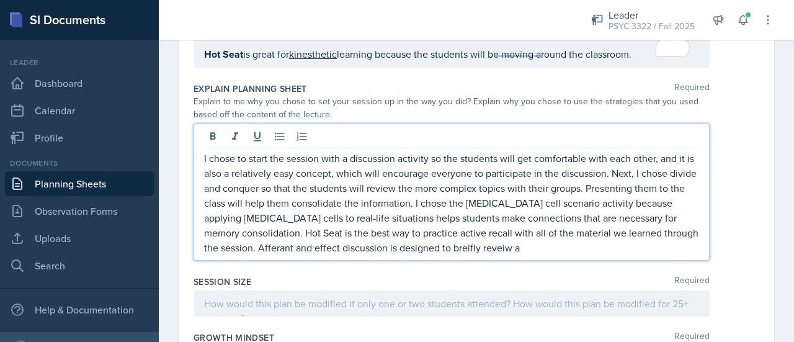
click at [0, 0] on span "Correct the spelling error" at bounding box center [0, 0] width 0 height 0
click at [0, 0] on qb-div "Replace with briefly review a" at bounding box center [0, 0] width 0 height 0
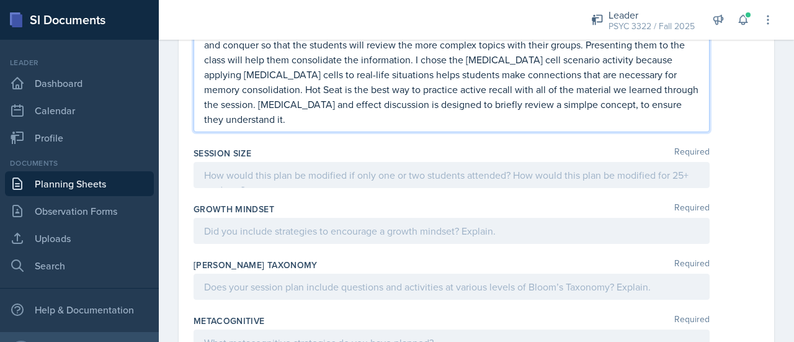
click at [404, 162] on div at bounding box center [452, 175] width 516 height 26
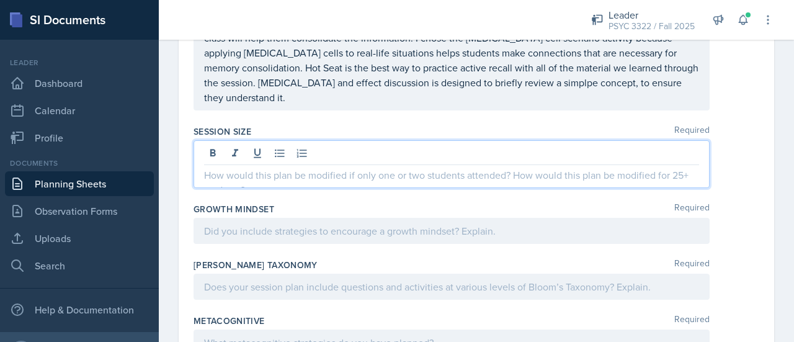
scroll to position [1419, 0]
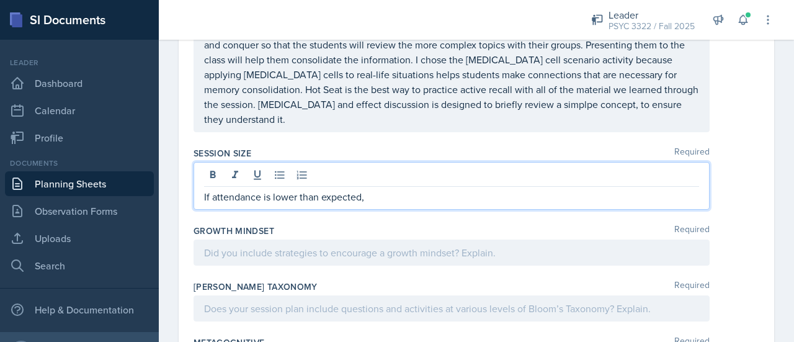
click at [0, 0] on span "simple concept" at bounding box center [0, 0] width 0 height 0
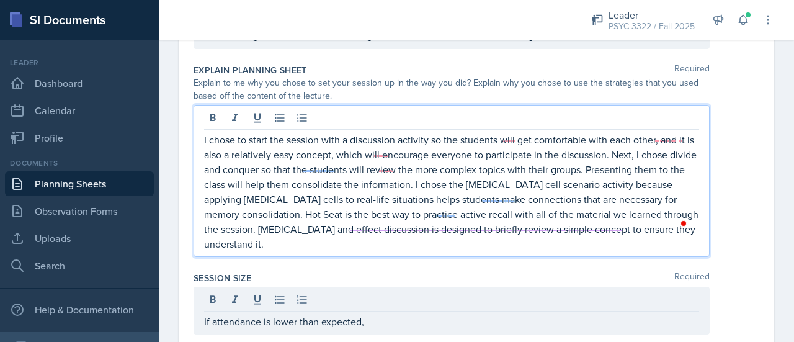
scroll to position [1318, 0]
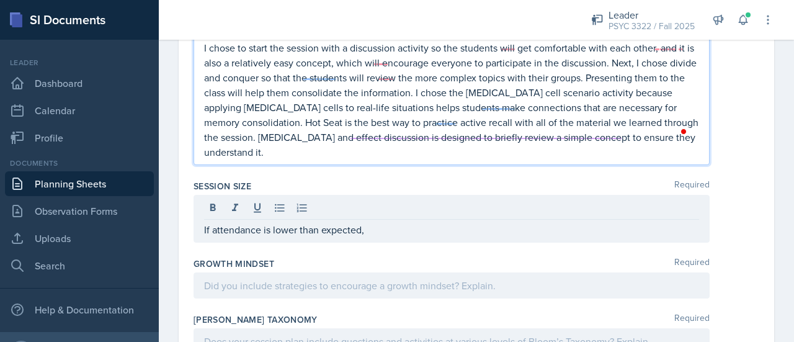
click at [382, 222] on p "If attendance is lower than expected," at bounding box center [451, 229] width 495 height 15
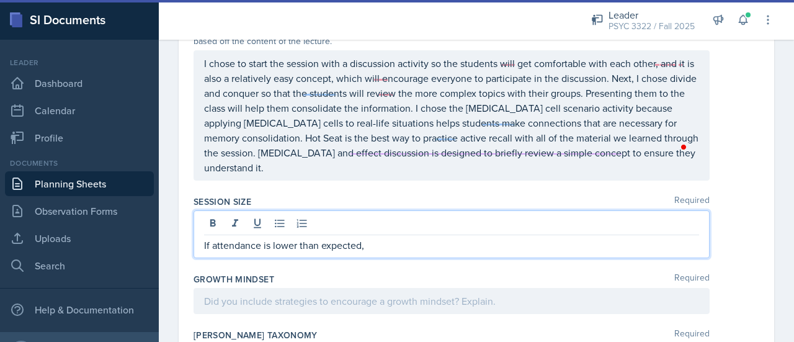
scroll to position [1372, 0]
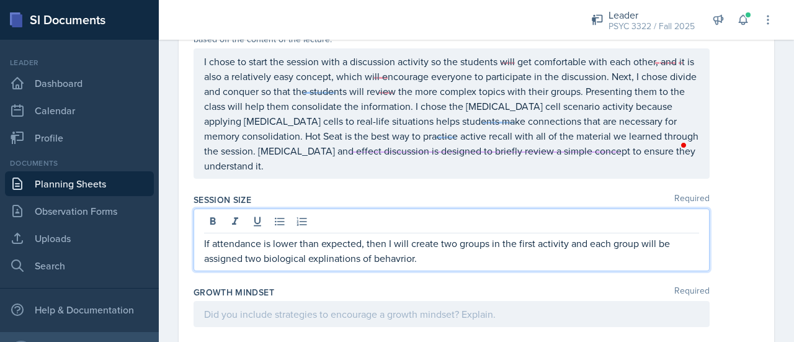
click at [0, 0] on qb-div "Add Punctuation activity ," at bounding box center [0, 0] width 0 height 0
click at [0, 0] on span "explanations" at bounding box center [0, 0] width 0 height 0
click at [0, 0] on div "behavior." at bounding box center [0, 0] width 0 height 0
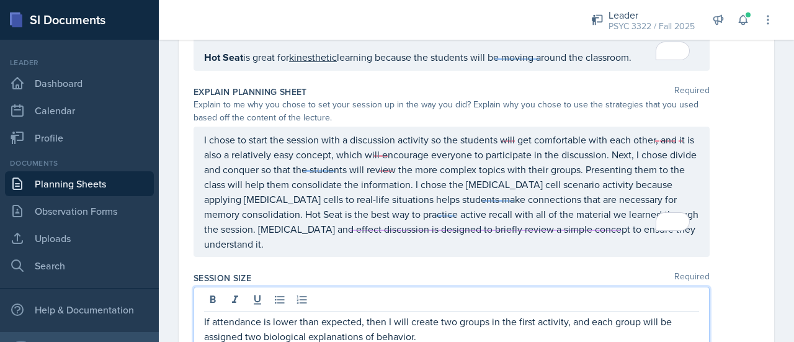
scroll to position [1326, 0]
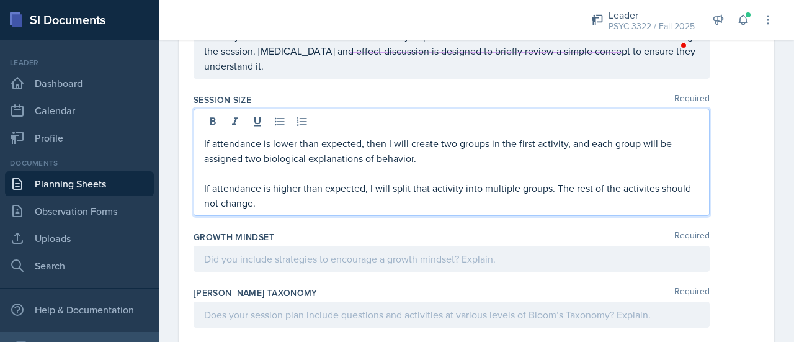
click at [422, 246] on div at bounding box center [452, 259] width 516 height 26
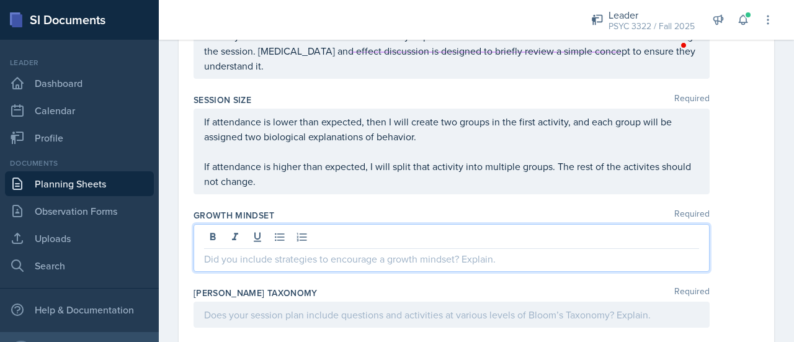
scroll to position [1451, 0]
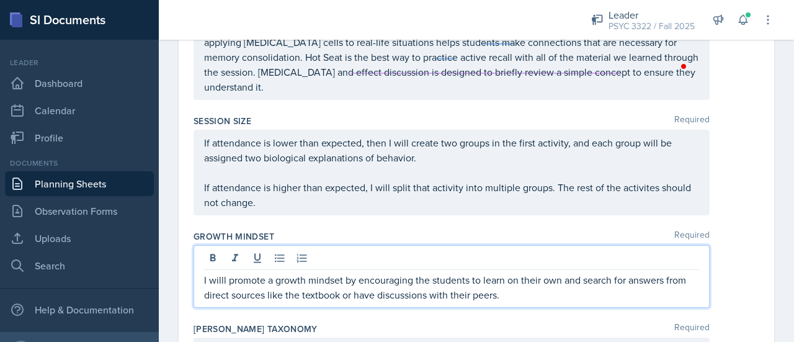
click at [0, 0] on span "Correct the spelling error" at bounding box center [0, 0] width 0 height 0
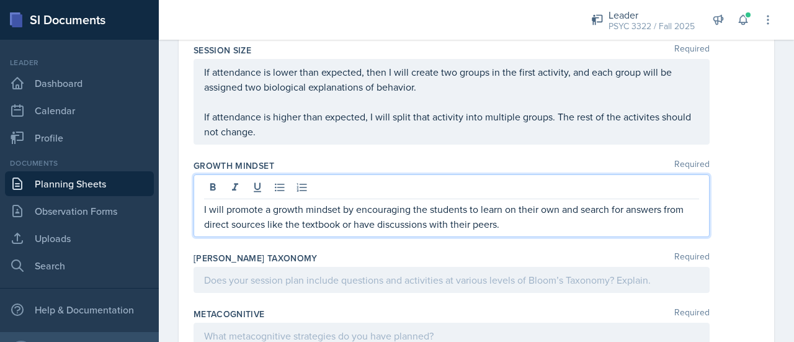
scroll to position [1523, 0]
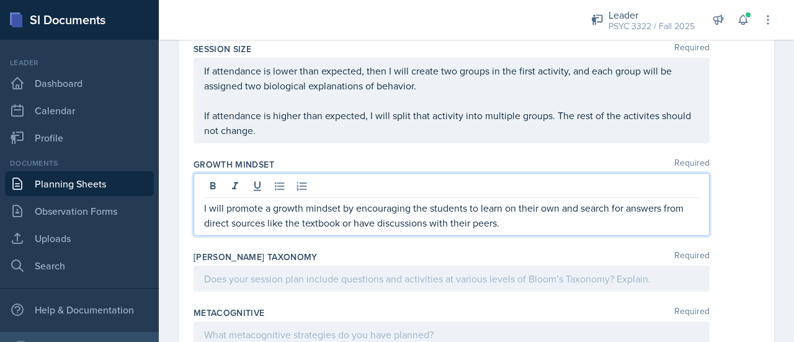
click at [551, 200] on p "I will promote a growth mindset by encouraging the students to learn on their o…" at bounding box center [451, 215] width 495 height 30
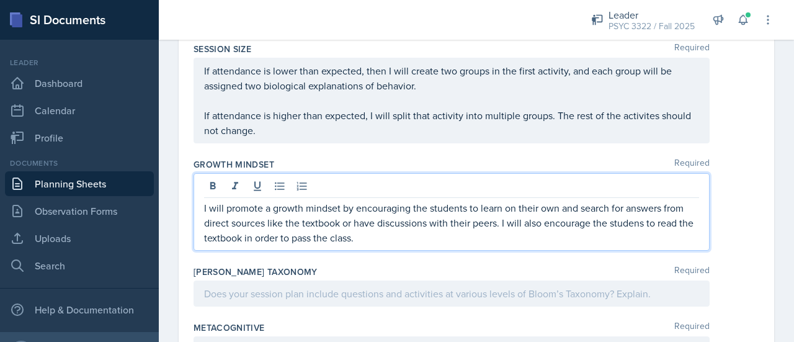
scroll to position [1570, 0]
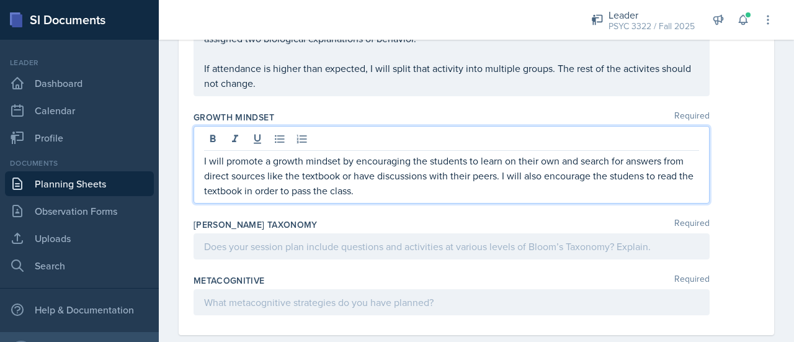
click at [303, 233] on div at bounding box center [452, 246] width 516 height 26
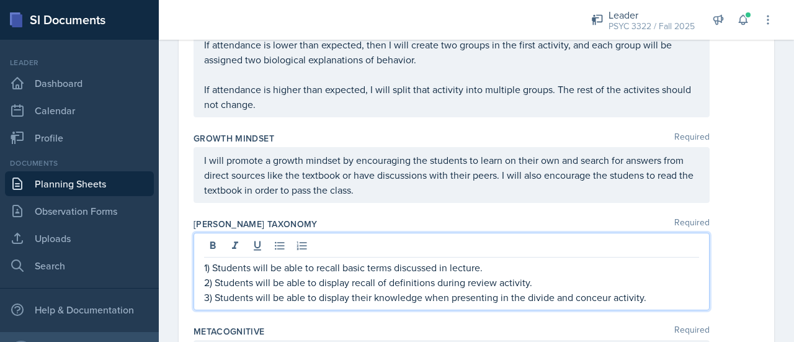
click at [596, 290] on p "3) Students will be able to display their knowledge when presenting in the divi…" at bounding box center [451, 297] width 495 height 15
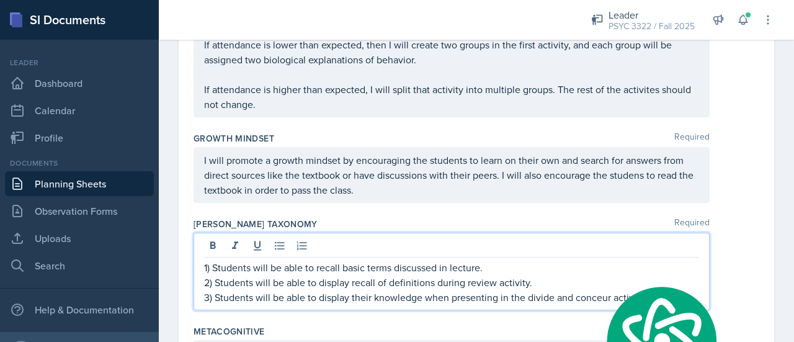
drag, startPoint x: 596, startPoint y: 277, endPoint x: 620, endPoint y: 256, distance: 32.1
click at [620, 275] on p "2) Students will be able to display recall of definitions during review activit…" at bounding box center [451, 282] width 495 height 15
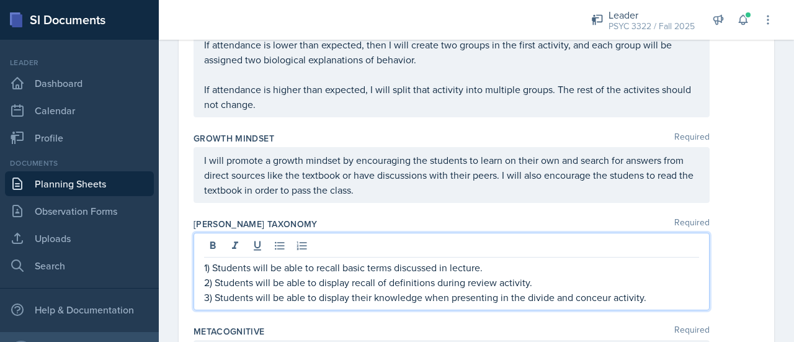
click at [612, 290] on p "3) Students will be able to display their knowledge when presenting in the divi…" at bounding box center [451, 297] width 495 height 15
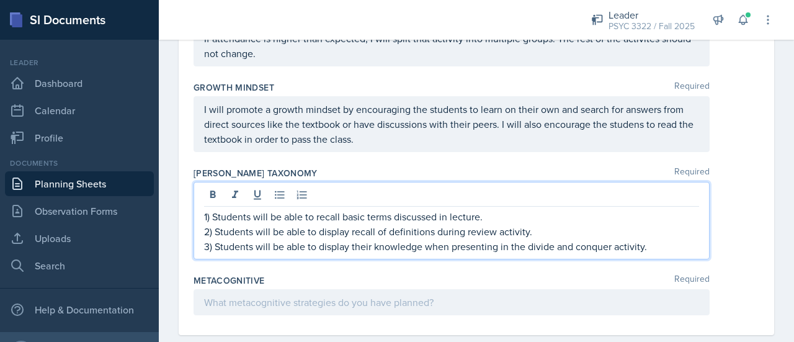
click at [409, 289] on div at bounding box center [452, 302] width 516 height 26
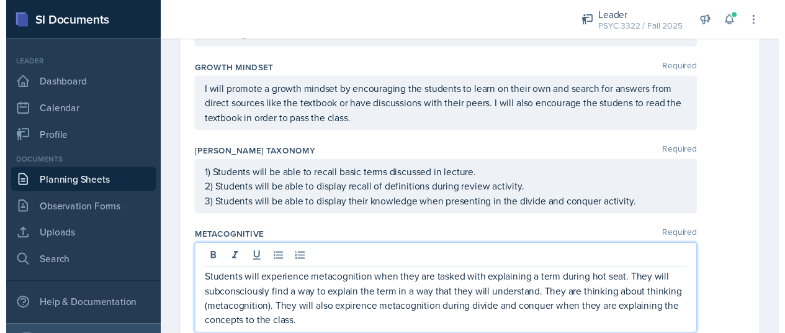
scroll to position [1645, 0]
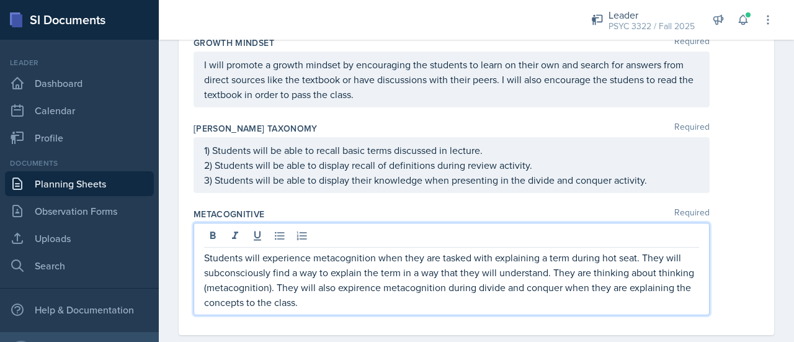
click at [0, 0] on span "students" at bounding box center [0, 0] width 0 height 0
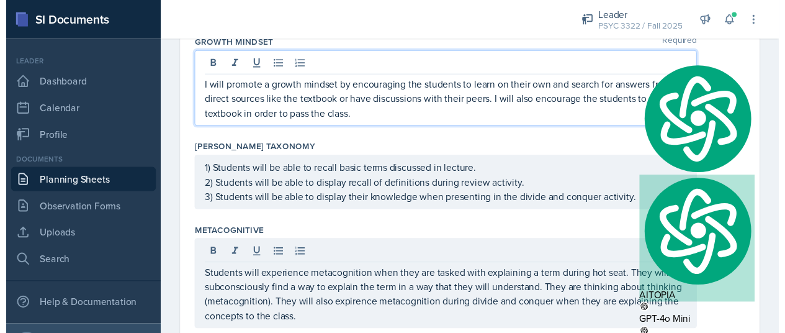
scroll to position [1707, 0]
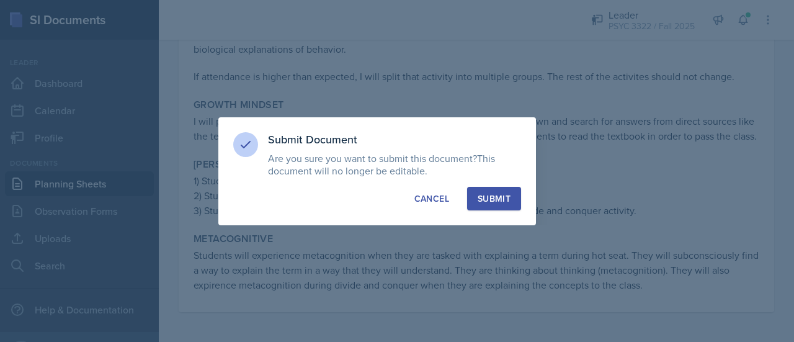
scroll to position [1445, 0]
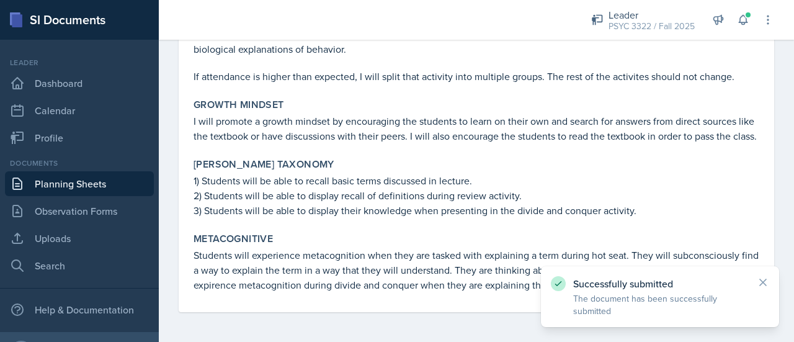
click at [102, 184] on link "Planning Sheets" at bounding box center [79, 183] width 149 height 25
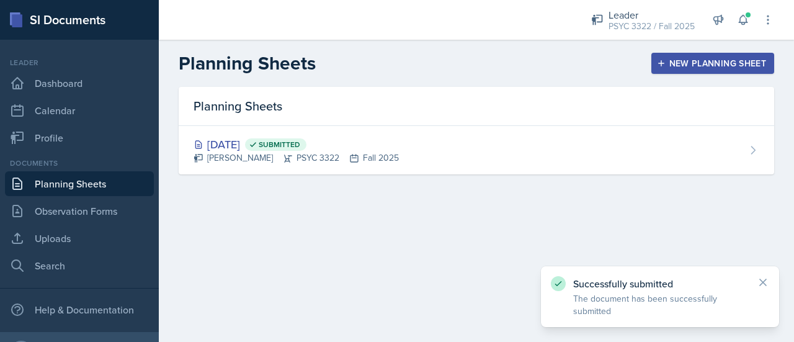
click at [690, 63] on div "New Planning Sheet" at bounding box center [713, 63] width 107 height 10
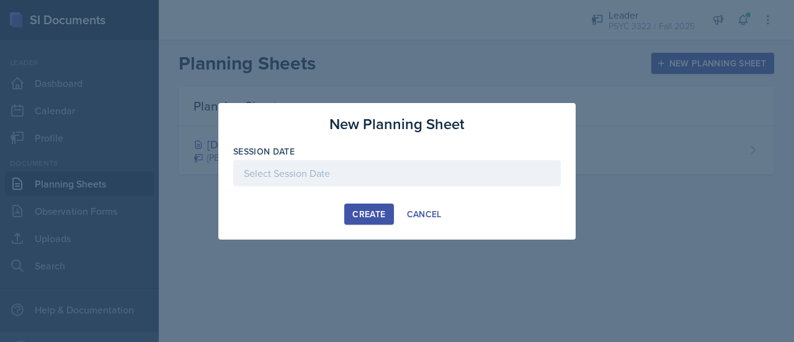
click at [403, 171] on div at bounding box center [397, 173] width 328 height 26
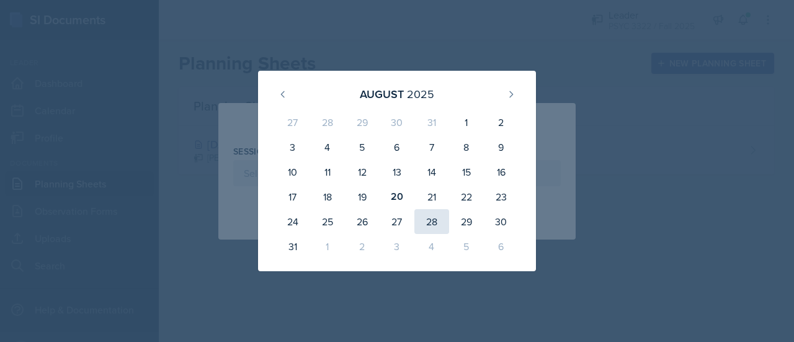
click at [428, 219] on div "28" at bounding box center [432, 221] width 35 height 25
type input "August 28th, 2025"
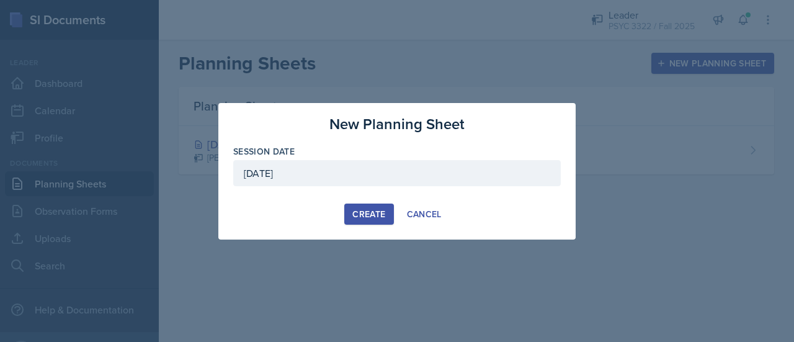
click at [351, 216] on button "Create" at bounding box center [368, 214] width 49 height 21
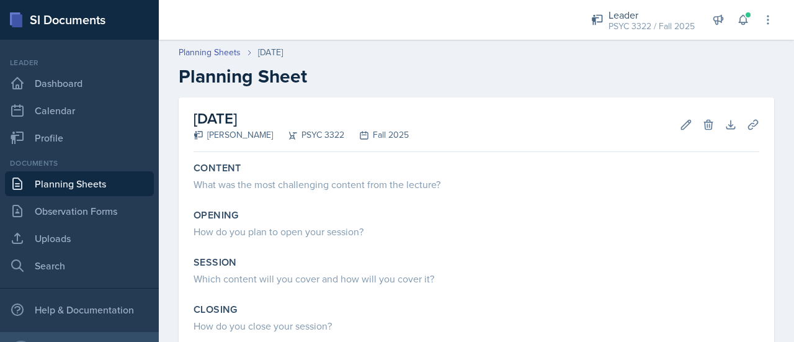
drag, startPoint x: 318, startPoint y: 122, endPoint x: 210, endPoint y: 0, distance: 163.1
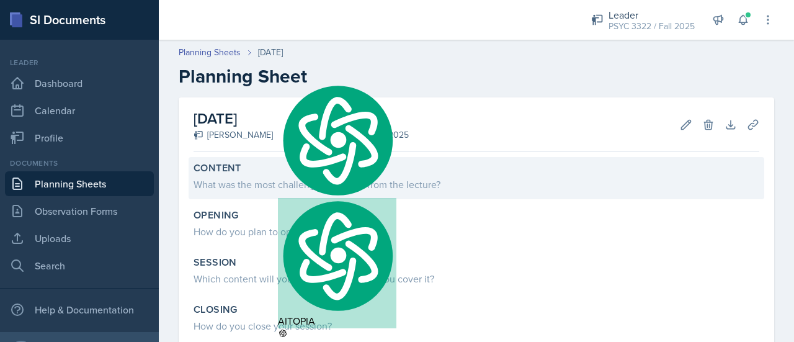
click at [298, 171] on div "Content" at bounding box center [477, 168] width 566 height 12
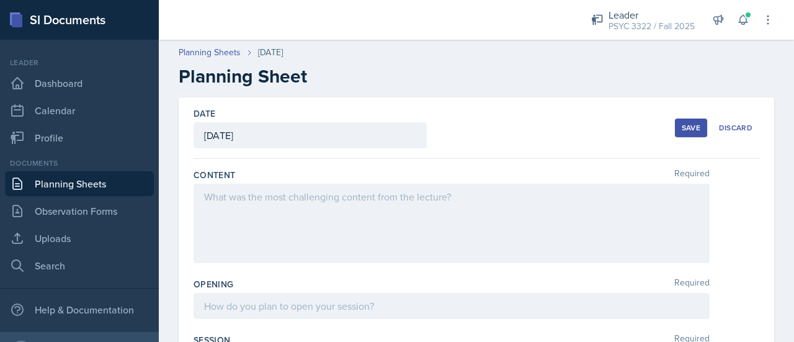
click at [324, 202] on div at bounding box center [452, 223] width 516 height 79
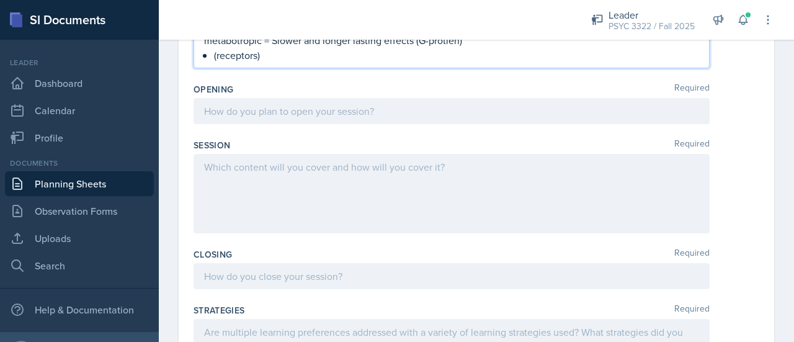
click at [336, 124] on div "Opening Required" at bounding box center [477, 106] width 566 height 56
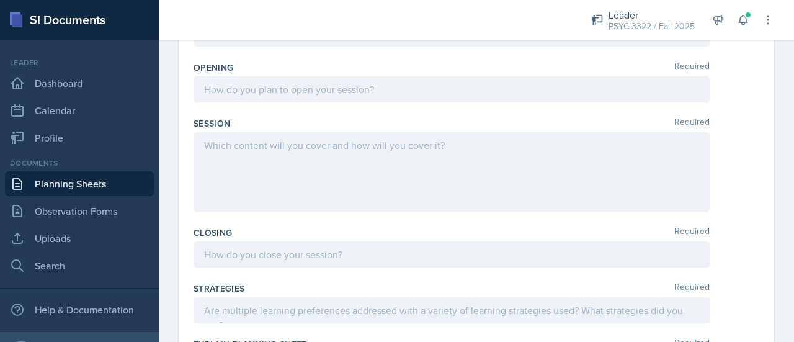
scroll to position [1234, 0]
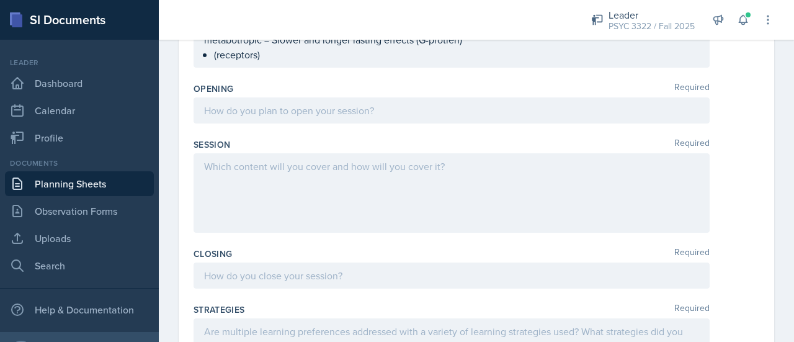
click at [348, 106] on div at bounding box center [452, 110] width 516 height 26
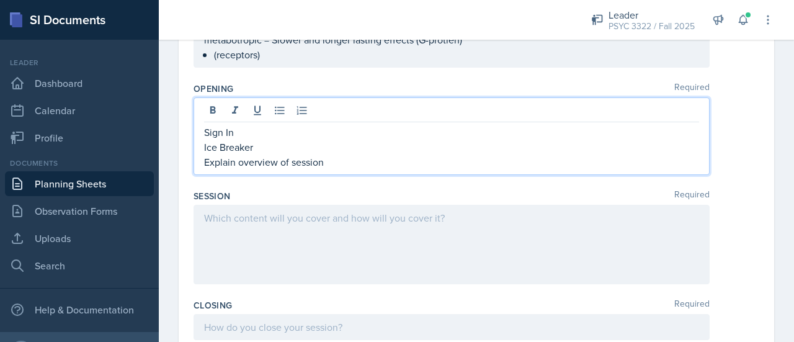
click at [0, 0] on qb-div "Add Punctuation the session ." at bounding box center [0, 0] width 0 height 0
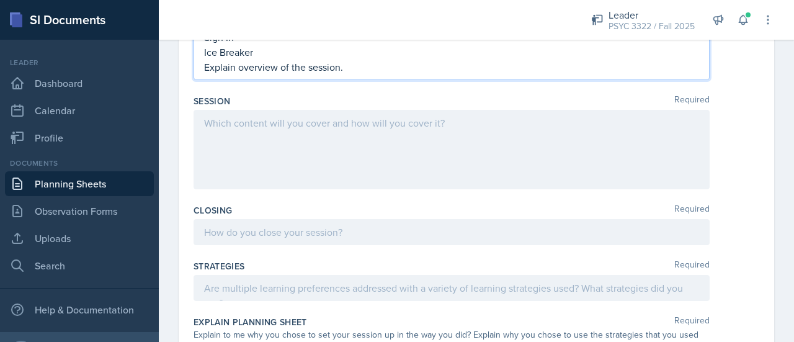
scroll to position [1329, 0]
click at [357, 161] on div at bounding box center [452, 148] width 516 height 79
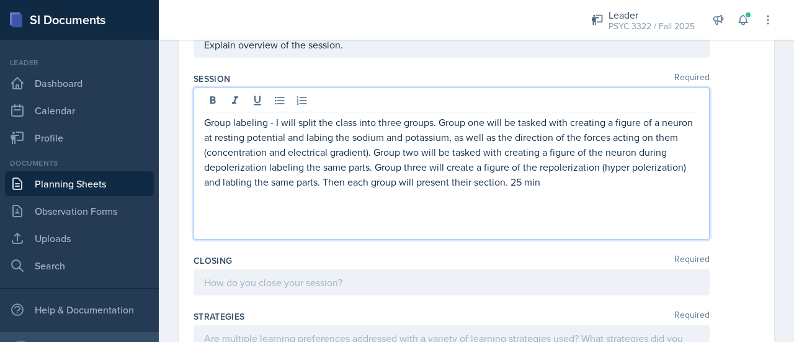
click at [272, 120] on p "Group labeling - I will split the class into three groups. Group one will be ta…" at bounding box center [451, 152] width 495 height 74
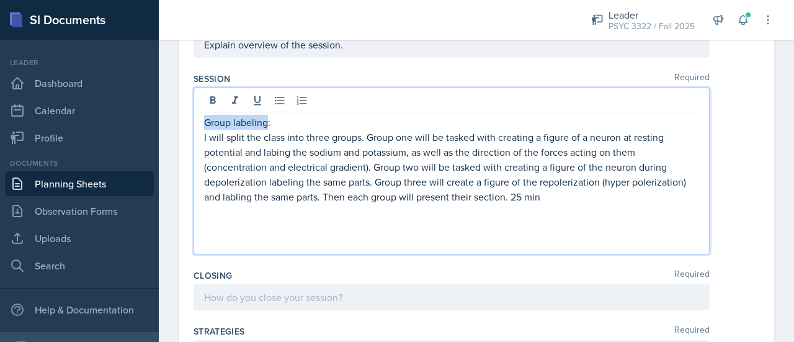
drag, startPoint x: 267, startPoint y: 121, endPoint x: 202, endPoint y: 114, distance: 65.0
click at [202, 114] on div "Group labeling: I will split the class into three groups. Group one will be tas…" at bounding box center [452, 171] width 516 height 167
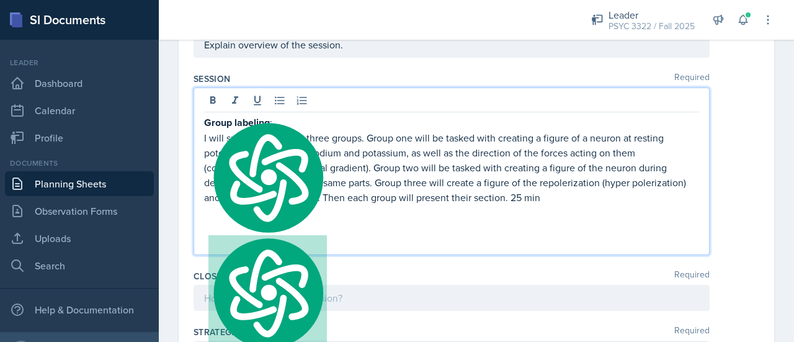
click at [516, 193] on p "I will split the class into three groups. Group one will be tasked with creatin…" at bounding box center [451, 167] width 495 height 74
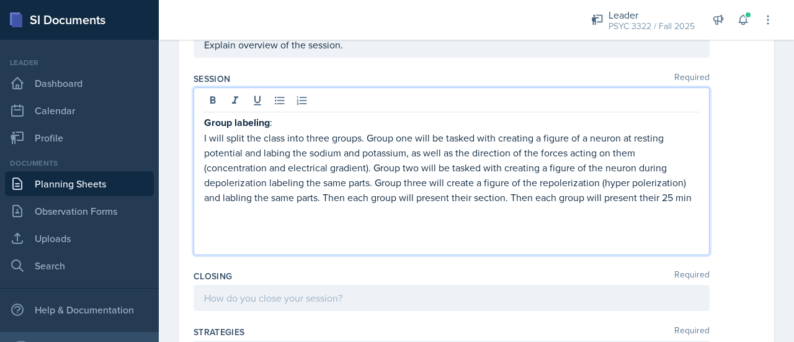
click at [534, 195] on p "I will split the class into three groups. Group one will be tasked with creatin…" at bounding box center [451, 167] width 495 height 74
click at [667, 194] on p "I will split the class into three groups. Group one will be tasked with creatin…" at bounding box center [451, 167] width 495 height 74
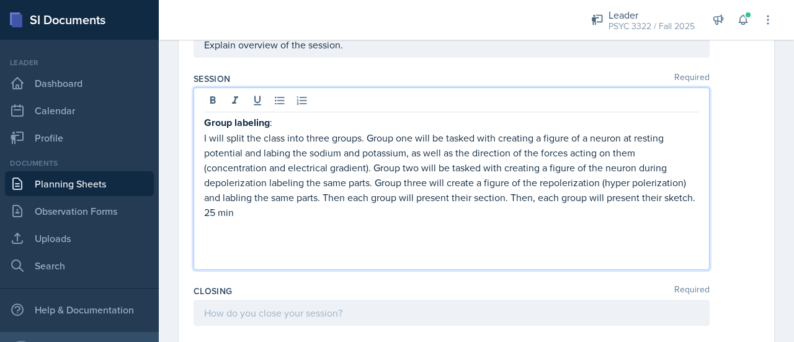
click at [207, 135] on p "I will split the class into three groups. Group one will be tasked with creatin…" at bounding box center [451, 174] width 495 height 89
click at [305, 238] on p at bounding box center [451, 242] width 495 height 15
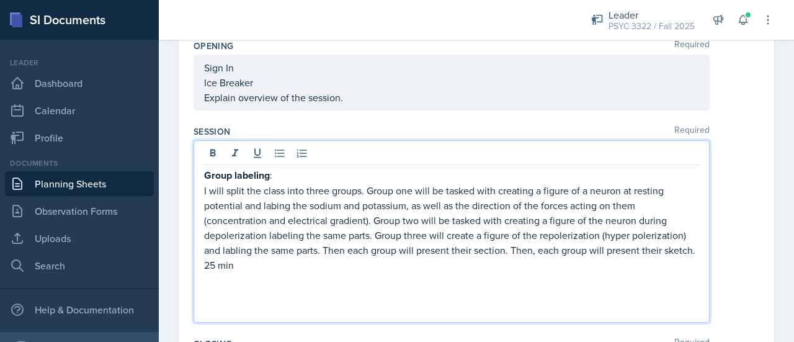
scroll to position [1352, 0]
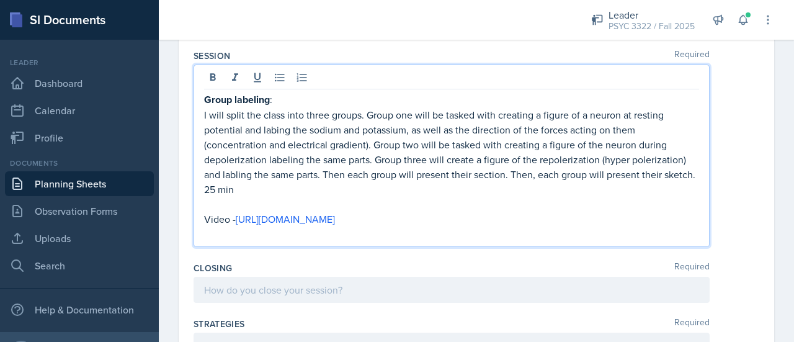
click at [235, 215] on p "Video - https://www.youtube.com/watch?v=XnksofQN8_s" at bounding box center [451, 219] width 495 height 15
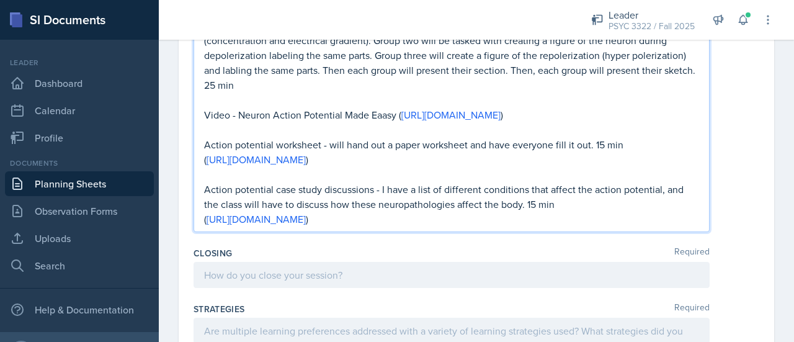
scroll to position [1459, 0]
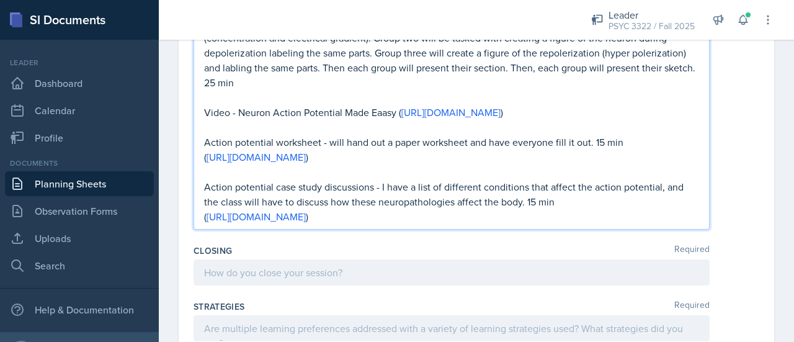
click at [328, 137] on p "Action potential worksheet - will hand out a paper worksheet and have everyone …" at bounding box center [451, 142] width 495 height 15
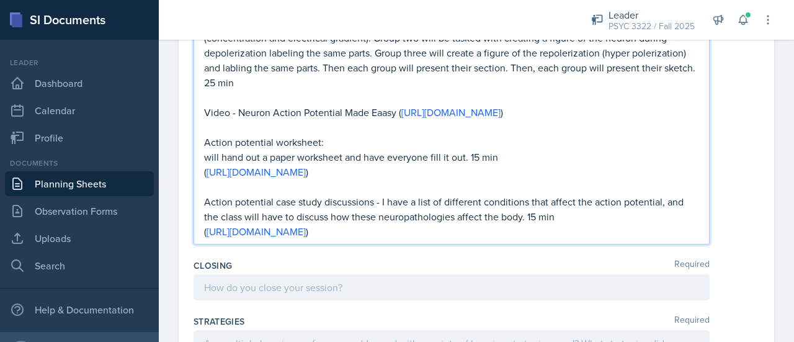
click at [377, 196] on p "Action potential case study discussions - I have a list of different conditions…" at bounding box center [451, 209] width 495 height 30
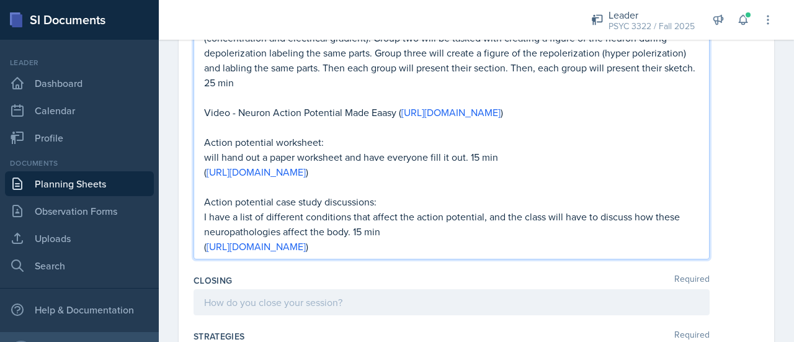
scroll to position [1466, 0]
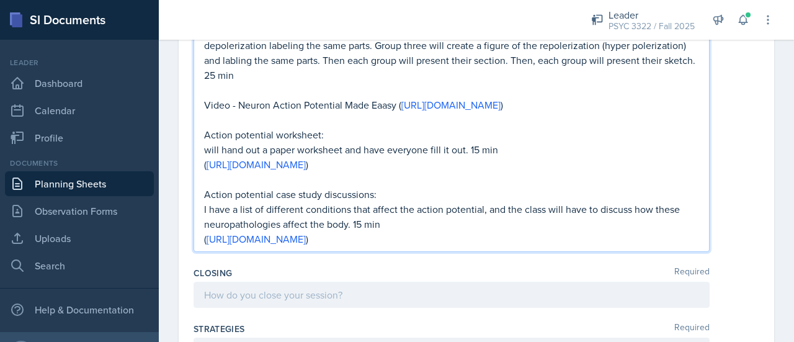
click at [406, 219] on p "I have a list of different conditions that affect the action potential, and the…" at bounding box center [451, 217] width 495 height 30
click at [0, 0] on qb-div "Replace with discussions:" at bounding box center [0, 0] width 0 height 0
click at [604, 241] on p "( https://drive.google.com/file/d/1cFmyftUvbXizJvCBG3GzzhJNZtbcK7gl/view?usp=sh…" at bounding box center [451, 238] width 495 height 15
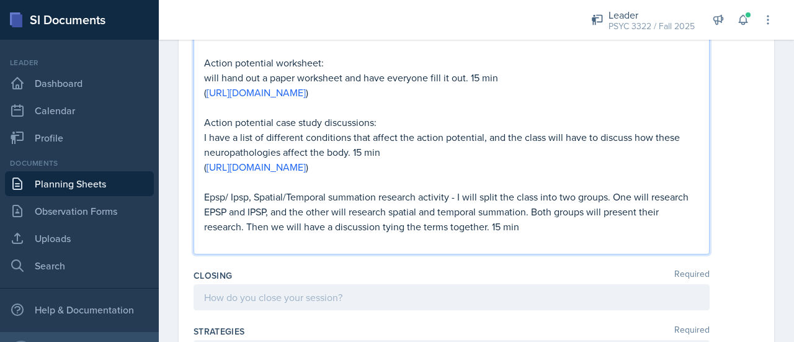
scroll to position [1540, 0]
click at [447, 195] on p "Epsp/ Ipsp, Spatial/Temporal summation research activity - I will split the cla…" at bounding box center [451, 210] width 495 height 45
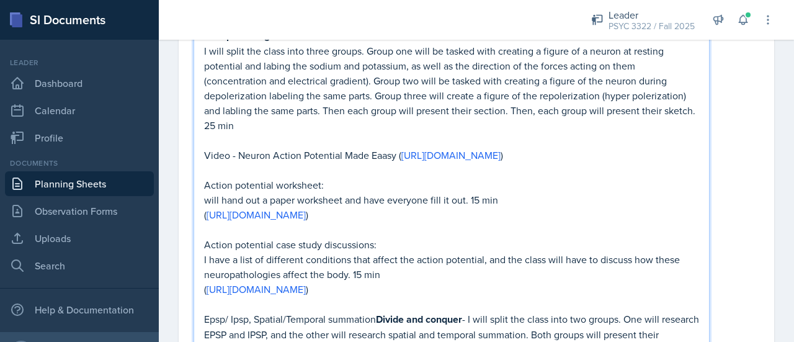
scroll to position [1416, 0]
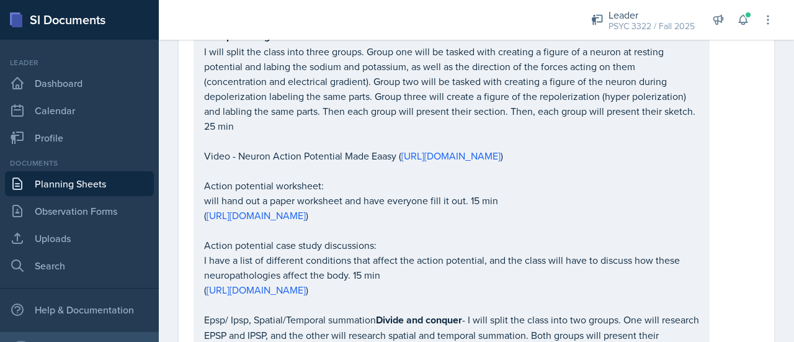
drag, startPoint x: 201, startPoint y: 150, endPoint x: 228, endPoint y: 158, distance: 27.9
click at [228, 158] on div "Group labeling : I will split the class into three groups. Group one will be ta…" at bounding box center [452, 189] width 516 height 377
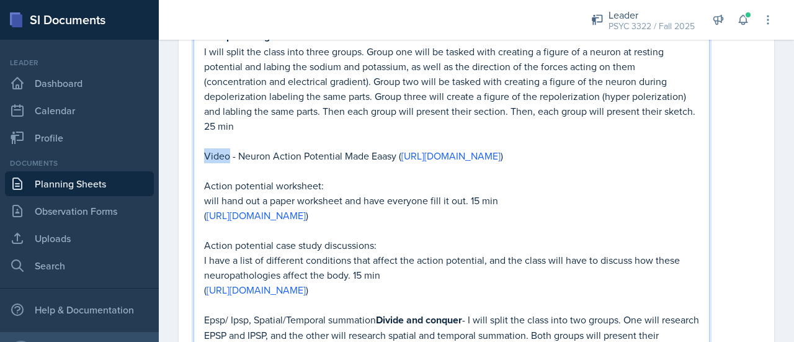
drag, startPoint x: 228, startPoint y: 158, endPoint x: 201, endPoint y: 153, distance: 27.1
click at [201, 153] on div "Group labeling : I will split the class into three groups. Group one will be ta…" at bounding box center [452, 189] width 516 height 377
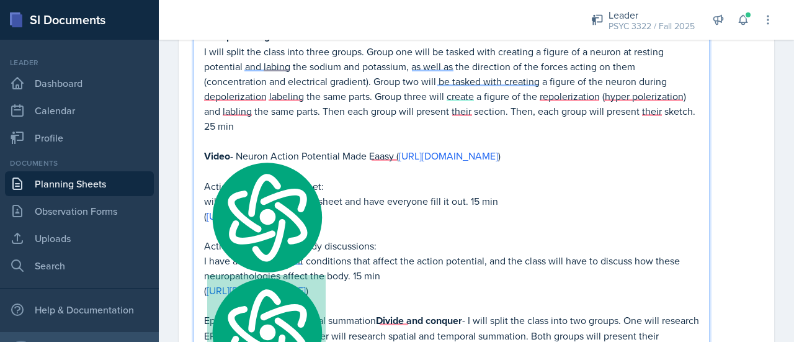
click at [412, 186] on p "Action potential worksheet:" at bounding box center [451, 186] width 495 height 15
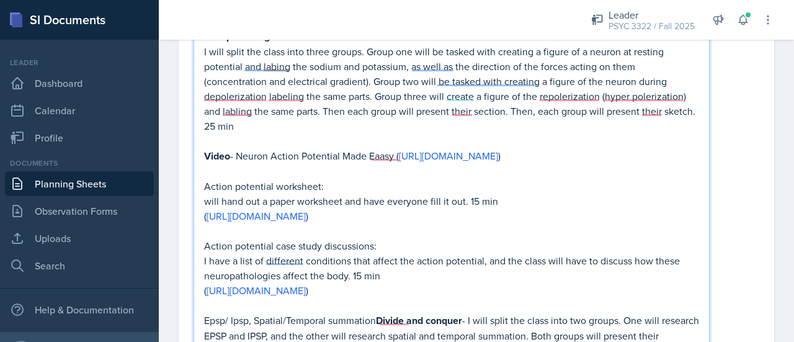
click at [331, 186] on p "Action potential worksheet:" at bounding box center [451, 186] width 495 height 15
drag, startPoint x: 319, startPoint y: 183, endPoint x: 168, endPoint y: 178, distance: 150.9
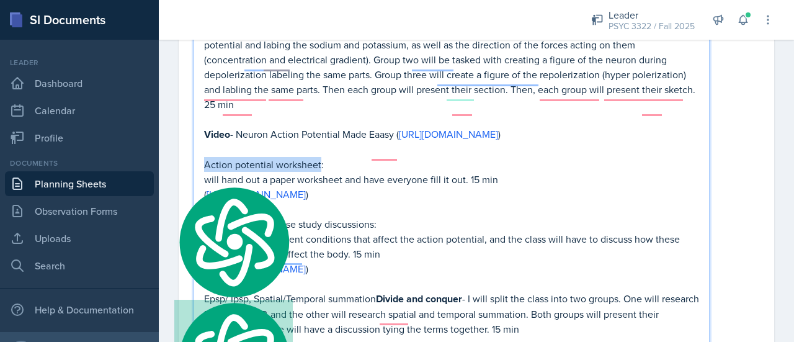
scroll to position [1394, 0]
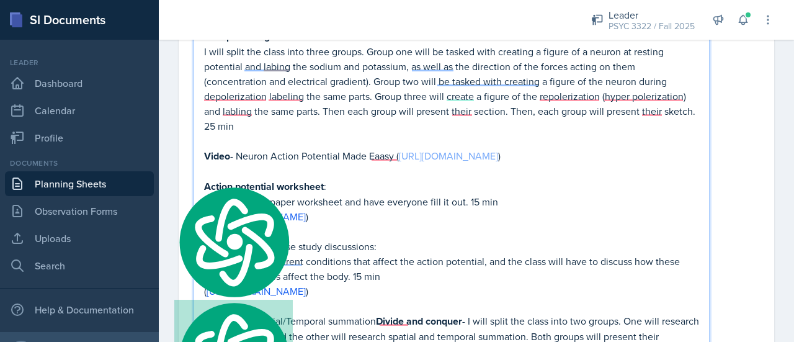
click at [498, 149] on link "https://www.youtube.com/watch?v=XnksofQN8_s" at bounding box center [448, 156] width 99 height 14
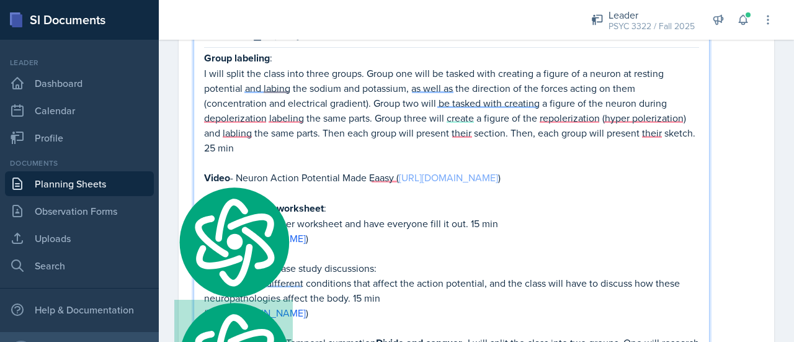
scroll to position [1416, 0]
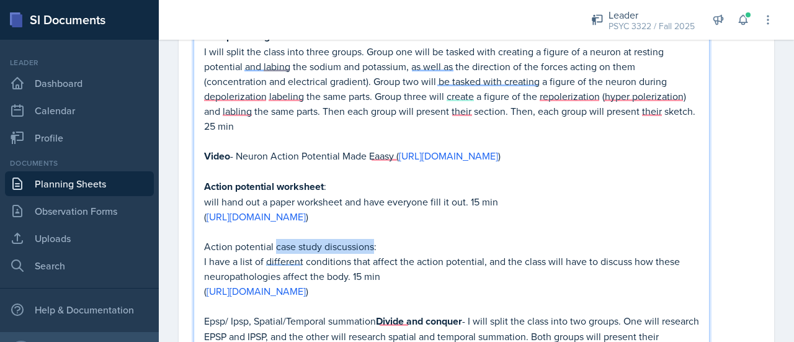
drag, startPoint x: 274, startPoint y: 244, endPoint x: 374, endPoint y: 245, distance: 99.3
click at [374, 245] on p "Action potential case study discussions:" at bounding box center [451, 246] width 495 height 15
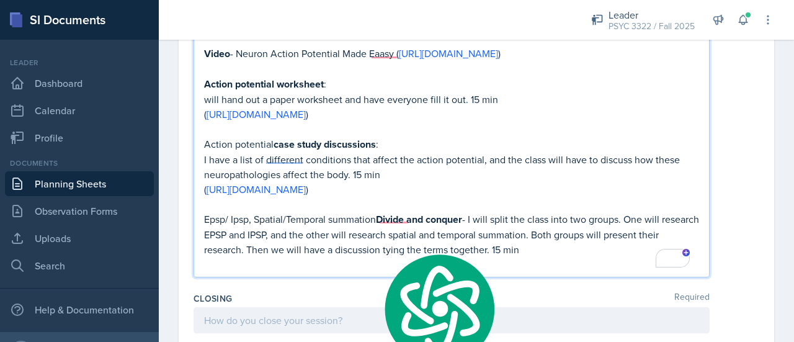
scroll to position [1616, 0]
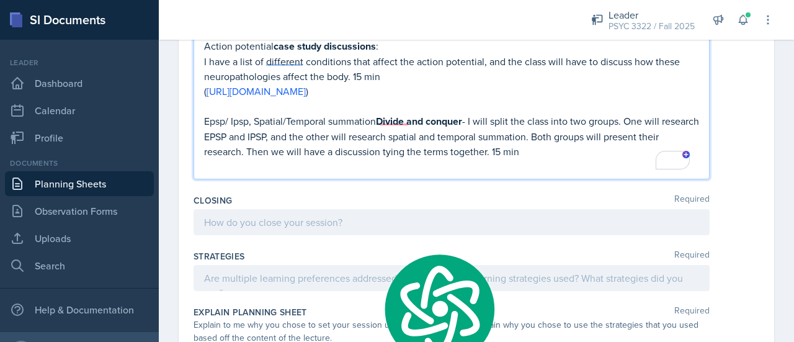
click at [575, 154] on p "Epsp/ Ipsp, Spatial/Temporal summation Divide and conquer - I will split the cl…" at bounding box center [451, 136] width 495 height 45
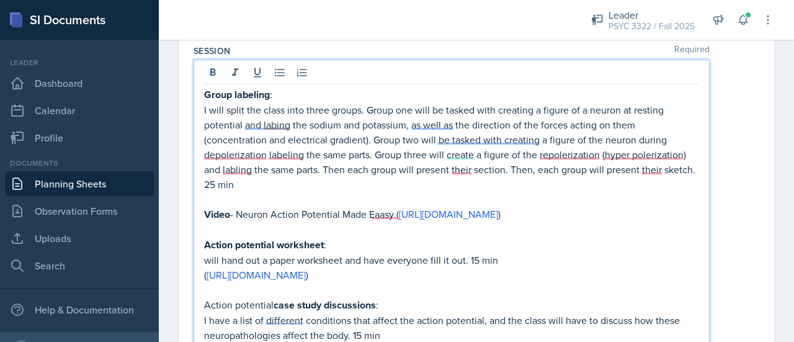
scroll to position [1354, 0]
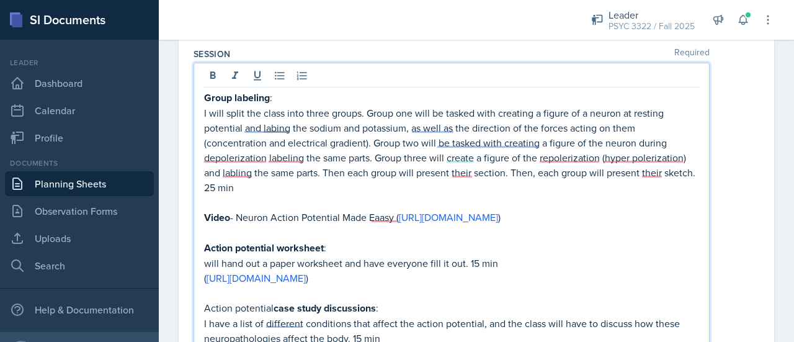
click at [624, 210] on p "Video - Neuron Action Potential Made Eaasy ( https://www.youtube.com/watch?v=Xn…" at bounding box center [451, 218] width 495 height 16
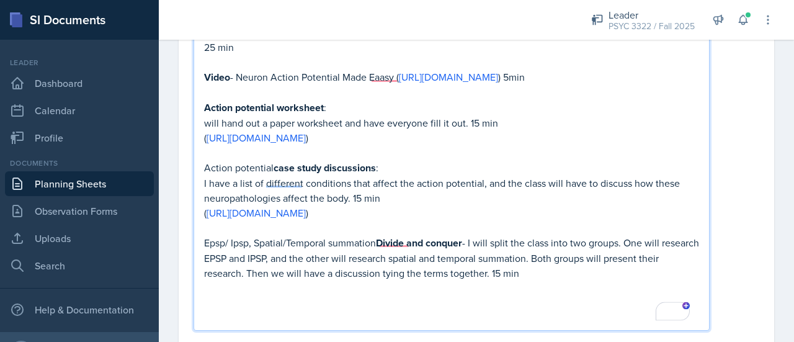
scroll to position [1495, 0]
click at [510, 295] on p "To enrich screen reader interactions, please activate Accessibility in Grammarl…" at bounding box center [451, 302] width 495 height 15
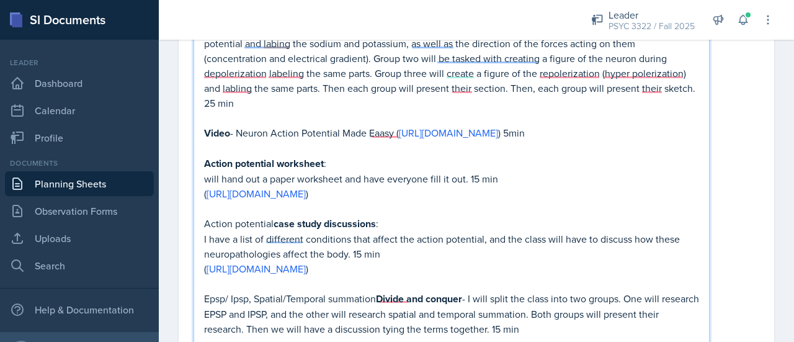
scroll to position [1543, 0]
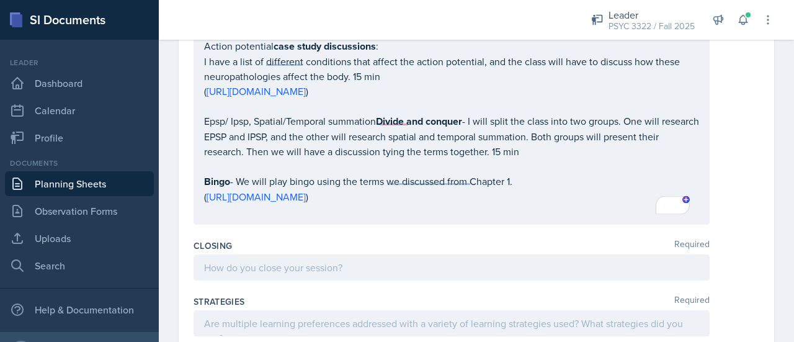
click at [396, 271] on div at bounding box center [452, 267] width 516 height 26
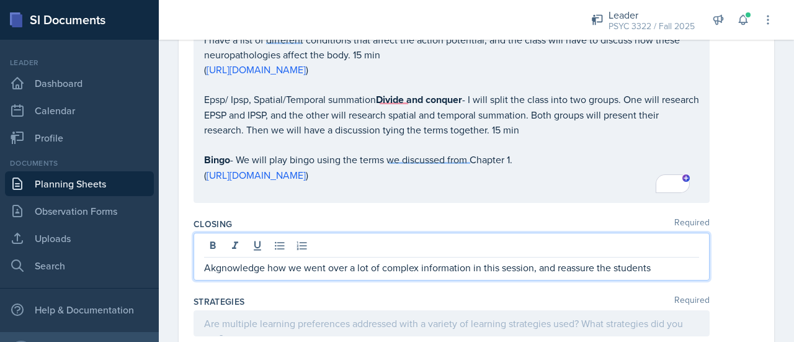
click at [0, 0] on span "Acknowledge" at bounding box center [0, 0] width 0 height 0
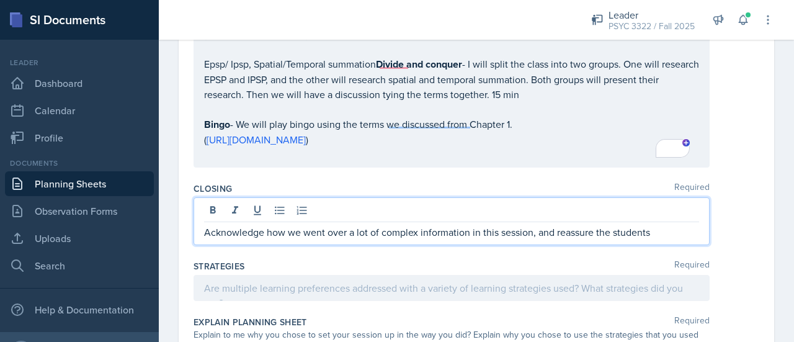
click at [284, 230] on p "Acknowledge how we went over a lot of complex information in this session, and …" at bounding box center [451, 232] width 495 height 15
click at [0, 0] on span "Add Punctuation" at bounding box center [0, 0] width 0 height 0
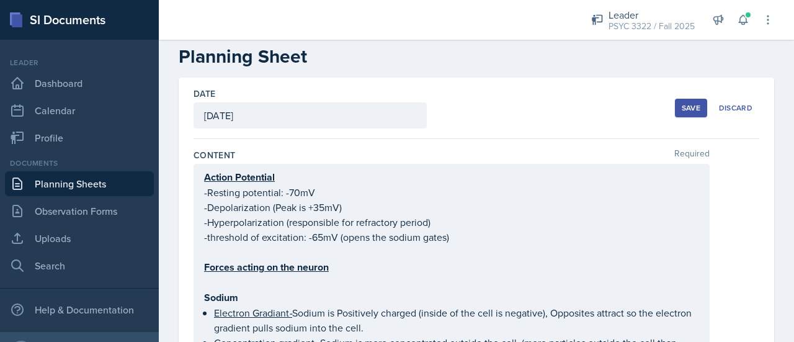
scroll to position [0, 0]
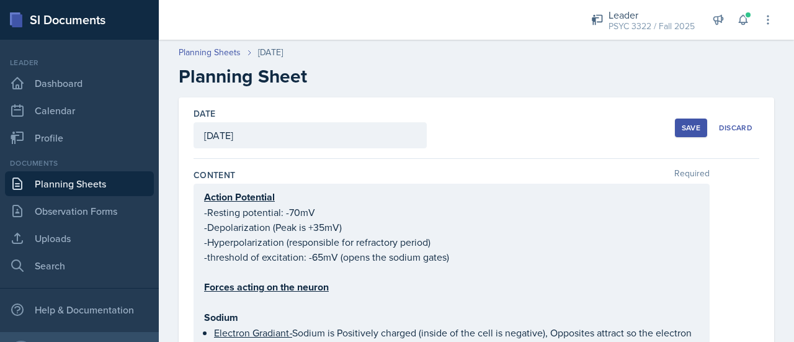
click at [675, 123] on button "Save" at bounding box center [691, 128] width 32 height 19
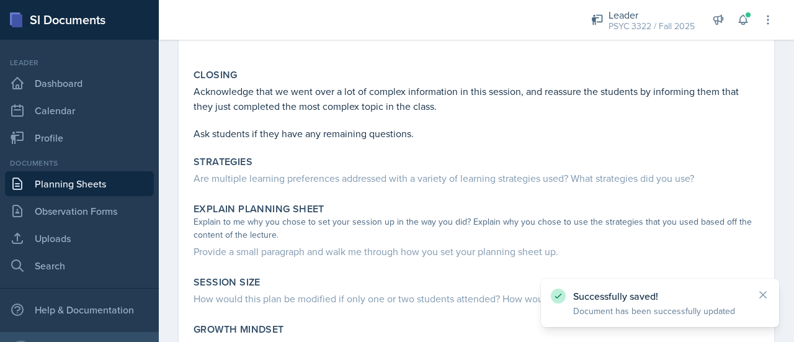
scroll to position [1579, 0]
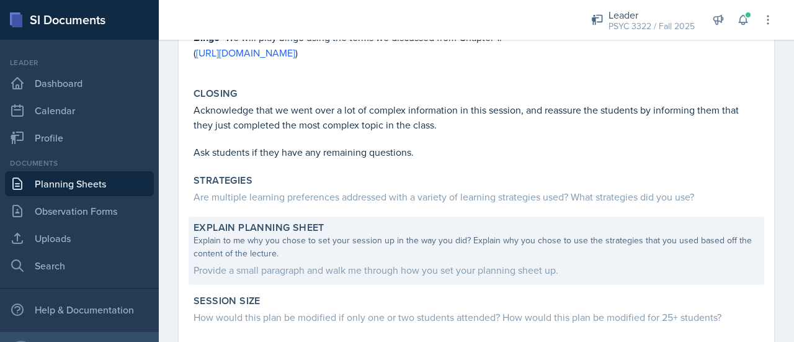
click at [451, 217] on div "Explain Planning Sheet Explain to me why you chose to set your session up in th…" at bounding box center [477, 251] width 576 height 68
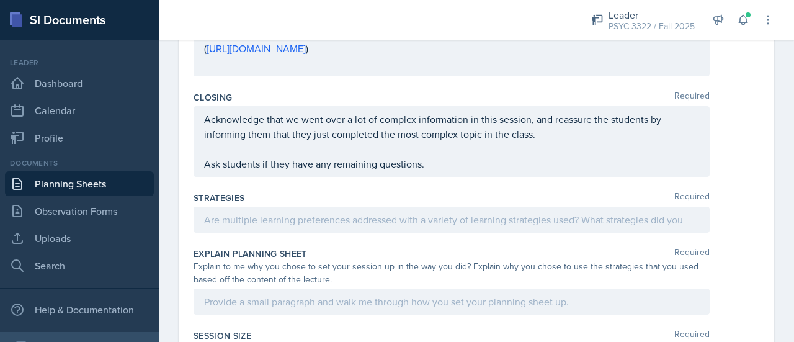
scroll to position [1725, 0]
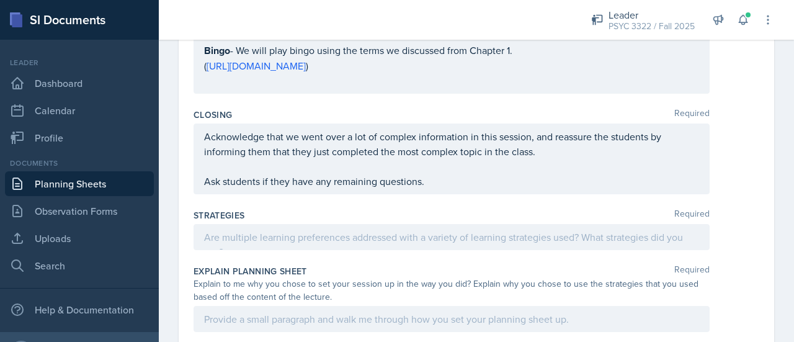
click at [374, 240] on div at bounding box center [452, 237] width 516 height 26
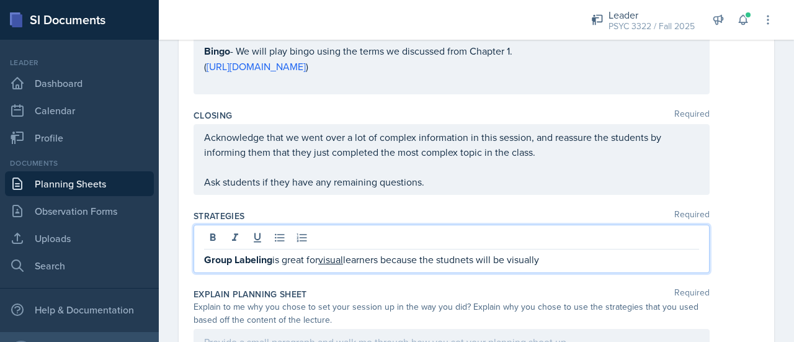
scroll to position [1726, 0]
click at [0, 0] on qb-div "Correct the spelling error students" at bounding box center [0, 0] width 0 height 0
click at [555, 251] on p "Group Labeling is great for visual learners because the students will be visual…" at bounding box center [451, 259] width 495 height 16
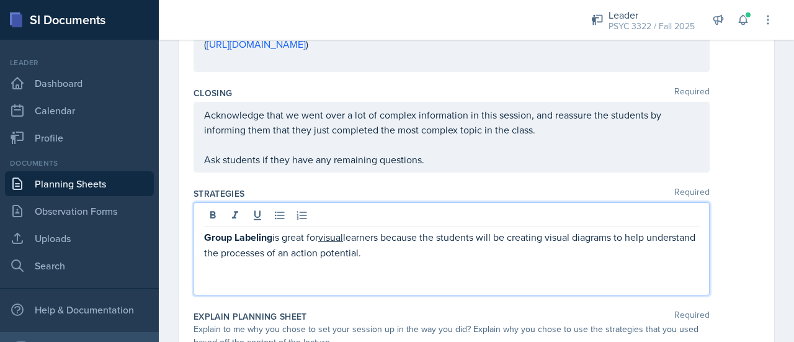
scroll to position [1748, 0]
click at [202, 228] on div "Group Labeling is great for visual learners because the students will be creati…" at bounding box center [452, 247] width 516 height 93
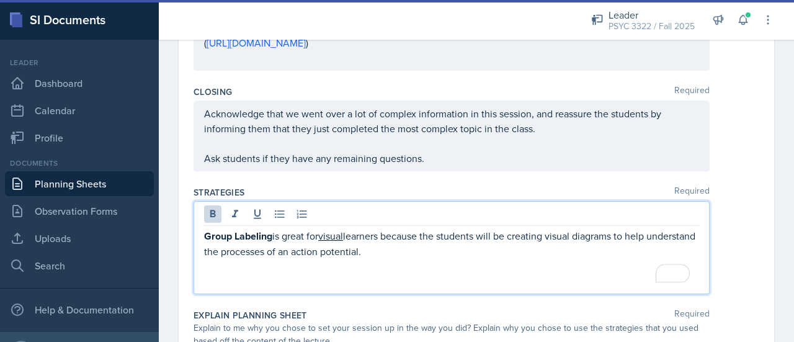
click at [211, 229] on strong "Group Labeling" at bounding box center [238, 236] width 68 height 14
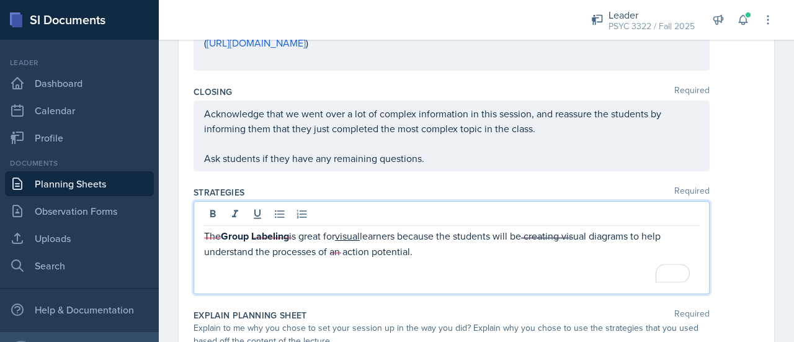
click at [294, 233] on p "The Group Labeling is great for visual learners because the students will be cr…" at bounding box center [451, 243] width 495 height 30
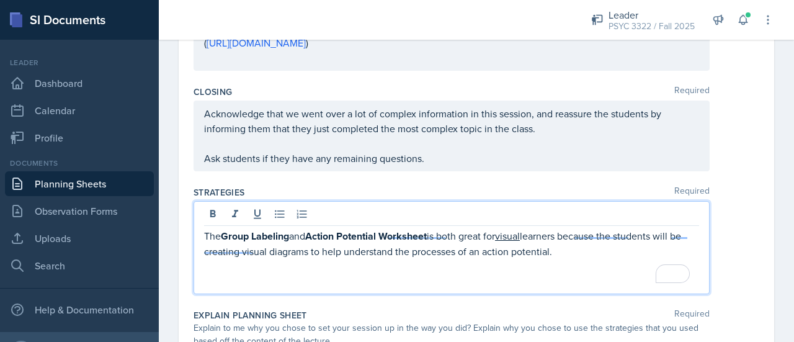
click at [0, 0] on span "Remove" at bounding box center [0, 0] width 0 height 0
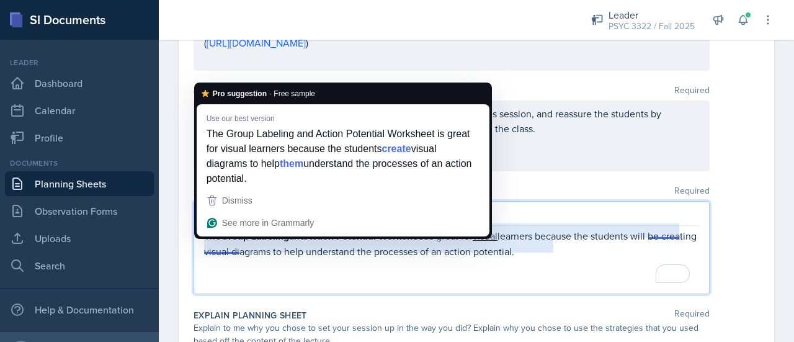
click at [227, 274] on p "To enrich screen reader interactions, please activate Accessibility in Grammarl…" at bounding box center [451, 281] width 495 height 15
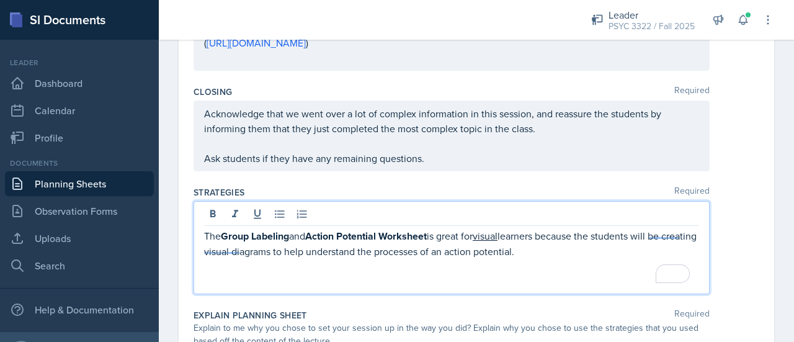
click at [209, 233] on p "The Group Labeling and Action Potential Worksheet is great for visual learners …" at bounding box center [451, 243] width 495 height 30
click at [444, 261] on p "To enrich screen reader interactions, please activate Accessibility in Grammarl…" at bounding box center [451, 266] width 495 height 15
click at [680, 240] on p "Both the Group Labeling and Action Potential Worksheet are great for visual lea…" at bounding box center [451, 243] width 495 height 30
click at [676, 231] on p "Both the Group Labeling and Action Potential Worksheet are great for visual lea…" at bounding box center [451, 243] width 495 height 30
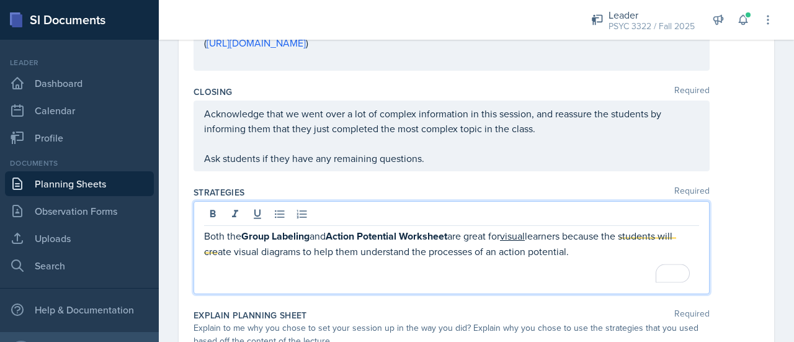
click at [326, 250] on p "Both the Group Labeling and Action Potential Worksheet are great for visual lea…" at bounding box center [451, 243] width 495 height 30
click at [318, 248] on p "Both the Group Labeling and Action Potential Worksheet are great for visual lea…" at bounding box center [451, 243] width 495 height 30
click at [330, 259] on p "Both the Group Labeling and Action Potential Worksheet are great for visual lea…" at bounding box center [451, 243] width 495 height 30
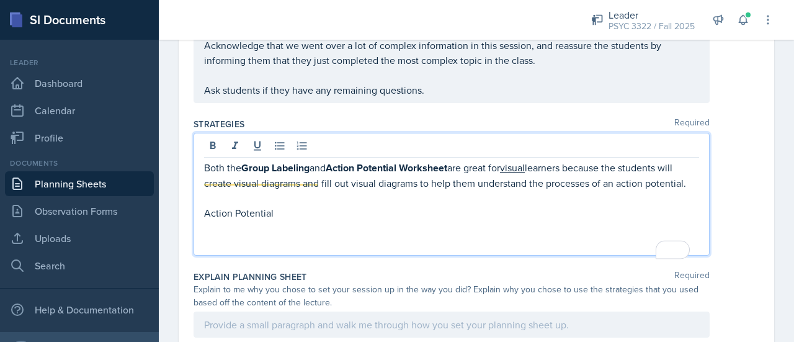
scroll to position [1816, 0]
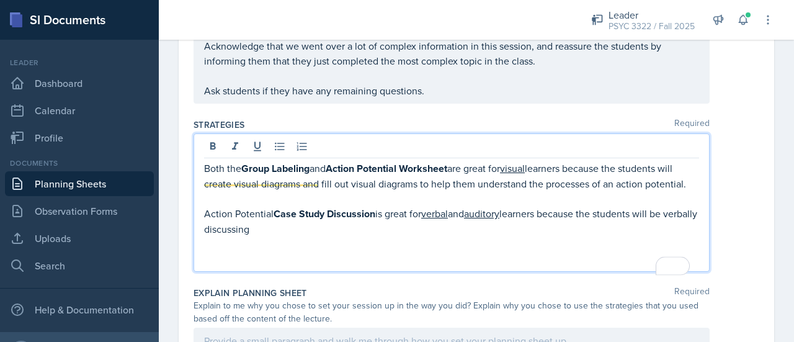
click at [302, 245] on p "To enrich screen reader interactions, please activate Accessibility in Grammarl…" at bounding box center [451, 243] width 495 height 15
click at [302, 236] on p "Action Potential Case Study Discussion is great for verbal and auditory learner…" at bounding box center [451, 221] width 495 height 30
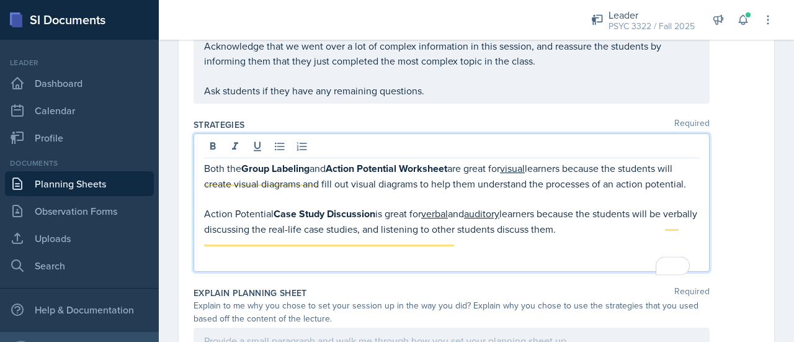
click at [612, 236] on p "Action Potential Case Study Discussion is great for verbal and auditory learner…" at bounding box center [451, 221] width 495 height 30
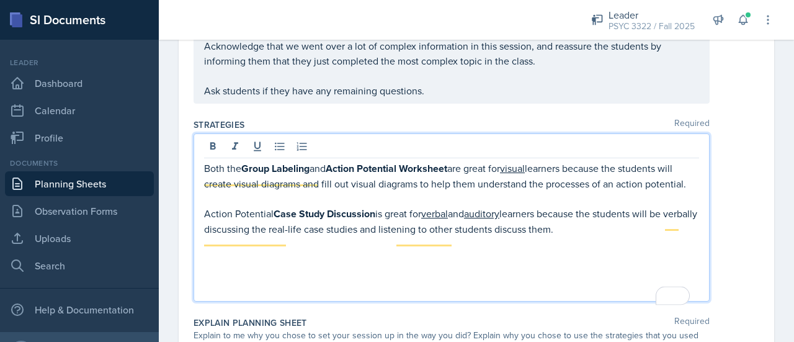
click at [602, 245] on p "To enrich screen reader interactions, please activate Accessibility in Grammarl…" at bounding box center [451, 243] width 495 height 15
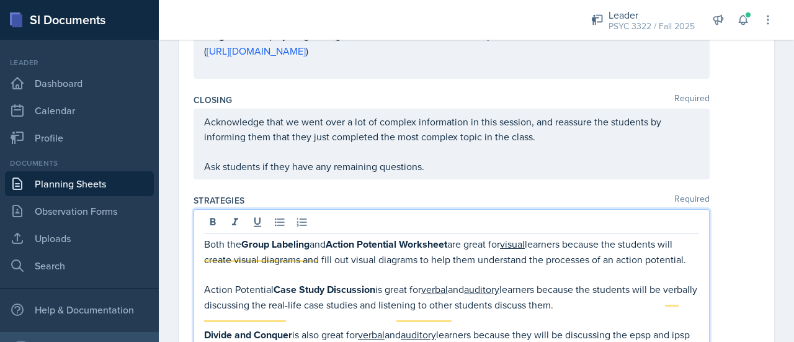
scroll to position [1803, 0]
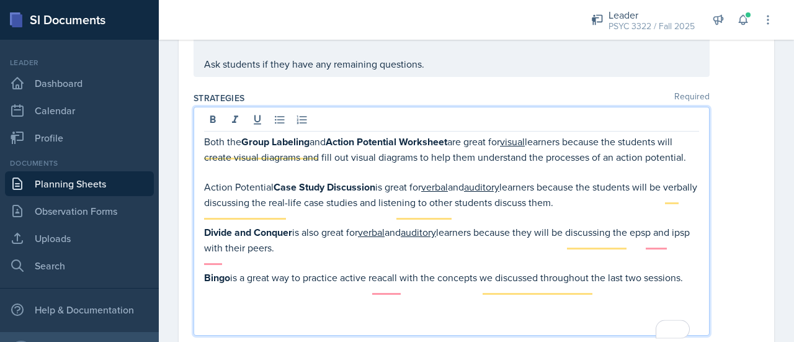
scroll to position [1852, 0]
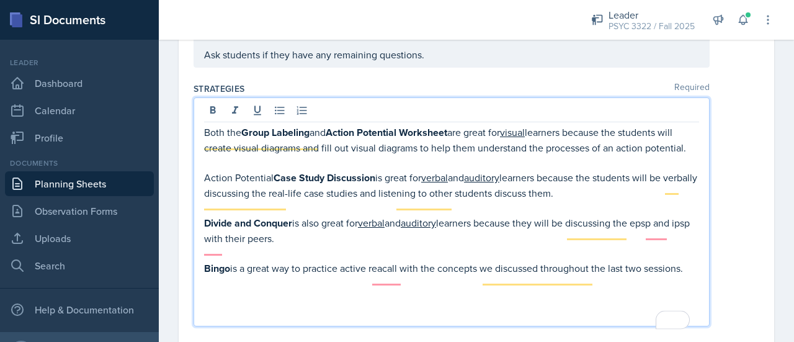
click at [0, 0] on div "recall" at bounding box center [0, 0] width 0 height 0
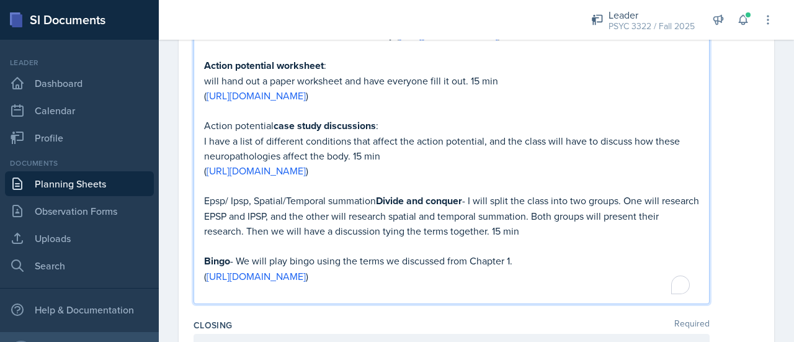
scroll to position [1558, 0]
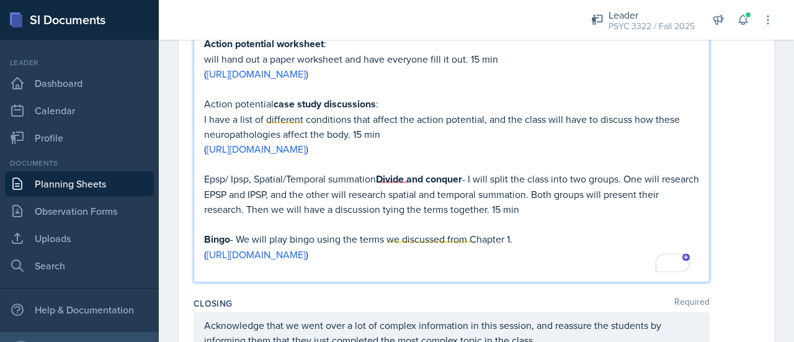
drag, startPoint x: 521, startPoint y: 236, endPoint x: 240, endPoint y: 233, distance: 281.8
click at [240, 233] on p "Bingo - We will play bingo using the terms we discussed from Chapter 1." at bounding box center [451, 239] width 495 height 16
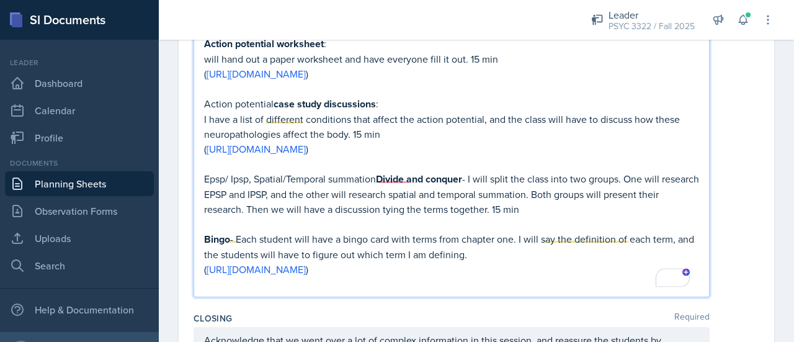
click at [479, 248] on p "Bingo - Each student will have a bingo card with terms from chapter one. I will…" at bounding box center [451, 246] width 495 height 30
click at [0, 0] on div "defining." at bounding box center [0, 0] width 0 height 0
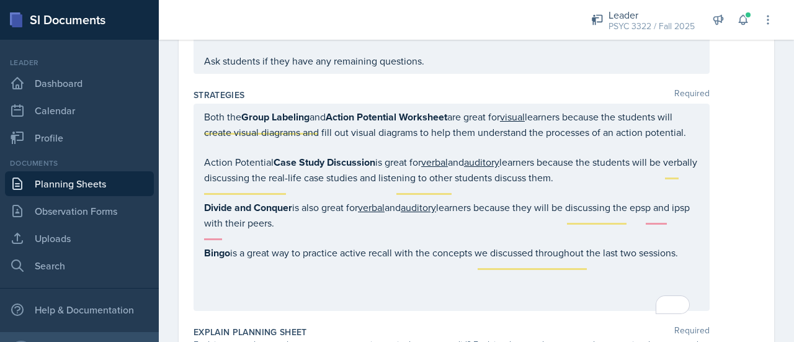
scroll to position [1911, 0]
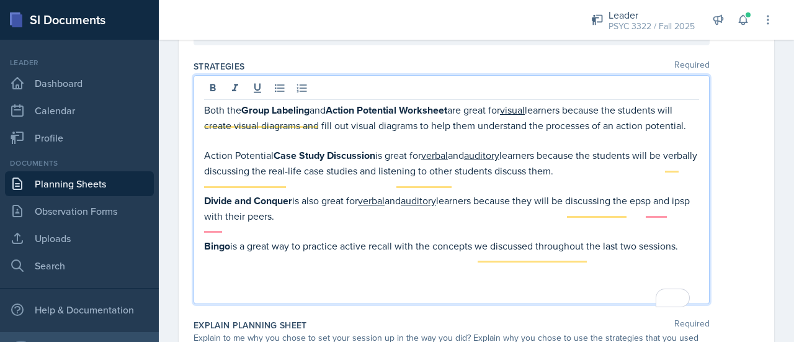
click at [684, 239] on div "Both the Group Labeling and Action Potential Worksheet are great for visual lea…" at bounding box center [451, 200] width 495 height 196
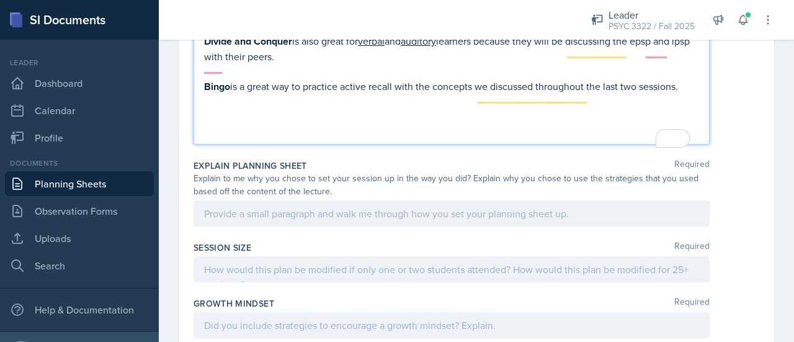
scroll to position [2052, 0]
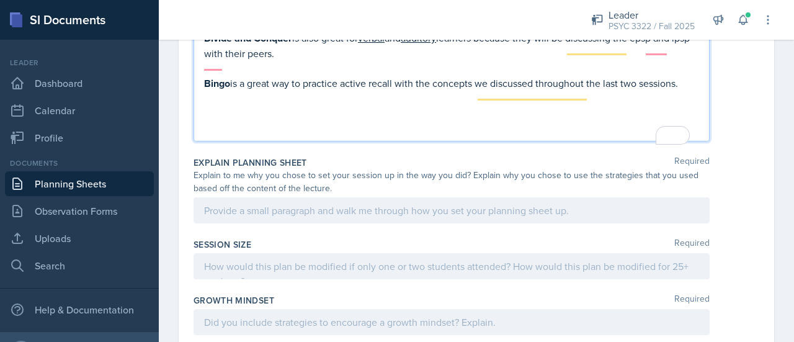
click at [525, 131] on p "To enrich screen reader interactions, please activate Accessibility in Grammarl…" at bounding box center [451, 128] width 495 height 15
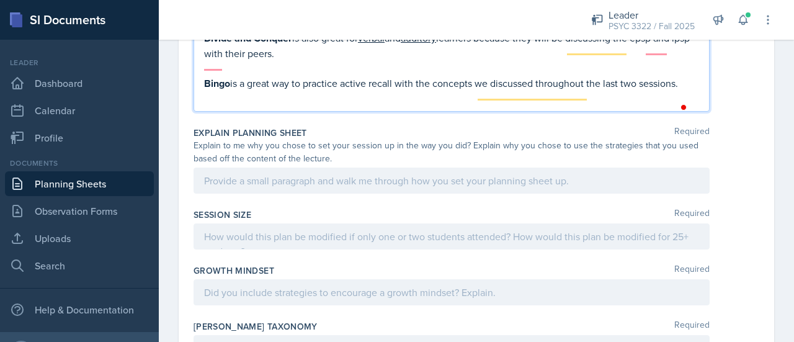
click at [412, 194] on div at bounding box center [452, 181] width 516 height 26
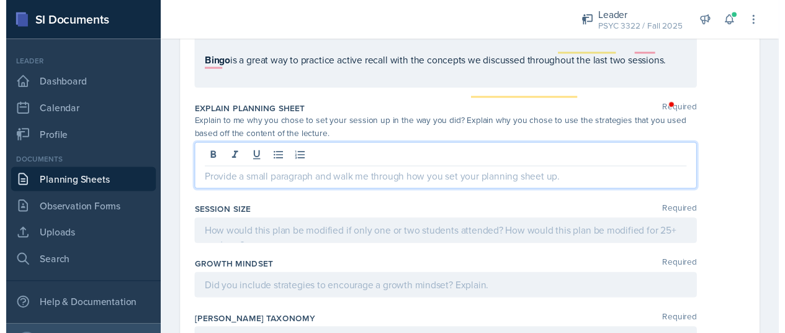
scroll to position [2030, 0]
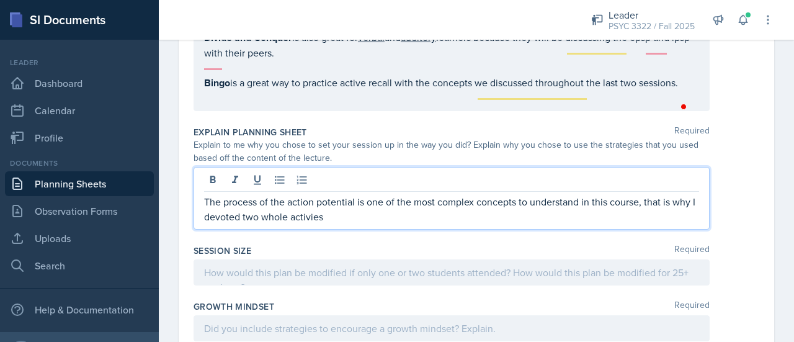
click at [0, 0] on span "Replace with" at bounding box center [0, 0] width 0 height 0
click at [0, 0] on qb-div "Replace with activities to it." at bounding box center [0, 0] width 0 height 0
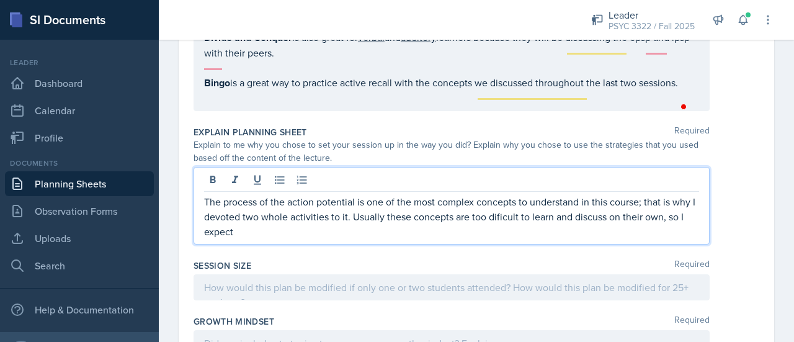
click at [0, 0] on qb-div "Correct the spelling error difficult" at bounding box center [0, 0] width 0 height 0
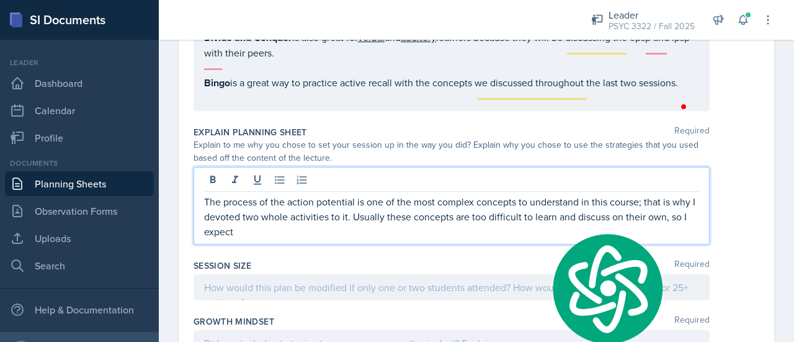
click at [444, 235] on p "The process of the action potential is one of the most complex concepts to unde…" at bounding box center [451, 216] width 495 height 45
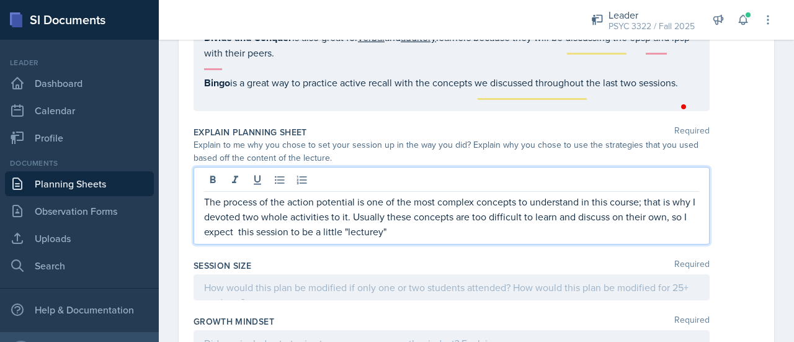
click at [469, 238] on p "The process of the action potential is one of the most complex concepts to unde…" at bounding box center [451, 216] width 495 height 45
click at [548, 226] on p "The process of the action potential is one of the most complex concepts to unde…" at bounding box center [451, 216] width 495 height 45
click at [552, 227] on p "The process of the action potential is one of the most complex concepts to unde…" at bounding box center [451, 216] width 495 height 45
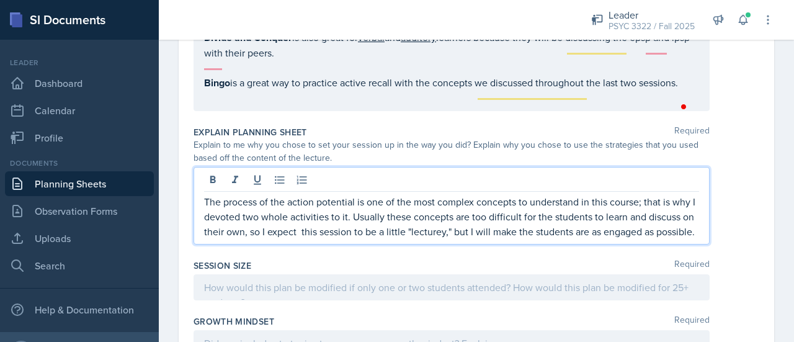
click at [0, 0] on span "expect this" at bounding box center [0, 0] width 0 height 0
click at [418, 239] on p "The process of the action potential is one of the most complex concepts to unde…" at bounding box center [451, 216] width 495 height 45
click at [0, 0] on qb-div "Add a word make sure" at bounding box center [0, 0] width 0 height 0
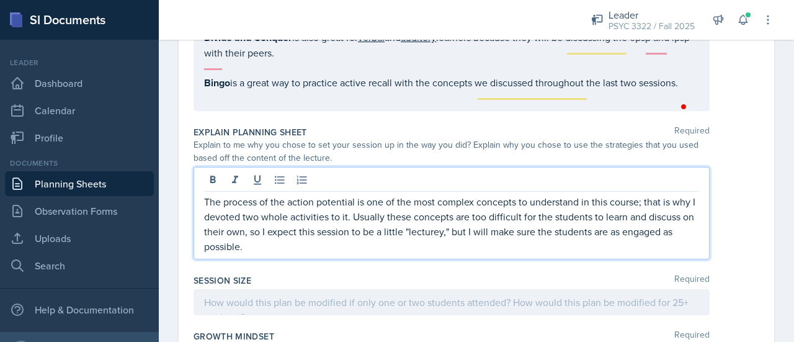
click at [341, 254] on p "The process of the action potential is one of the most complex concepts to unde…" at bounding box center [451, 224] width 495 height 60
click at [345, 243] on p "The process of the action potential is one of the most complex concepts to unde…" at bounding box center [451, 224] width 495 height 60
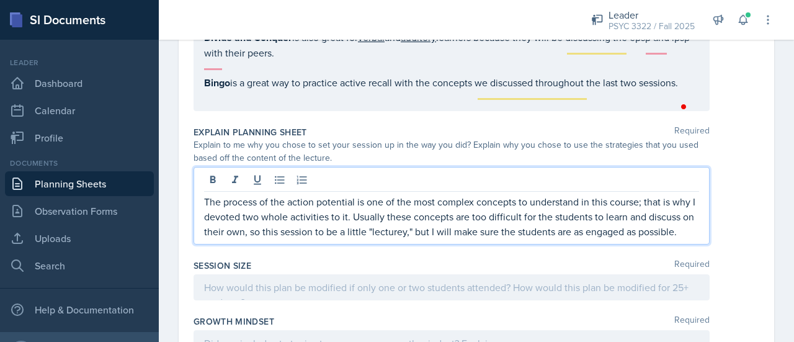
click at [377, 239] on p "The process of the action potential is one of the most complex concepts to unde…" at bounding box center [451, 216] width 495 height 45
click at [395, 239] on p "The process of the action potential is one of the most complex concepts to unde…" at bounding box center [451, 216] width 495 height 45
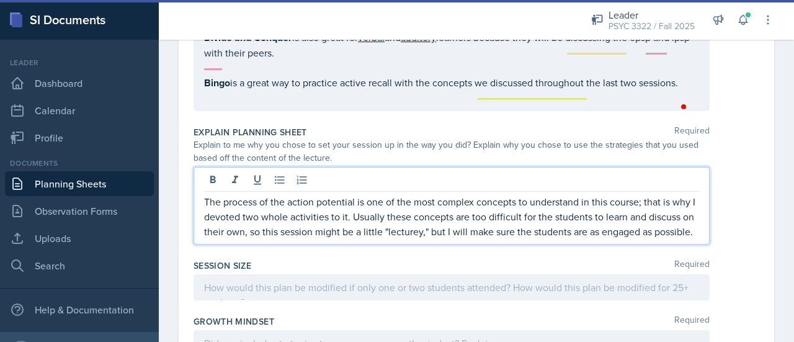
click at [433, 239] on p "The process of the action potential is one of the most complex concepts to unde…" at bounding box center [451, 216] width 495 height 45
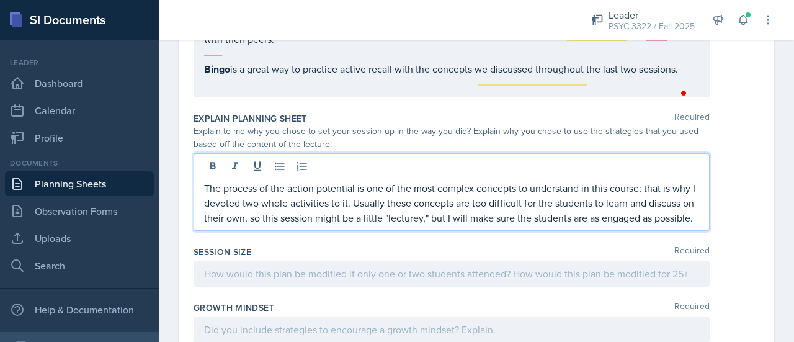
scroll to position [2045, 0]
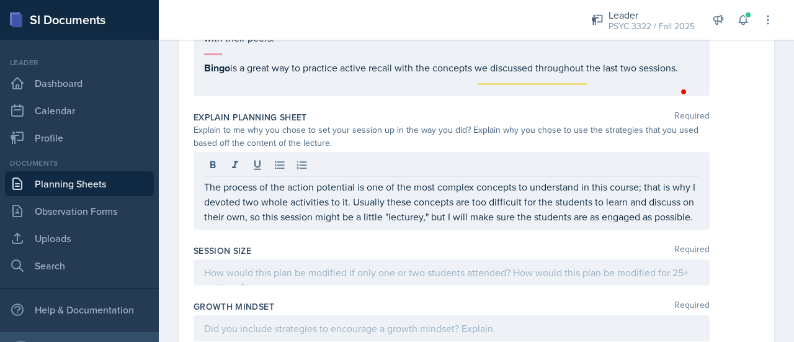
click at [557, 158] on div "Explain Planning Sheet Required Explain to me why you chose to set your session…" at bounding box center [477, 172] width 566 height 133
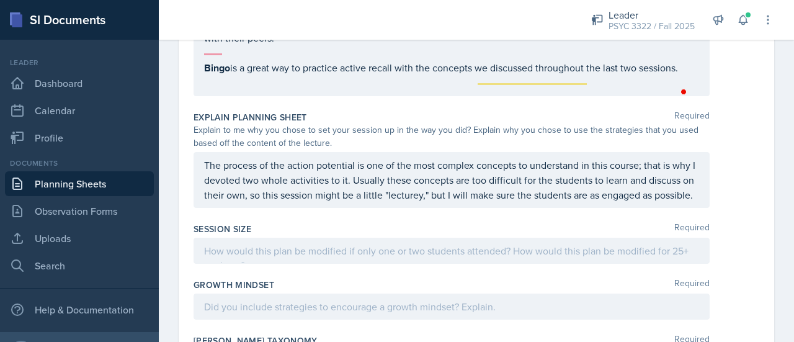
click at [313, 192] on p "The process of the action potential is one of the most complex concepts to unde…" at bounding box center [451, 180] width 495 height 45
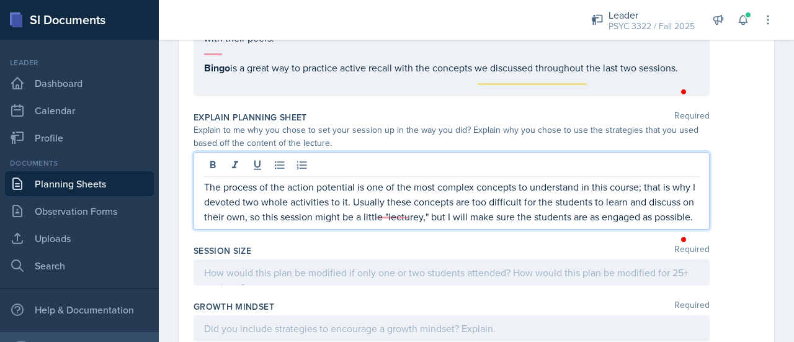
click at [372, 212] on p "The process of the action potential is one of the most complex concepts to unde…" at bounding box center [451, 201] width 495 height 45
click at [475, 224] on p "The process of the action potential is one of the most complex concepts to unde…" at bounding box center [451, 201] width 495 height 45
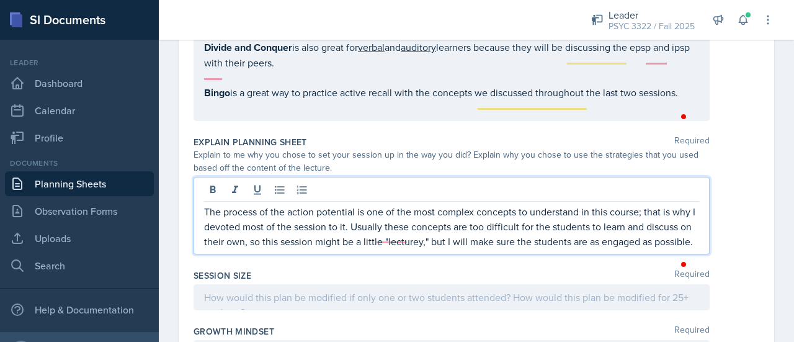
scroll to position [2026, 0]
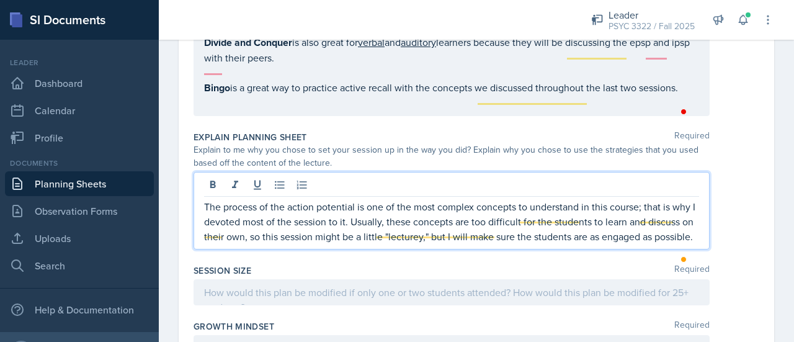
click at [313, 244] on p "The process of the action potential is one of the most complex concepts to unde…" at bounding box center [451, 221] width 495 height 45
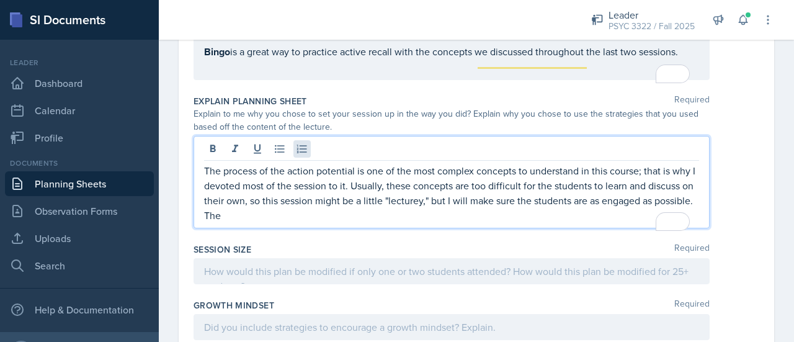
scroll to position [2060, 0]
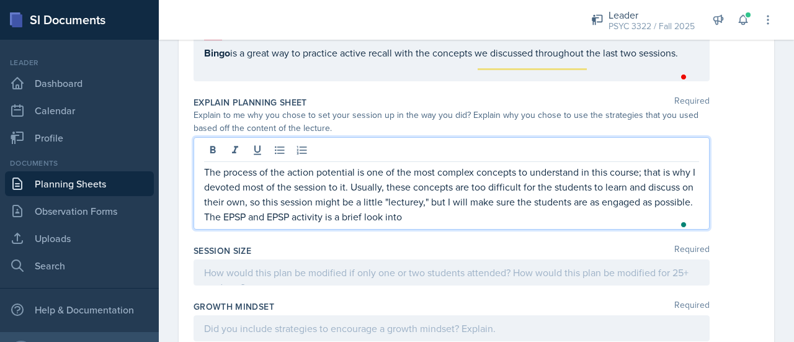
click at [474, 224] on p "The process of the action potential is one of the most complex concepts to unde…" at bounding box center [451, 194] width 495 height 60
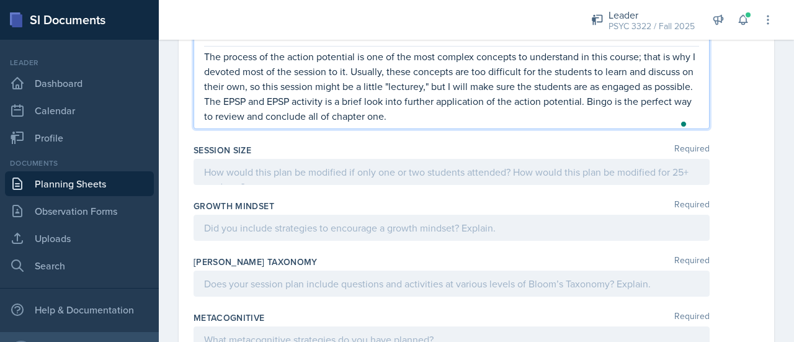
scroll to position [2196, 0]
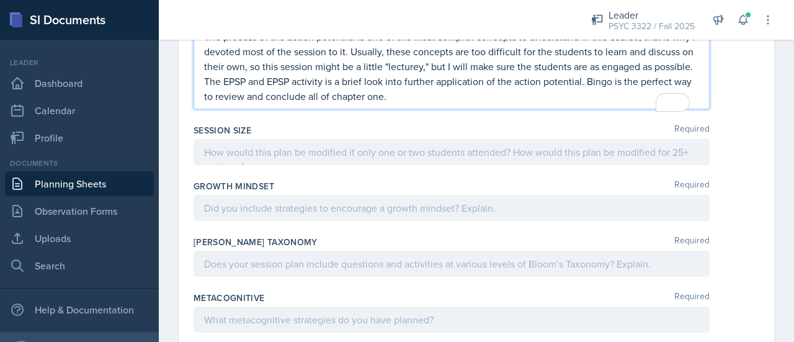
click at [285, 165] on div at bounding box center [452, 152] width 516 height 26
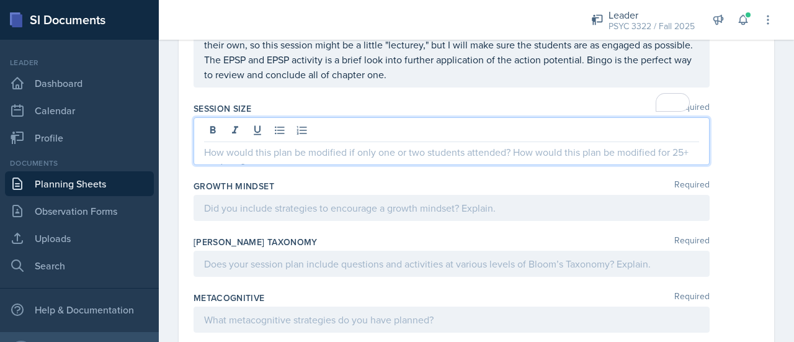
scroll to position [2174, 0]
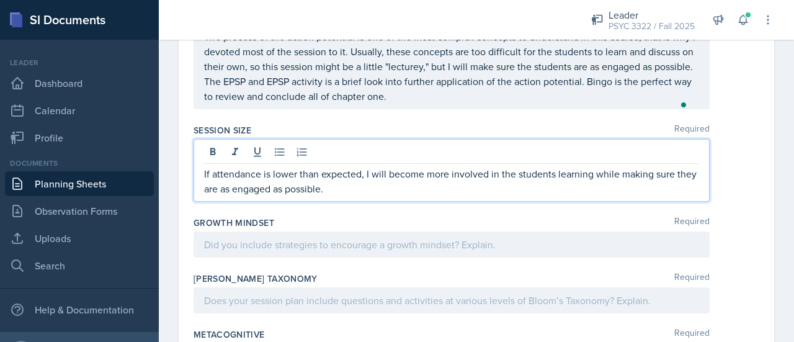
click at [0, 0] on span "Add Punctuation" at bounding box center [0, 0] width 0 height 0
click at [421, 196] on p "If attendance is lower than expected, I will become more involved in the studen…" at bounding box center [451, 181] width 495 height 30
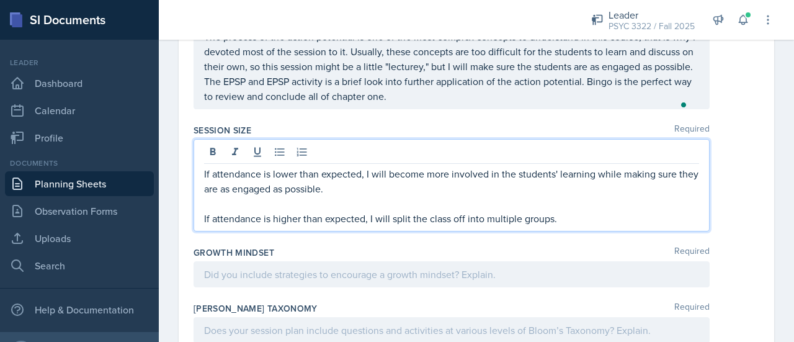
click at [412, 226] on p "If attendance is higher than expected, I will split the class off into multiple…" at bounding box center [451, 218] width 495 height 15
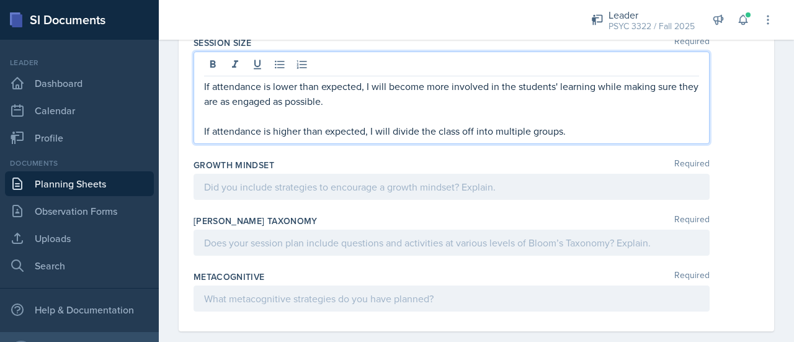
click at [474, 138] on p "If attendance is higher than expected, I will divide the class off into multipl…" at bounding box center [451, 130] width 495 height 15
click at [402, 193] on div at bounding box center [452, 187] width 516 height 26
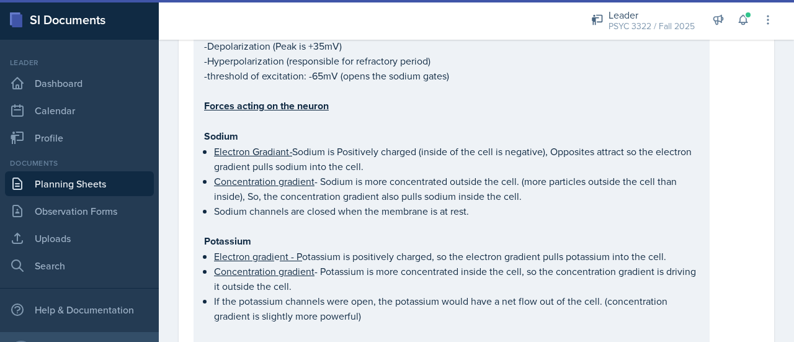
scroll to position [0, 0]
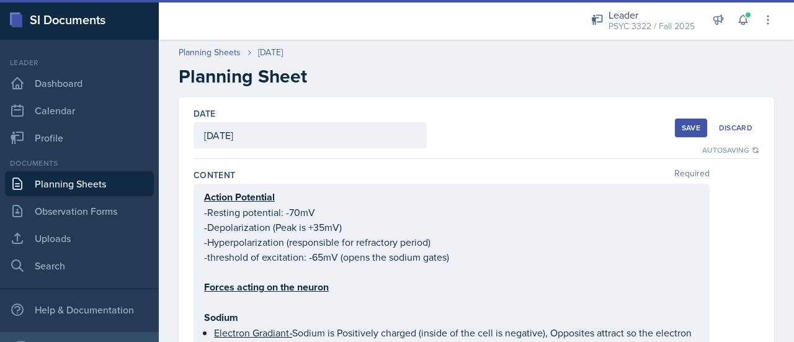
click at [696, 125] on button "Save" at bounding box center [691, 128] width 32 height 19
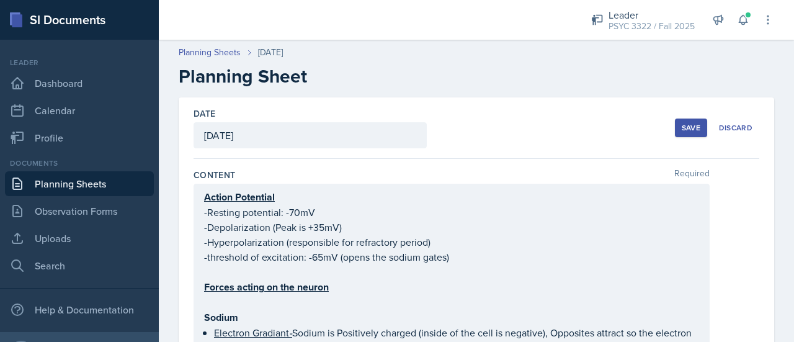
click at [682, 130] on div "Save" at bounding box center [691, 128] width 19 height 10
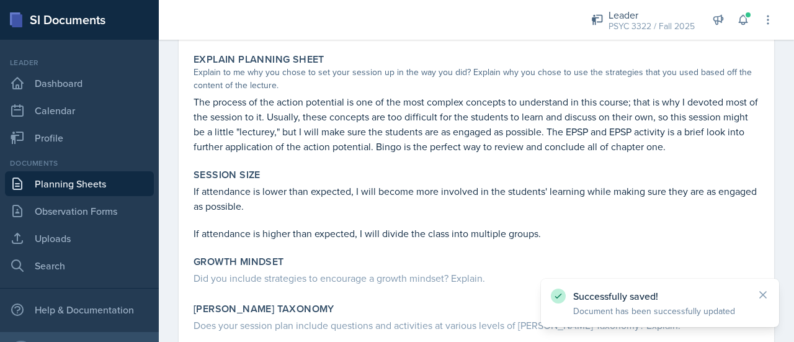
scroll to position [2023, 0]
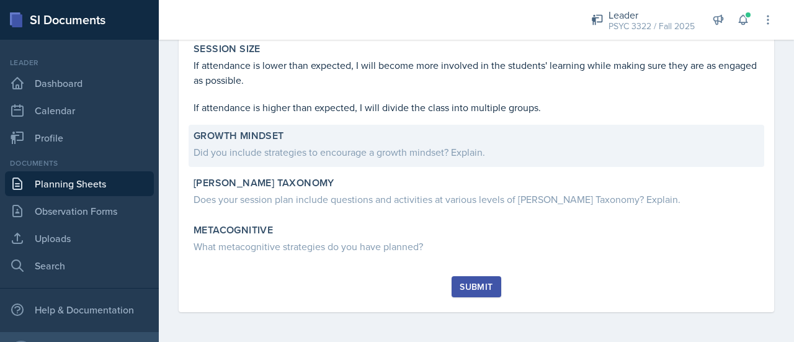
click at [385, 151] on div "Did you include strategies to encourage a growth mindset? Explain." at bounding box center [477, 152] width 566 height 15
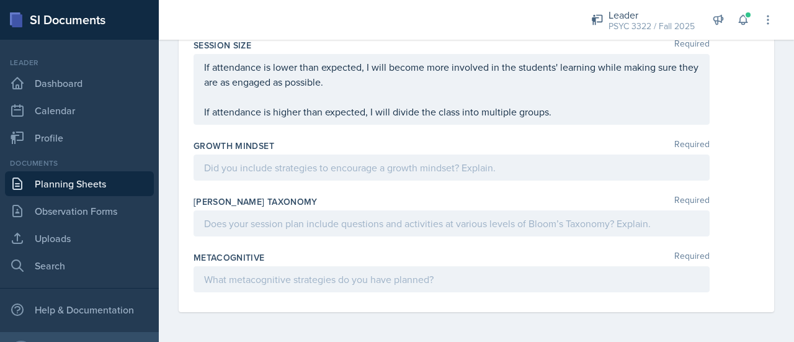
scroll to position [2287, 0]
click at [313, 173] on p at bounding box center [451, 167] width 495 height 15
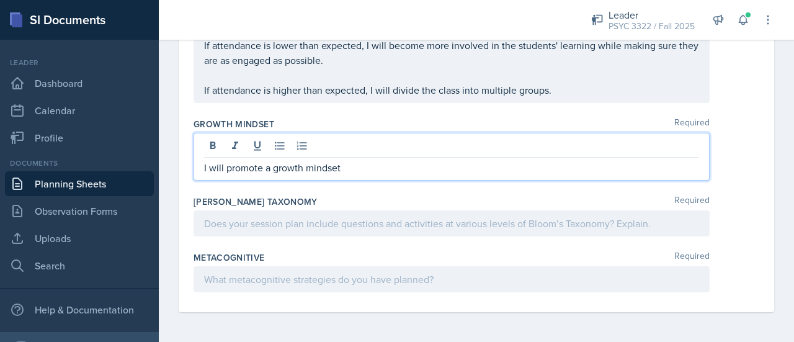
click at [0, 0] on span "Add Punctuation" at bounding box center [0, 0] width 0 height 0
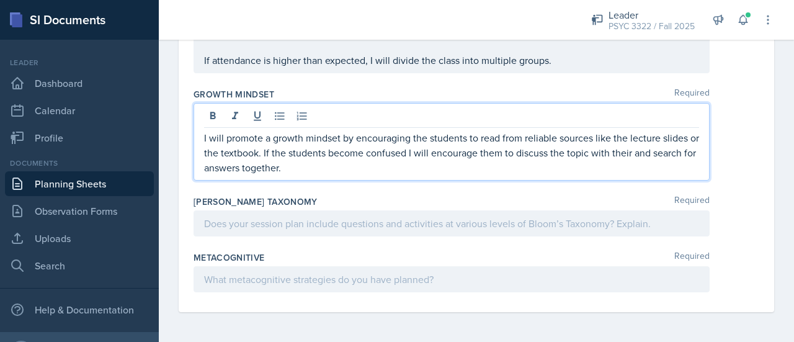
click at [485, 238] on div "[PERSON_NAME] Taxonomy Required" at bounding box center [477, 219] width 566 height 56
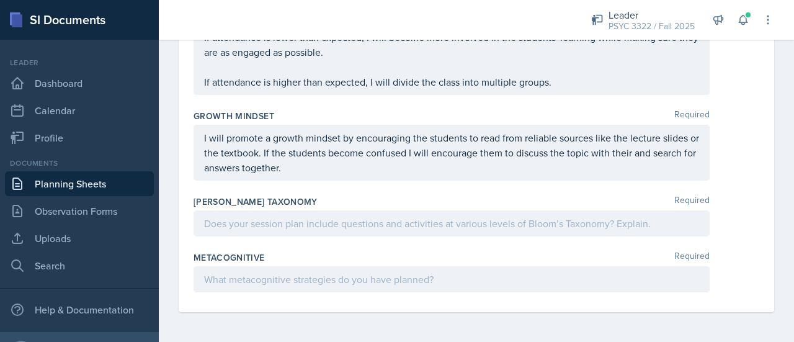
scroll to position [2295, 0]
click at [464, 226] on div at bounding box center [452, 223] width 516 height 26
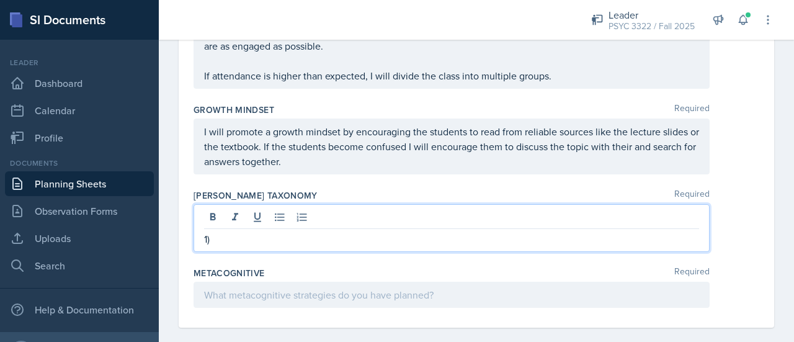
click at [0, 0] on qb-div "Add a comma confused ," at bounding box center [0, 0] width 0 height 0
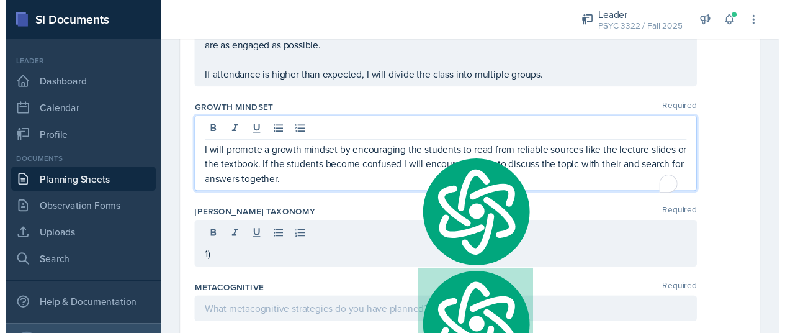
scroll to position [2317, 0]
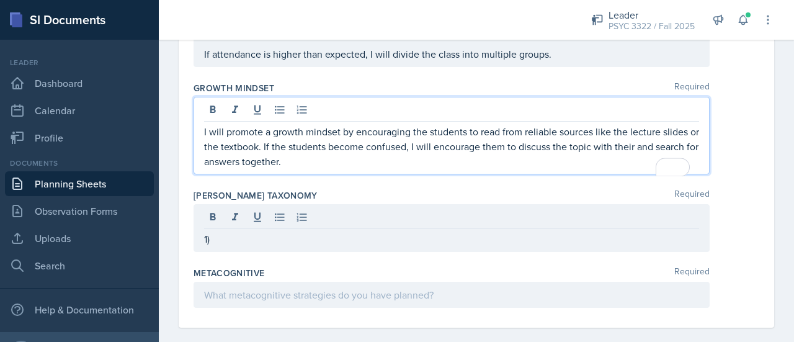
click at [0, 0] on qb-div "Replace with each other" at bounding box center [0, 0] width 0 height 0
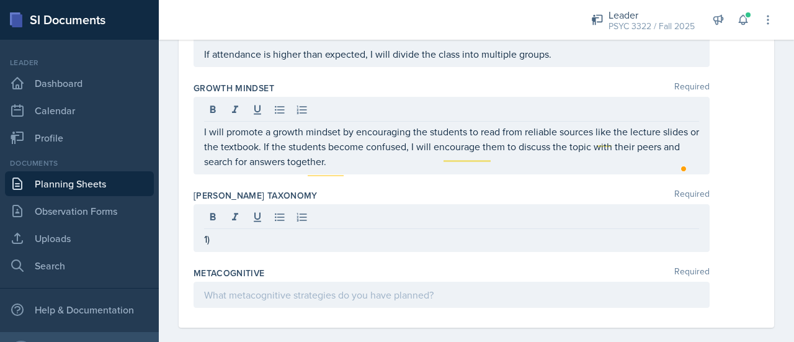
click at [457, 252] on div "1)" at bounding box center [452, 228] width 516 height 48
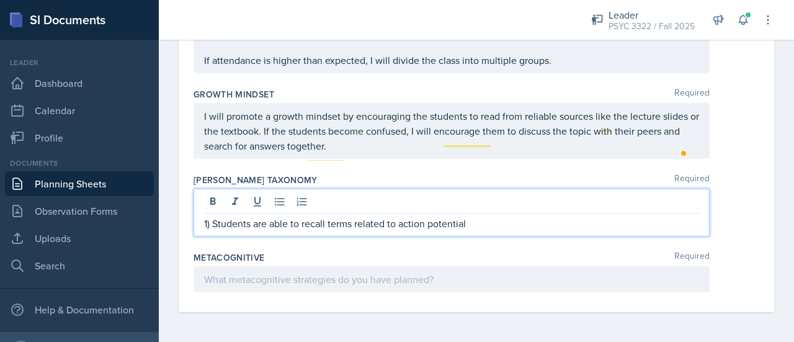
click at [500, 200] on div at bounding box center [451, 203] width 495 height 20
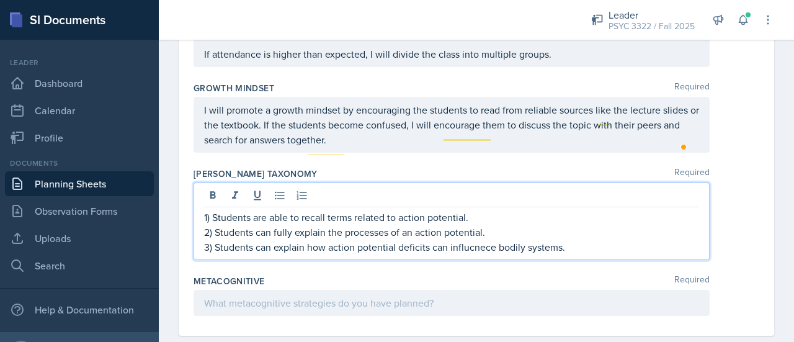
click at [0, 0] on qb-div "Correct the spelling error influence" at bounding box center [0, 0] width 0 height 0
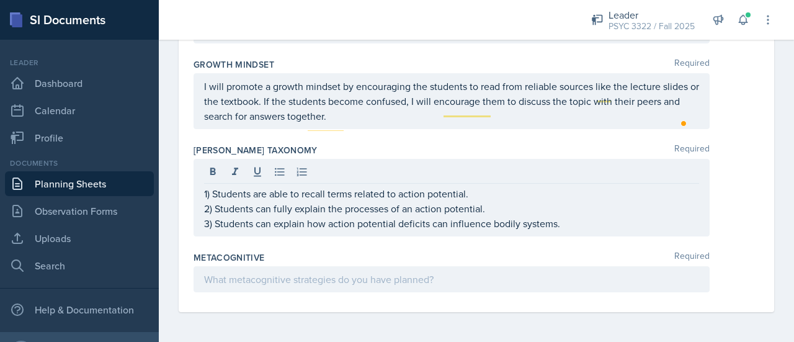
click at [460, 295] on div "Metacognitive Required" at bounding box center [477, 274] width 566 height 56
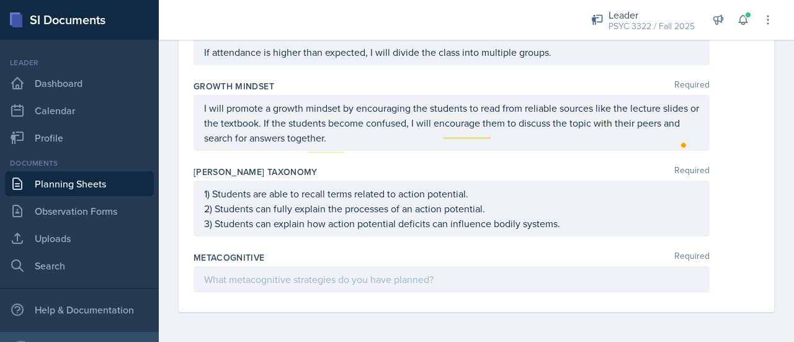
click at [432, 275] on p at bounding box center [451, 279] width 495 height 15
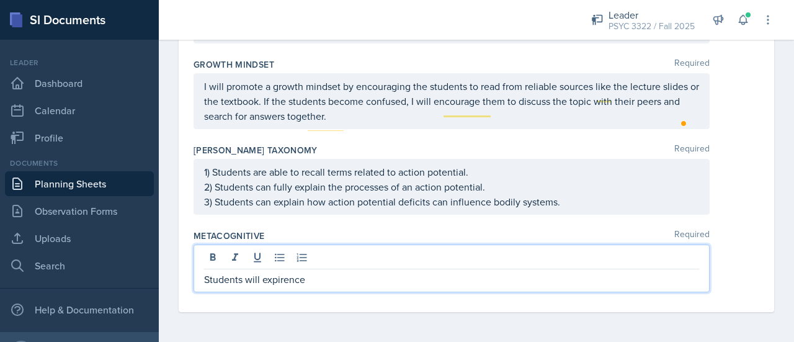
click at [0, 0] on div "experience" at bounding box center [0, 0] width 0 height 0
click at [337, 277] on p "Students will experience" at bounding box center [451, 279] width 495 height 15
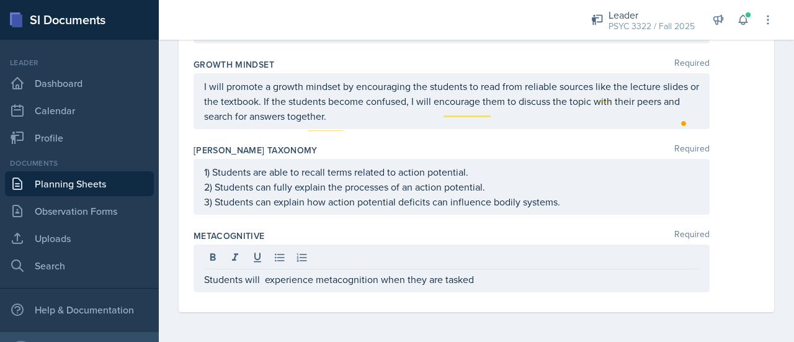
click at [313, 214] on div "1) Students are able to recall terms related to action potential. 2) Students c…" at bounding box center [452, 187] width 516 height 56
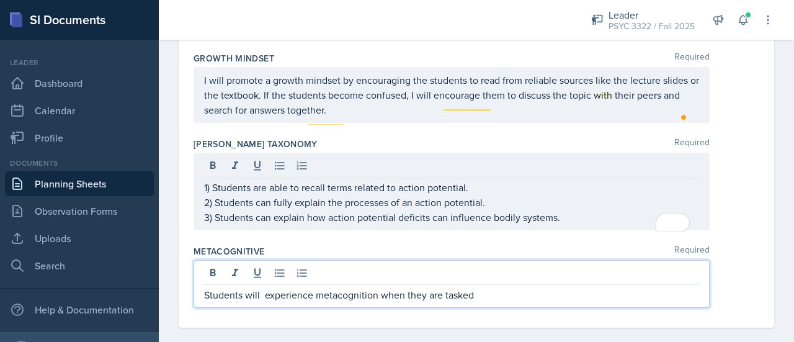
click at [267, 281] on div "Students will experience metacognition when they are tasked" at bounding box center [452, 284] width 516 height 48
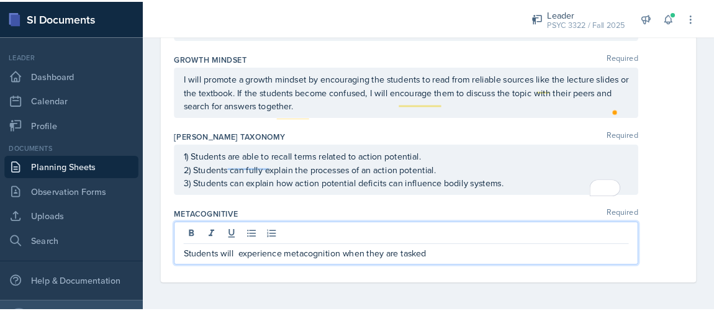
scroll to position [2325, 0]
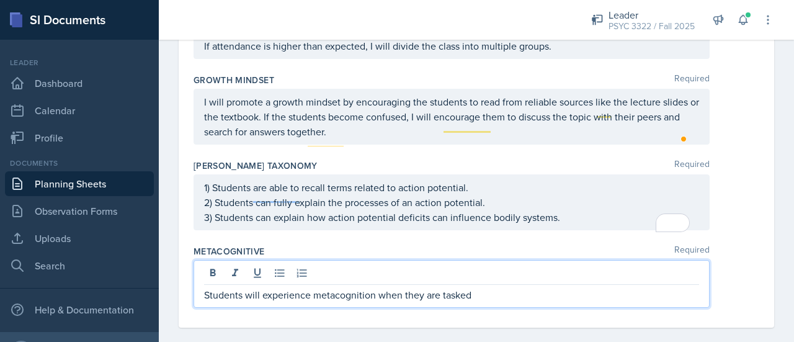
click at [516, 298] on p "Students will experience metacognition when they are tasked" at bounding box center [451, 294] width 495 height 15
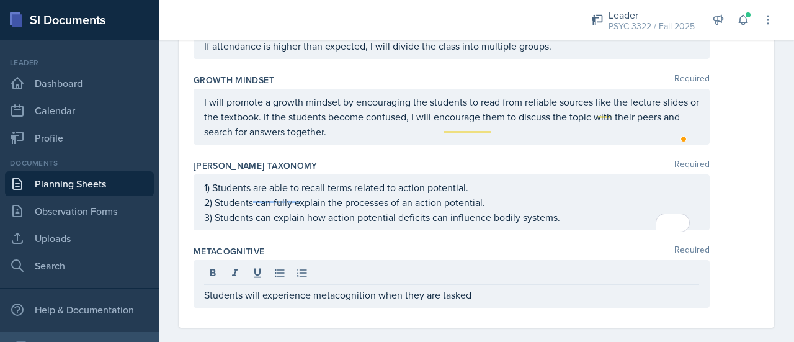
click at [503, 296] on p "Students will experience metacognition when they are tasked" at bounding box center [451, 294] width 495 height 15
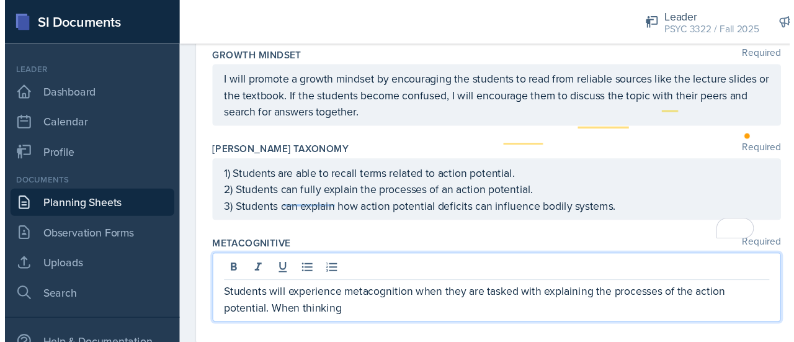
scroll to position [62, 0]
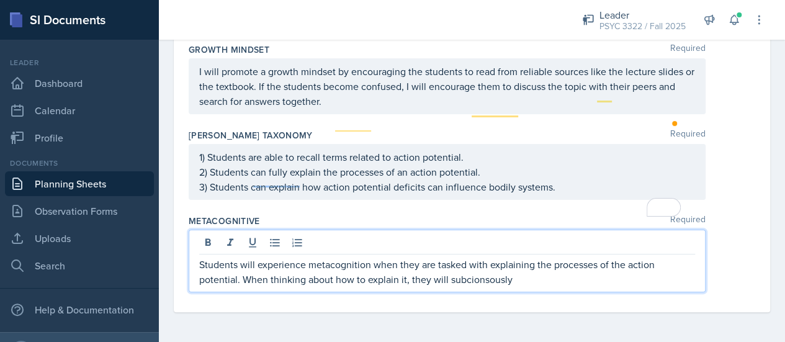
click at [0, 0] on span "subconsciously" at bounding box center [0, 0] width 0 height 0
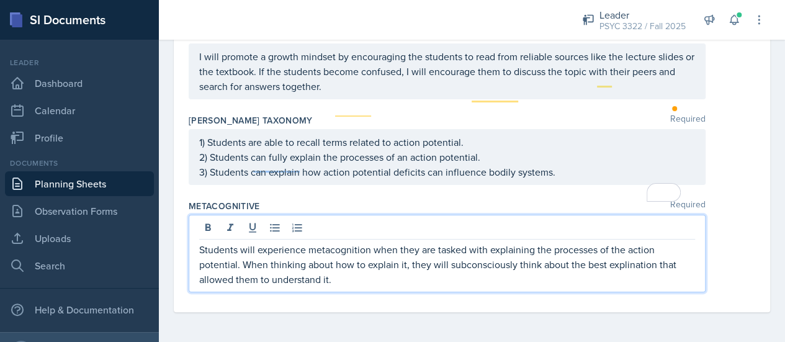
click at [0, 0] on span "explanation" at bounding box center [0, 0] width 0 height 0
click at [406, 287] on p "Students will experience metacognition when they are tasked with explaining the…" at bounding box center [447, 264] width 496 height 45
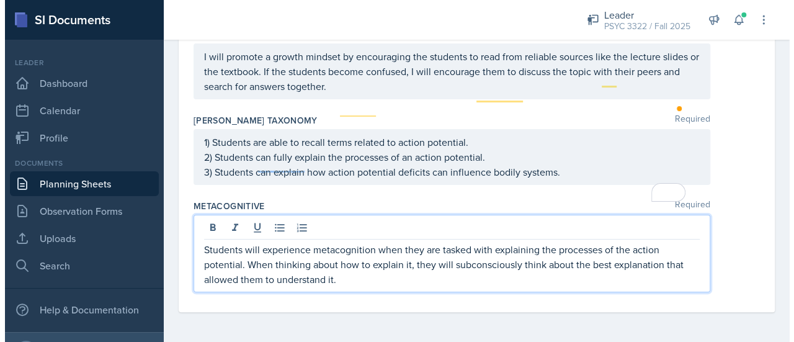
scroll to position [2361, 0]
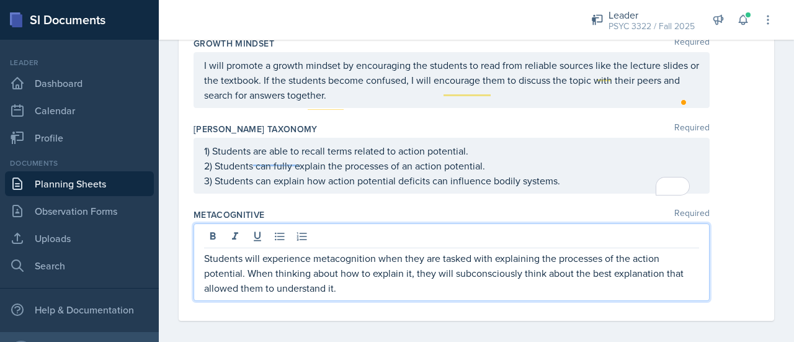
click at [371, 276] on p "Students will experience metacognition when they are tasked with explaining the…" at bounding box center [451, 273] width 495 height 45
click at [379, 294] on p "Students will experience metacognition when they are tasked with explaining the…" at bounding box center [451, 273] width 495 height 45
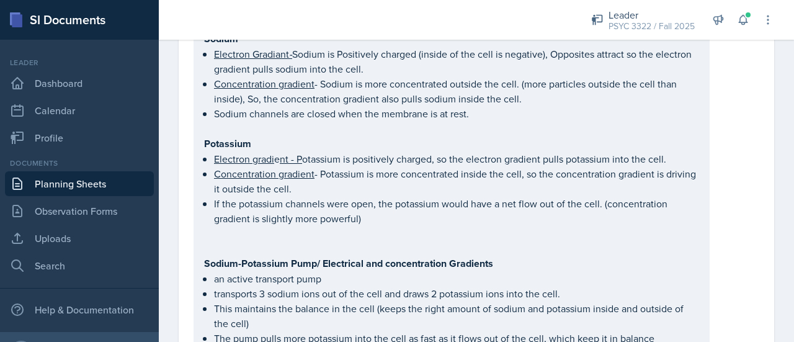
scroll to position [0, 0]
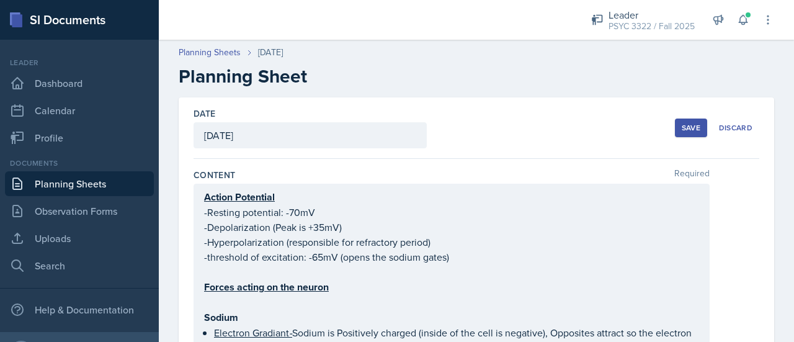
click at [682, 132] on div "Save" at bounding box center [691, 128] width 19 height 10
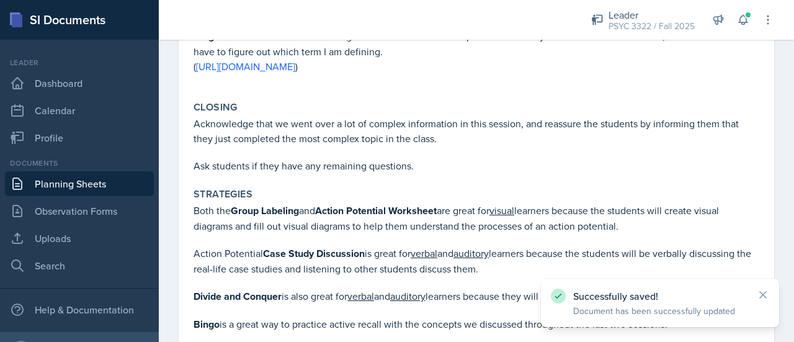
scroll to position [2090, 0]
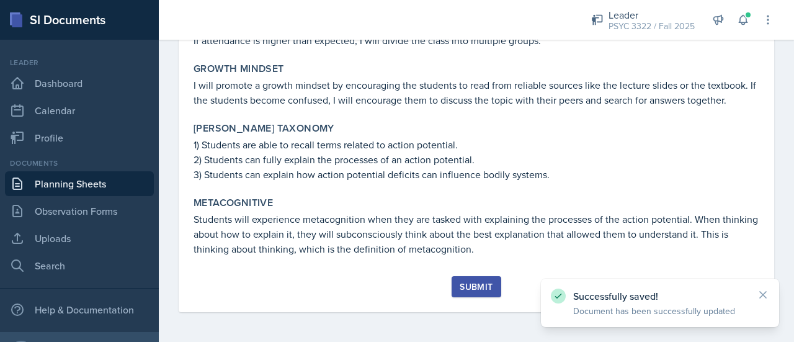
click at [479, 284] on div "Submit" at bounding box center [476, 287] width 33 height 10
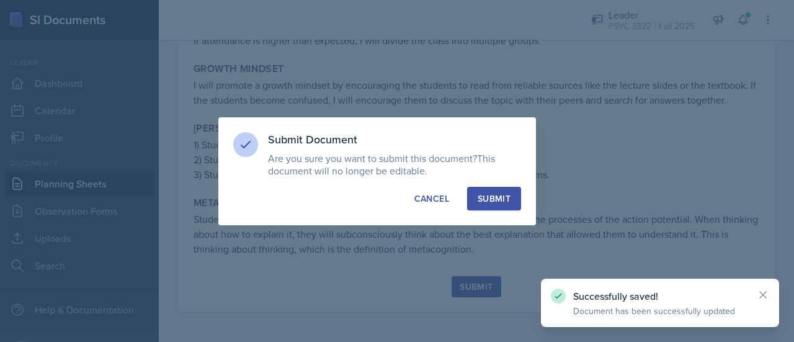
click at [503, 207] on button "Submit" at bounding box center [494, 199] width 54 height 24
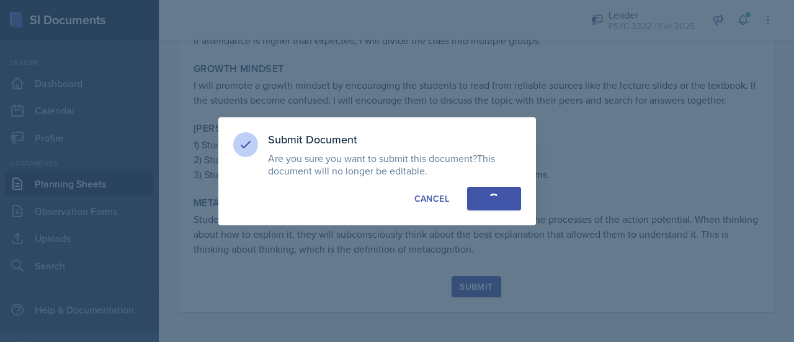
scroll to position [2054, 0]
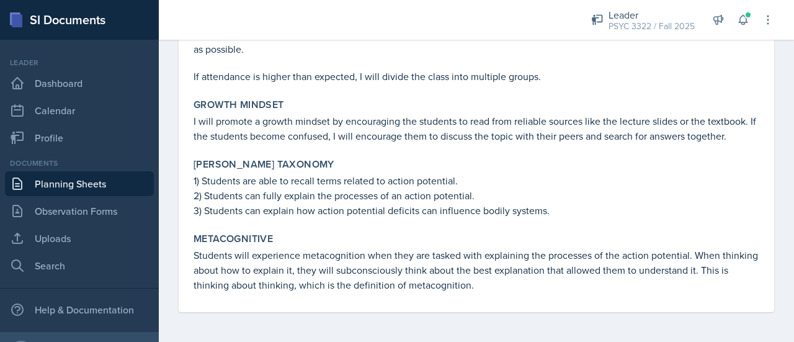
click at [106, 180] on link "Planning Sheets" at bounding box center [79, 183] width 149 height 25
